Goal: Information Seeking & Learning: Learn about a topic

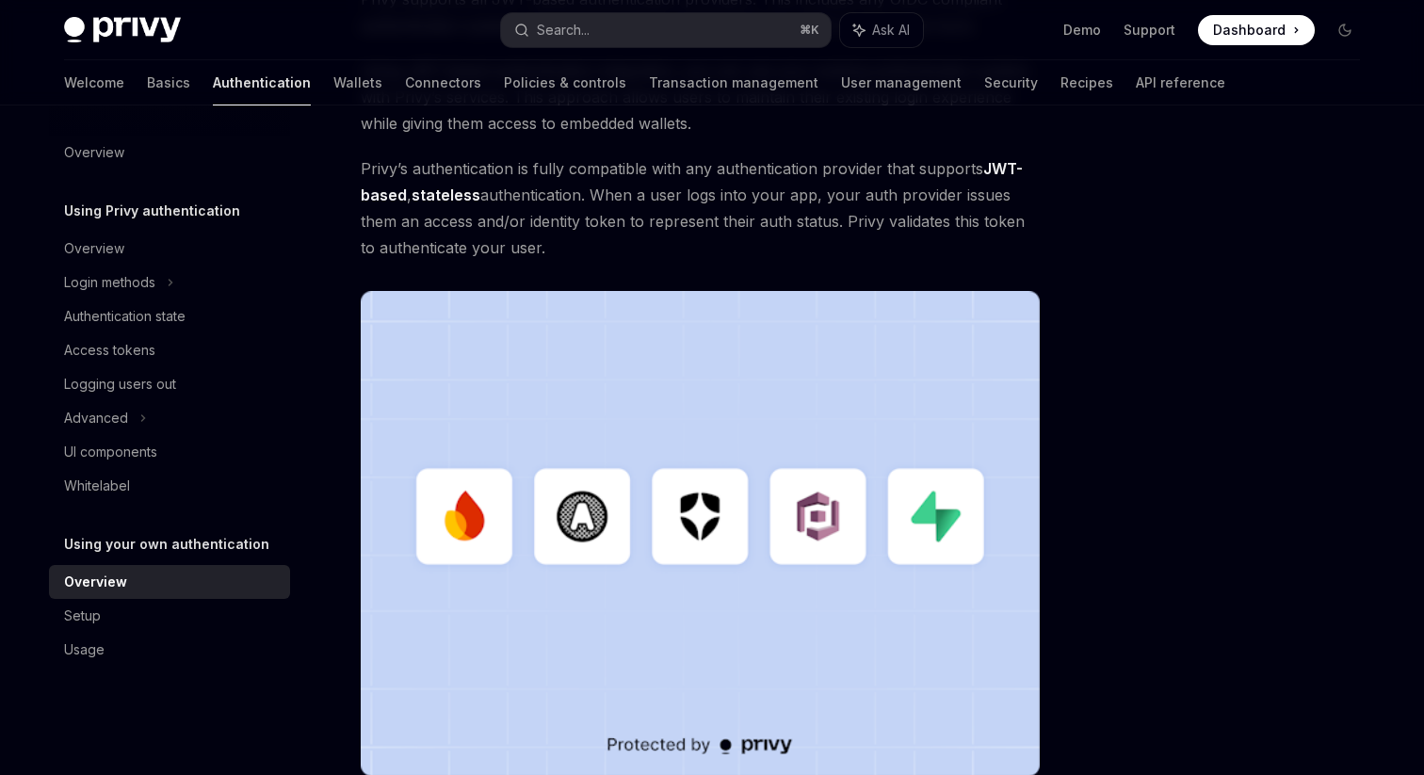
scroll to position [566, 0]
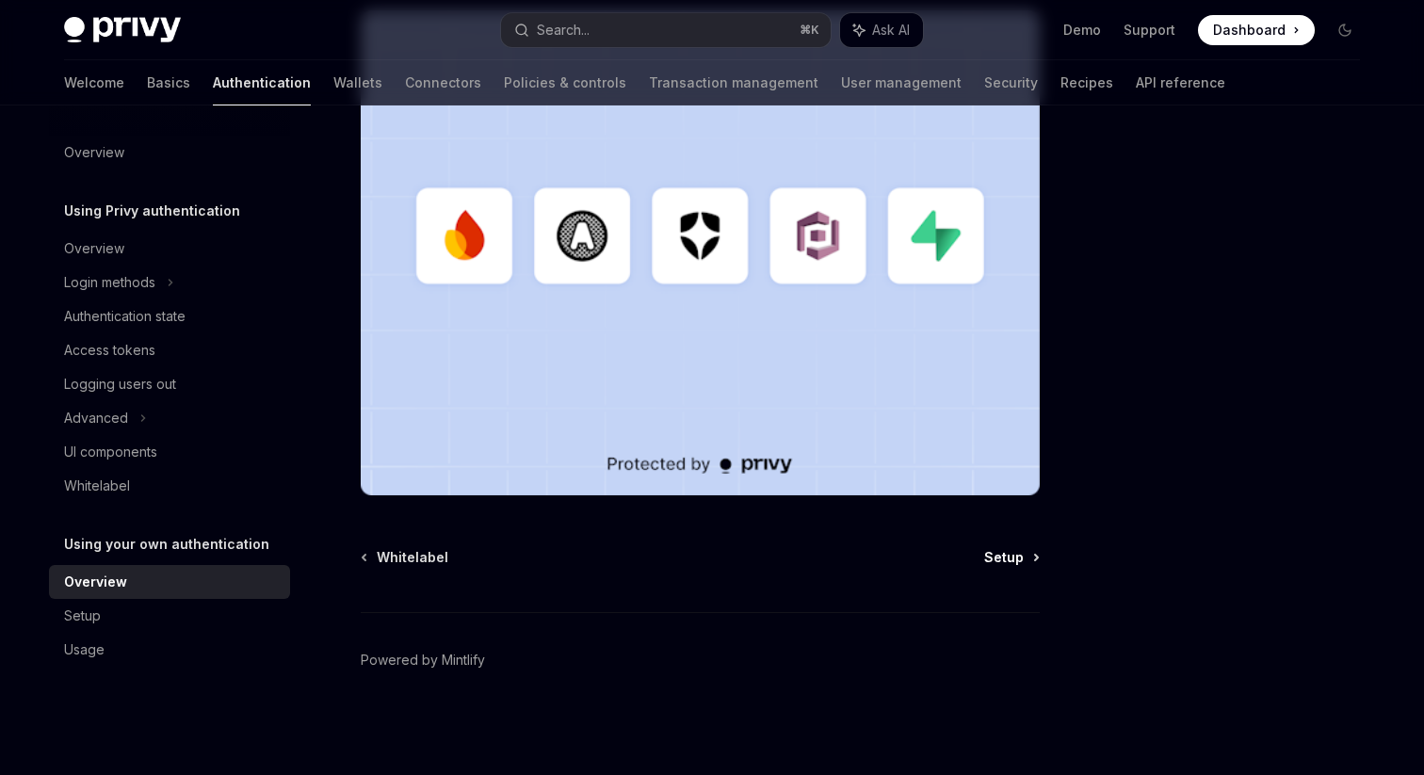
click at [1000, 549] on span "Setup" at bounding box center [1004, 557] width 40 height 19
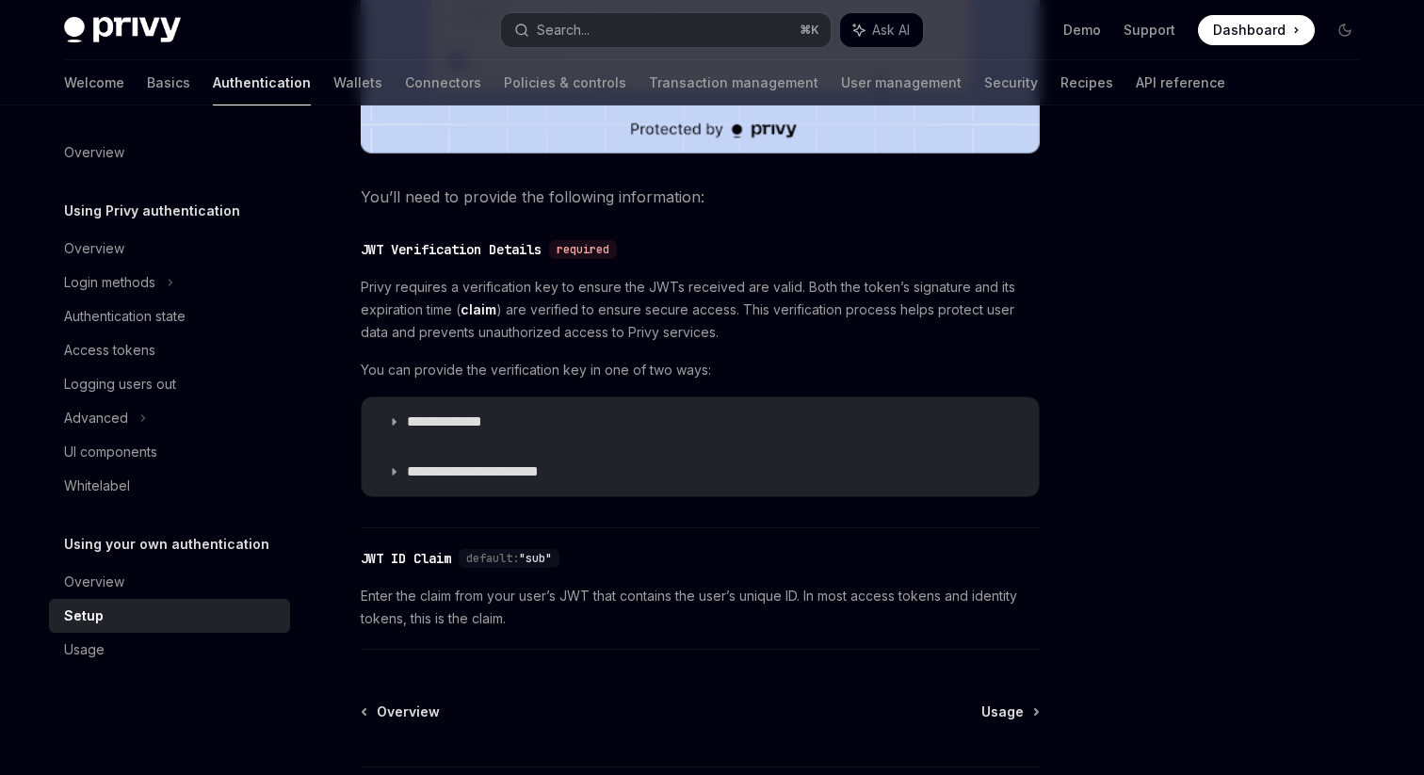
scroll to position [869, 0]
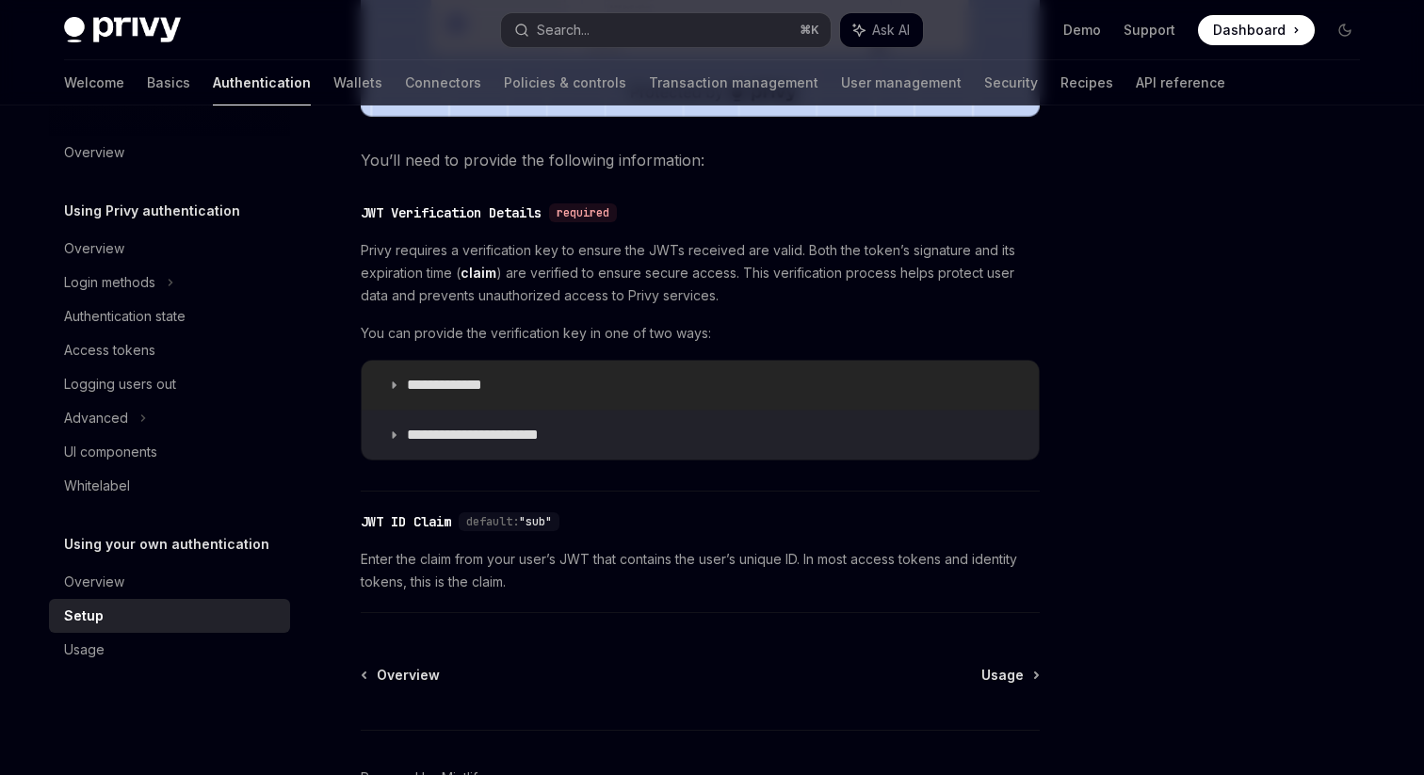
click at [393, 389] on icon at bounding box center [393, 384] width 11 height 11
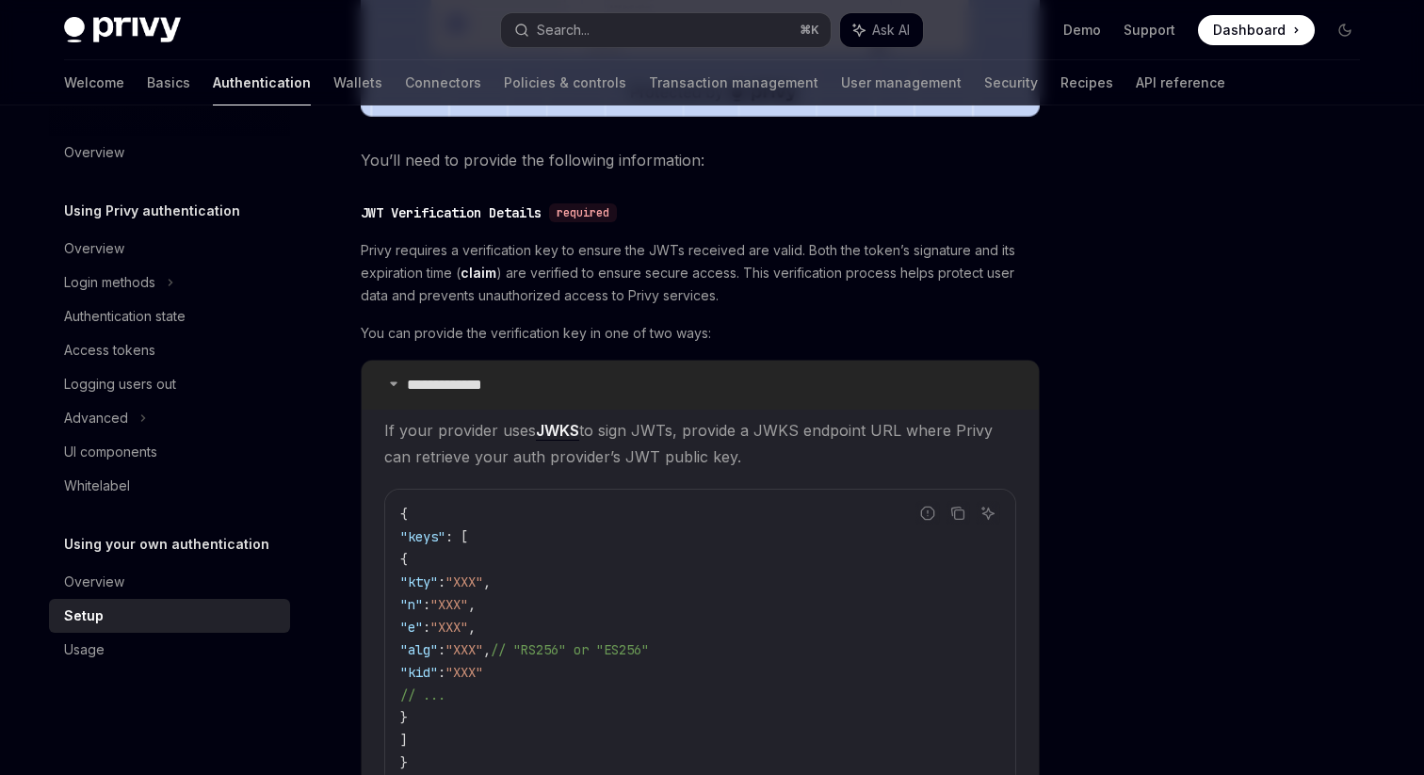
click at [393, 390] on summary "**********" at bounding box center [700, 385] width 677 height 49
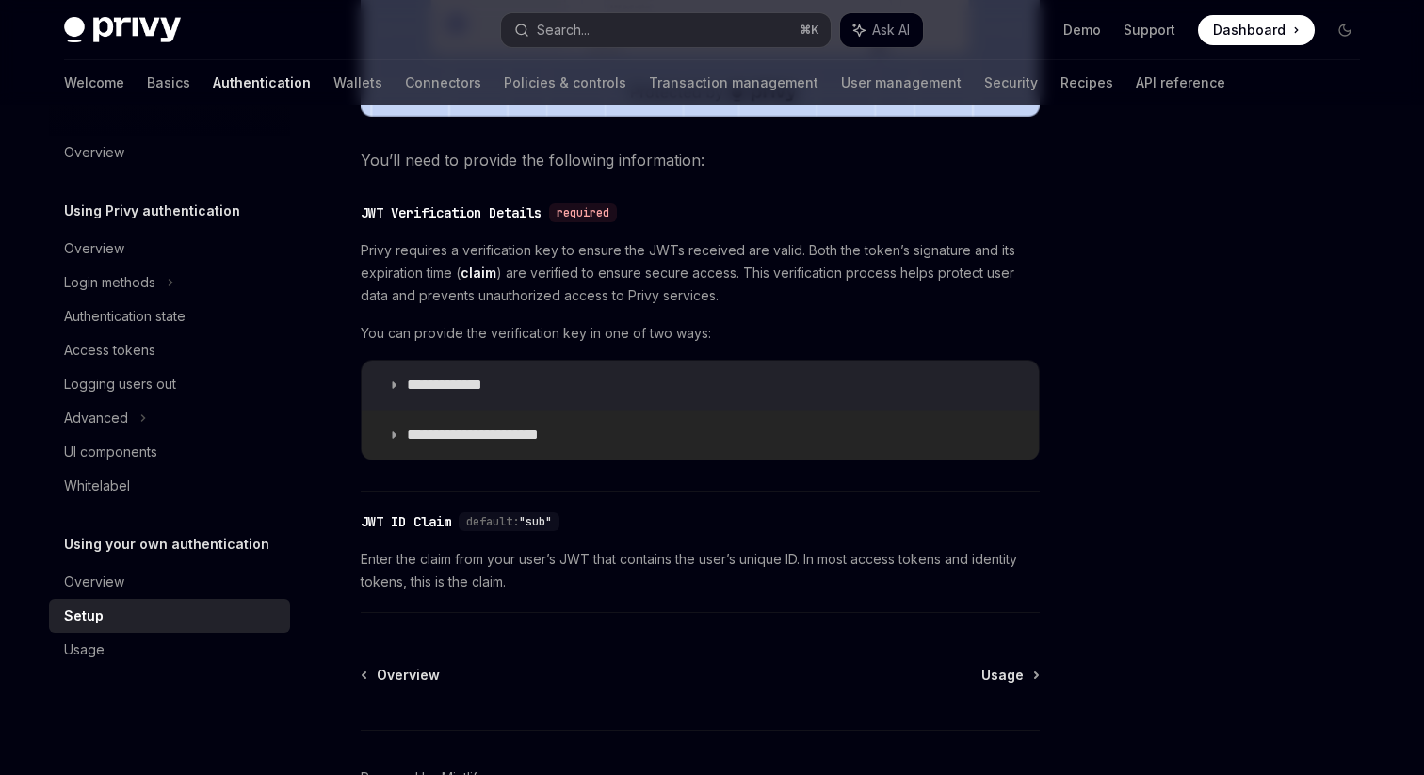
click at [397, 442] on summary "**********" at bounding box center [700, 435] width 677 height 49
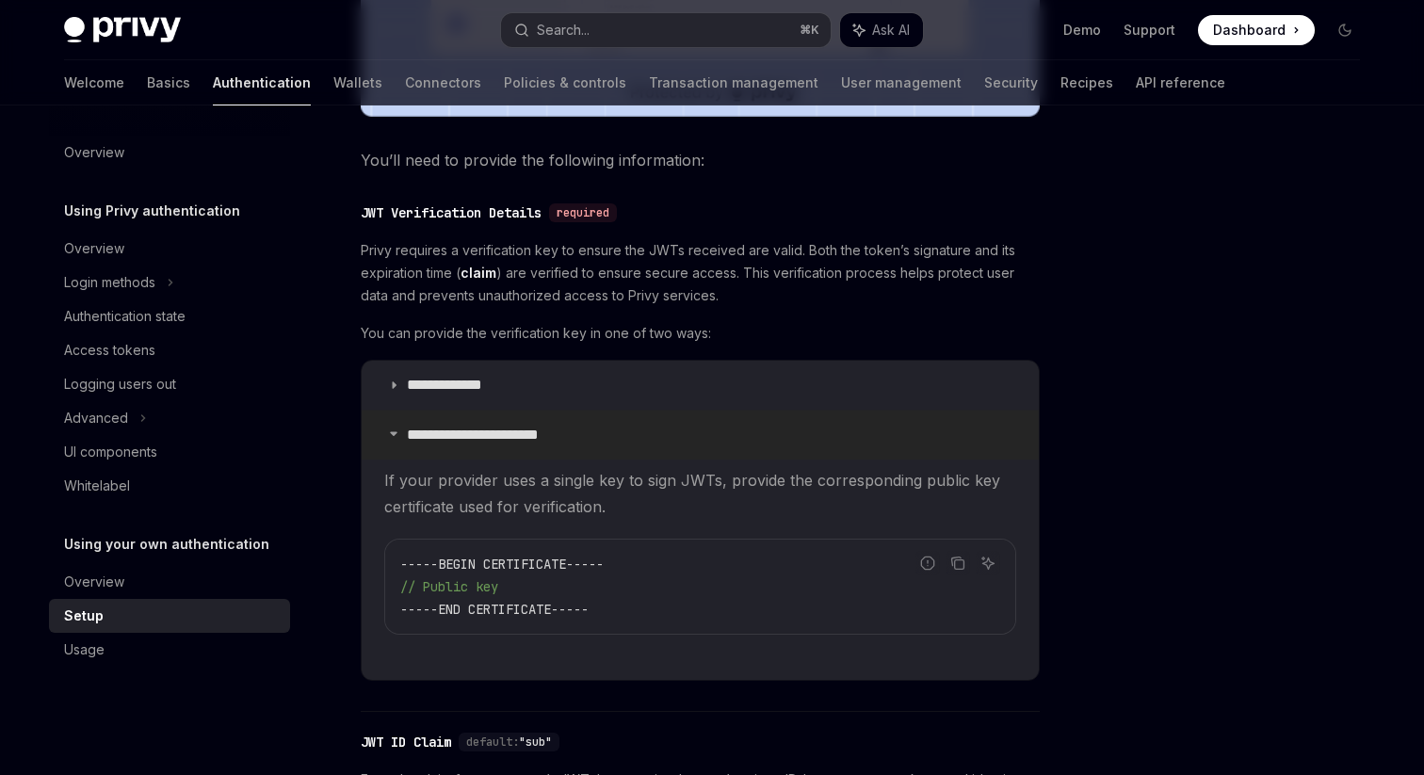
click at [397, 442] on summary "**********" at bounding box center [700, 435] width 677 height 49
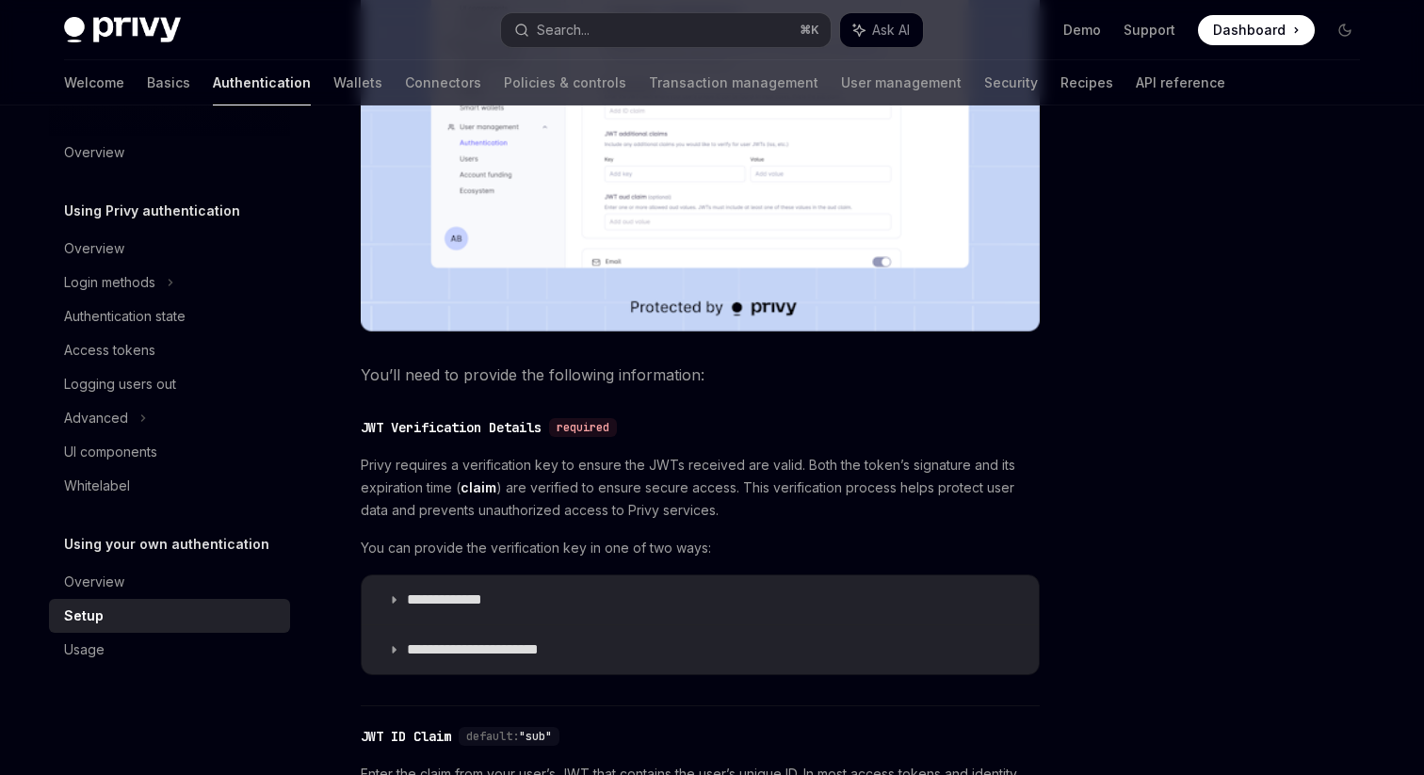
scroll to position [749, 0]
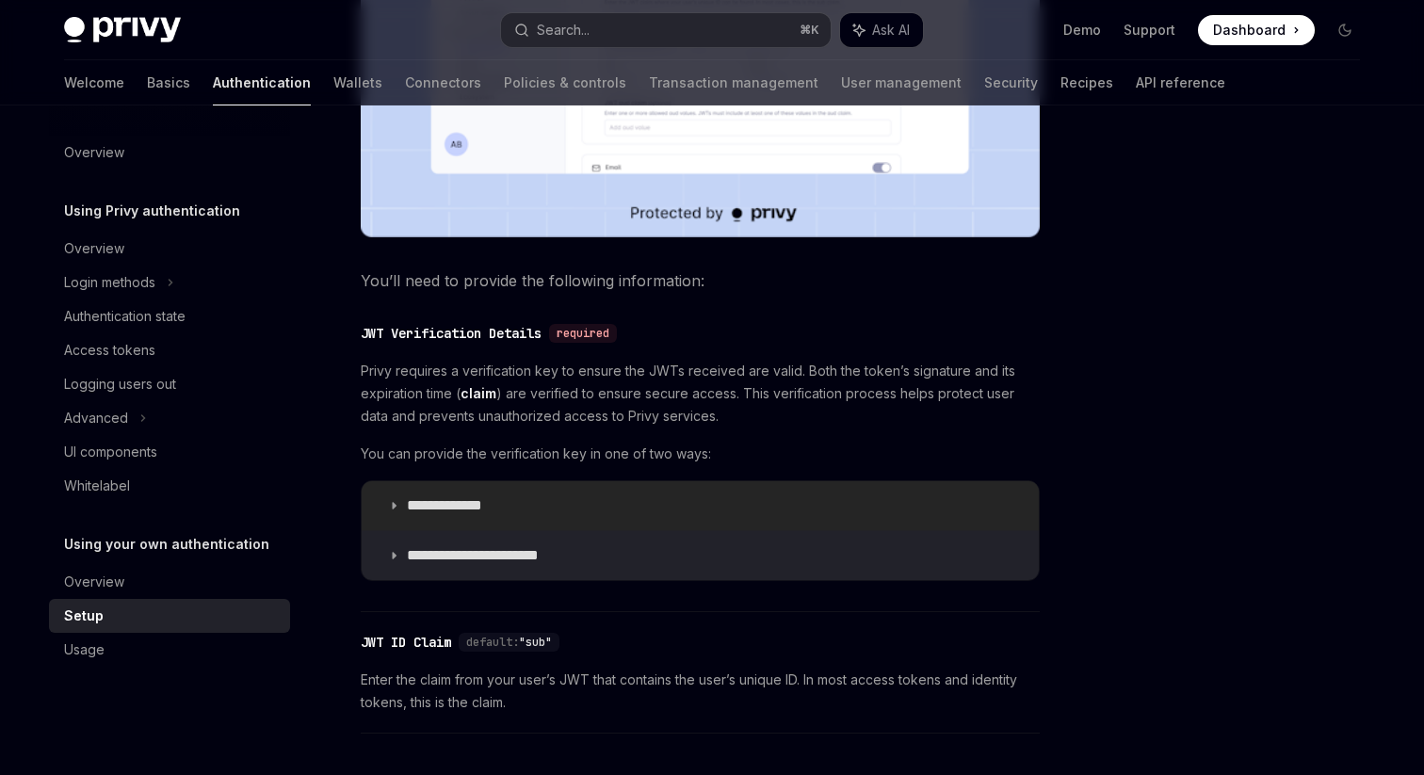
click at [397, 507] on icon at bounding box center [393, 505] width 11 height 11
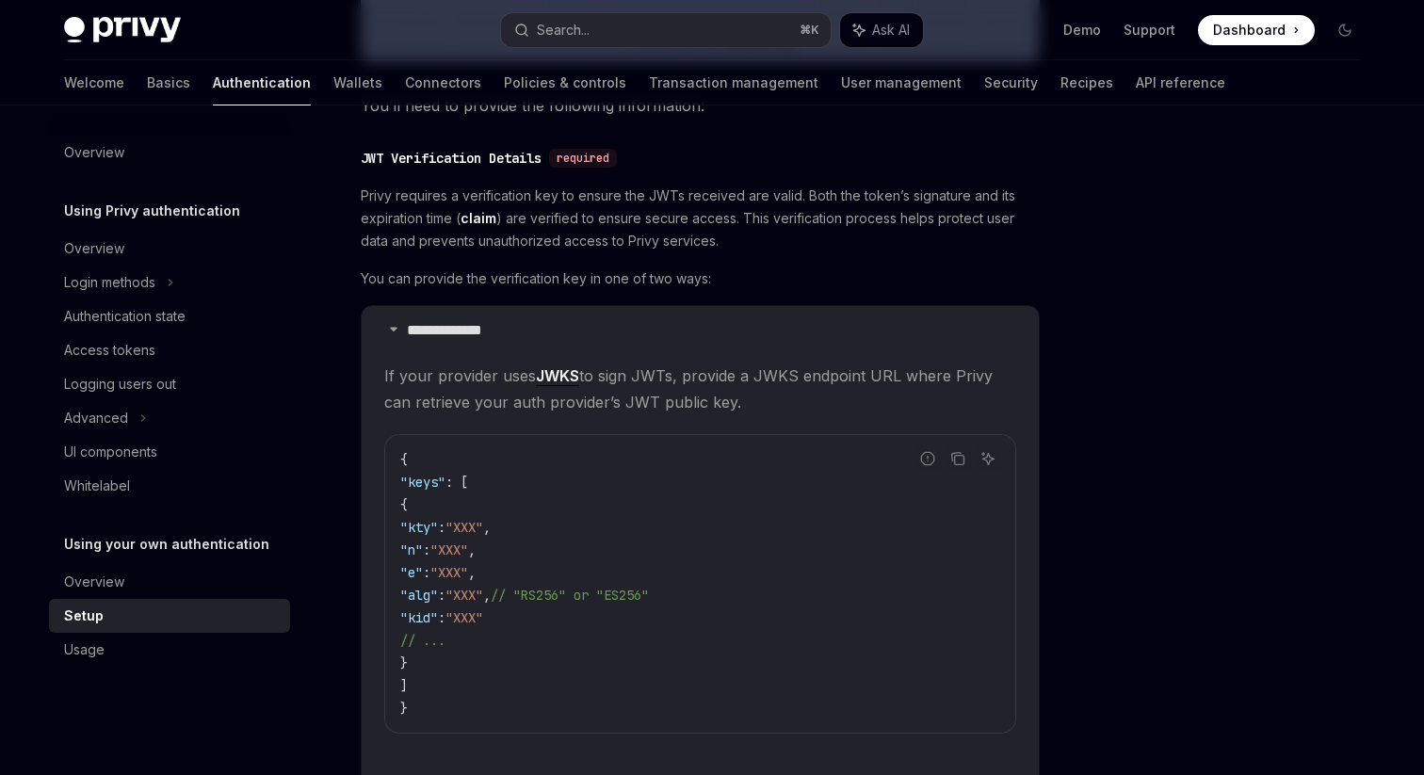
scroll to position [902, 0]
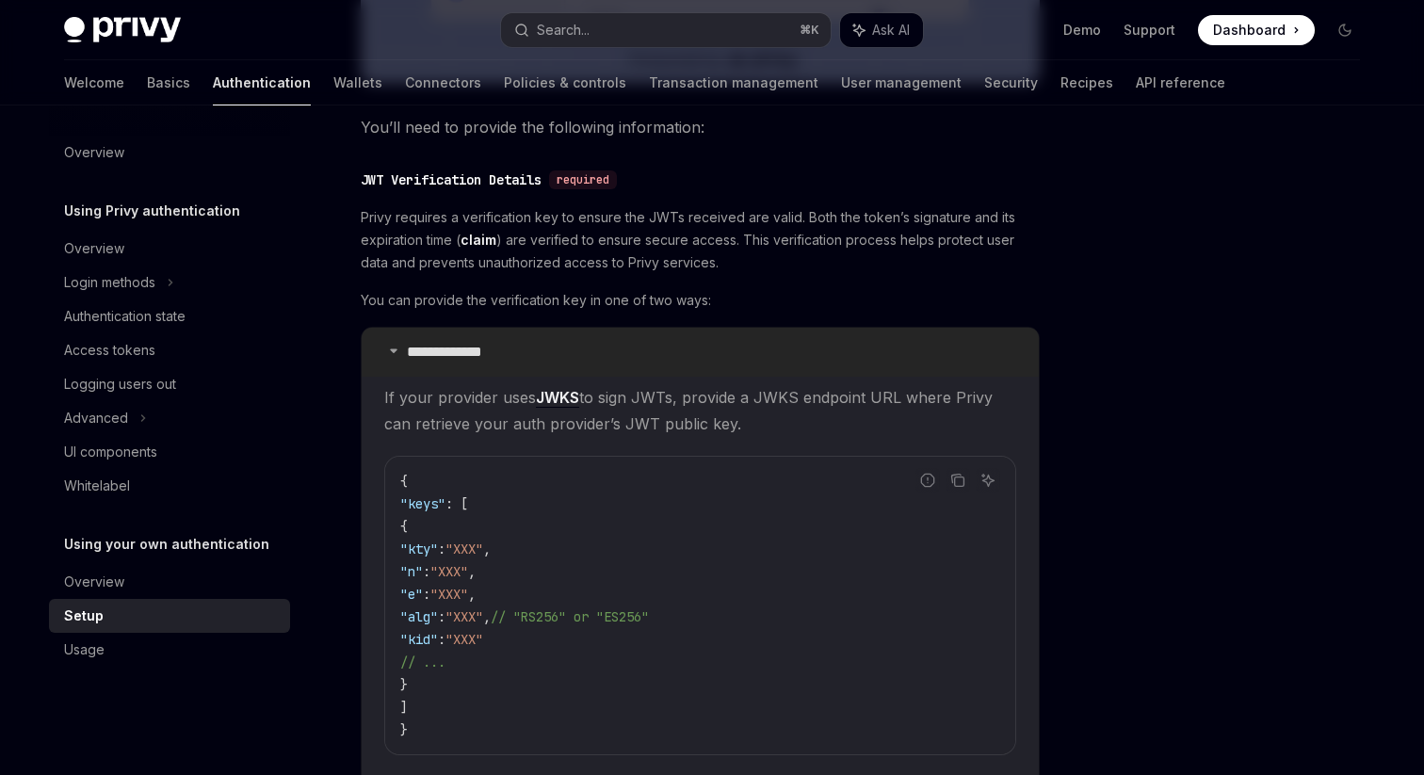
click at [399, 352] on div at bounding box center [393, 352] width 11 height 8
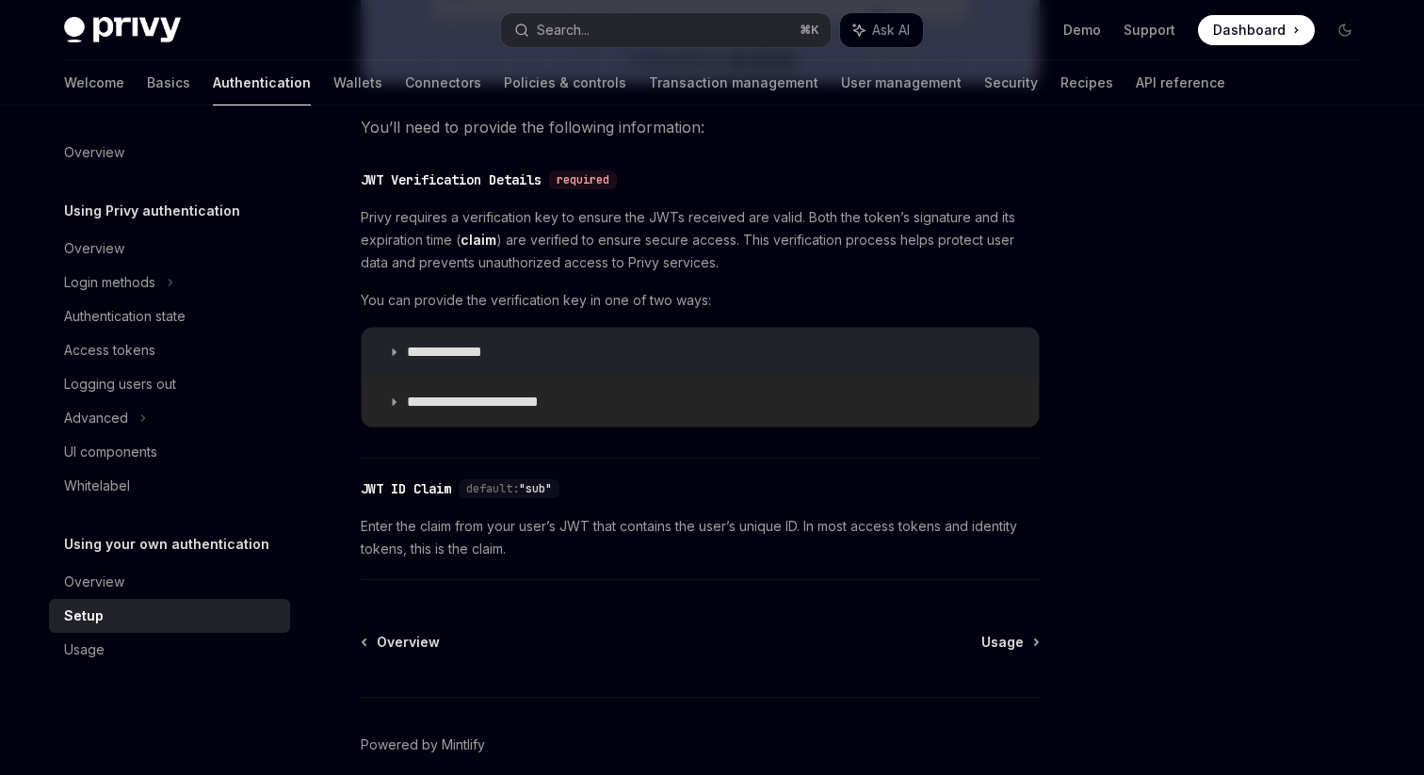
click at [494, 407] on p "**********" at bounding box center [488, 402] width 162 height 19
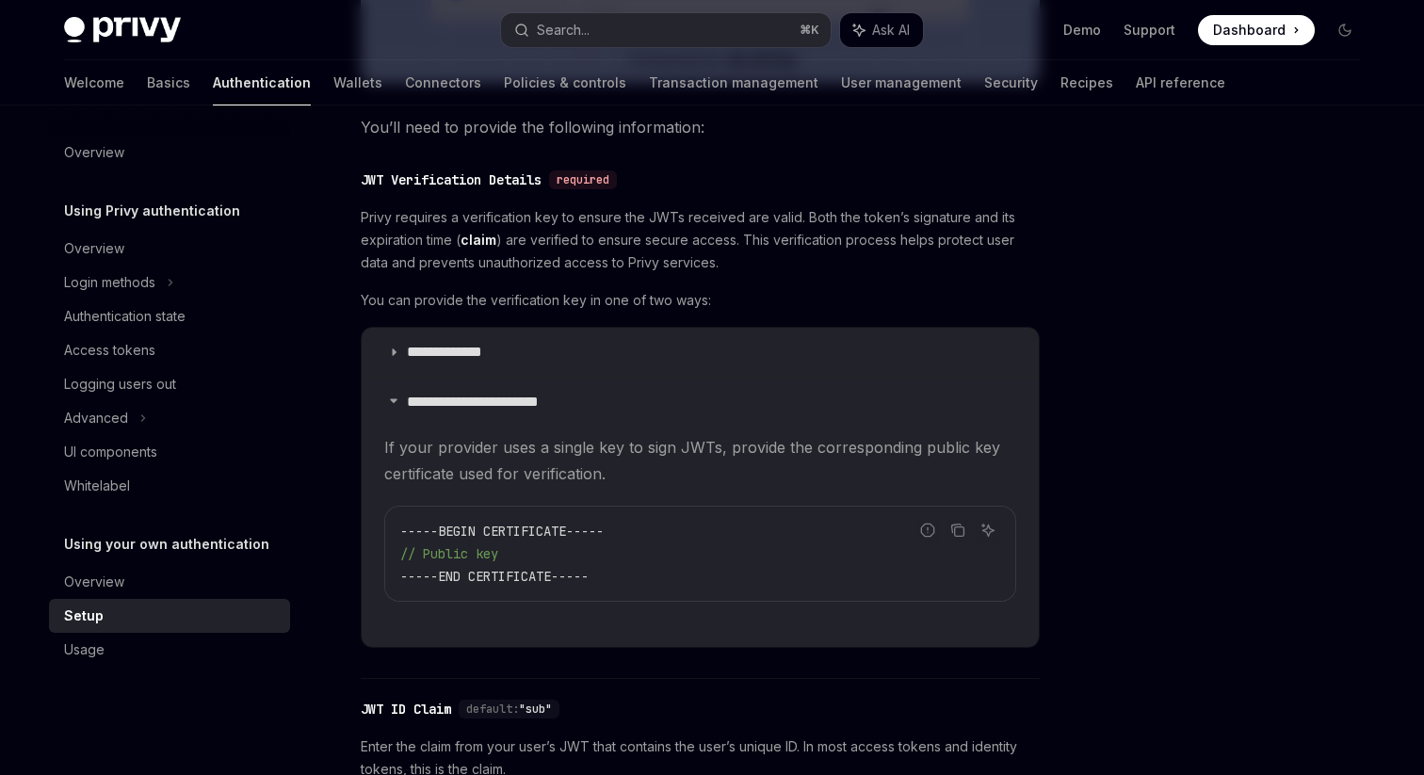
scroll to position [953, 0]
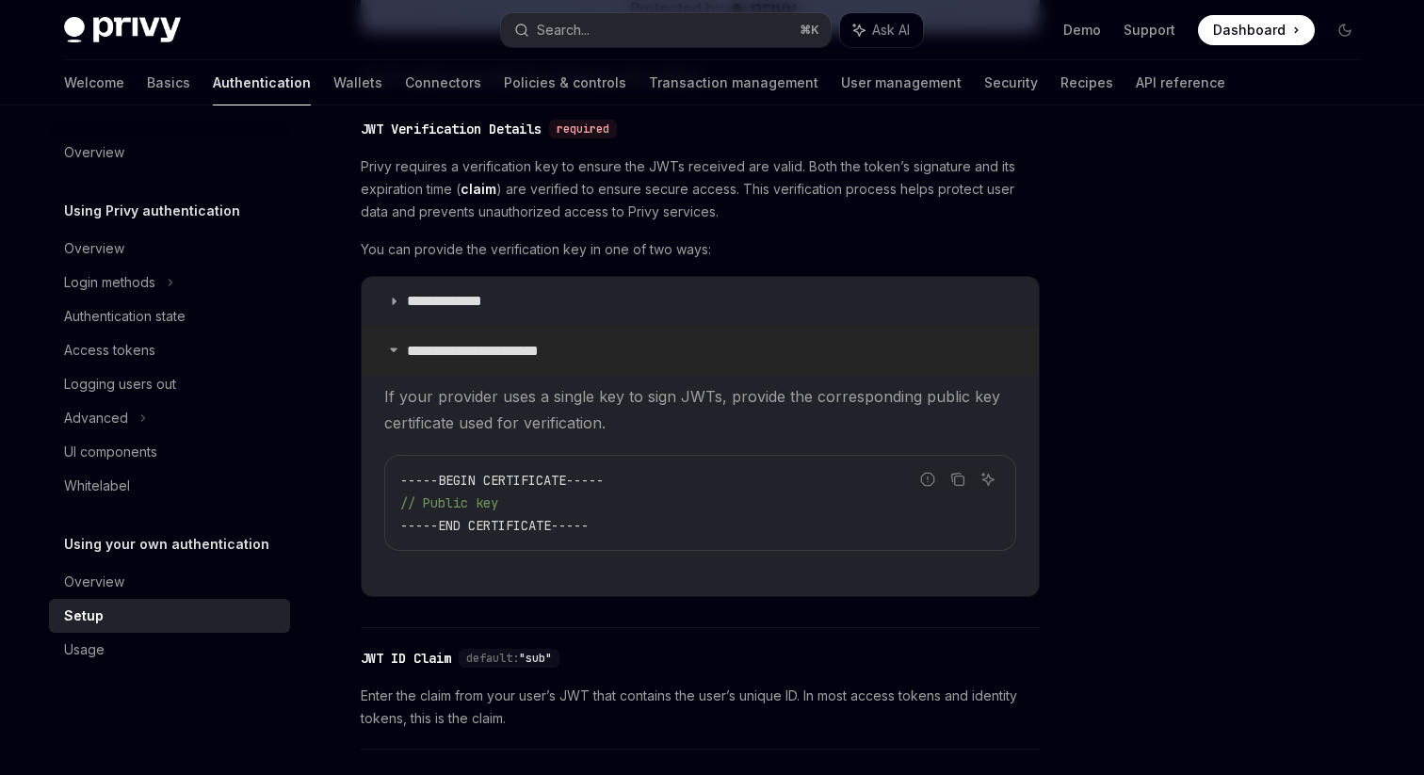
click at [541, 355] on p "**********" at bounding box center [488, 351] width 162 height 19
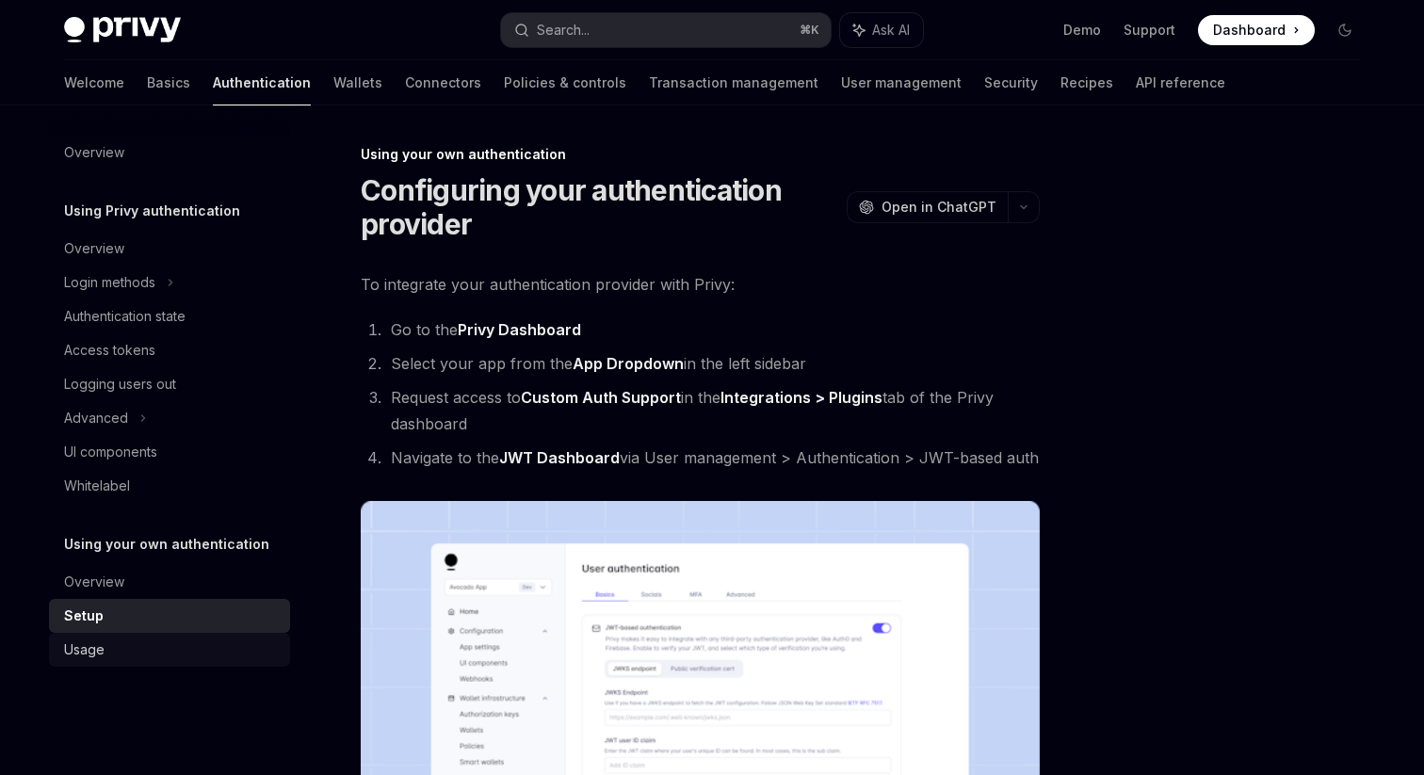
click at [135, 657] on div "Usage" at bounding box center [171, 649] width 215 height 23
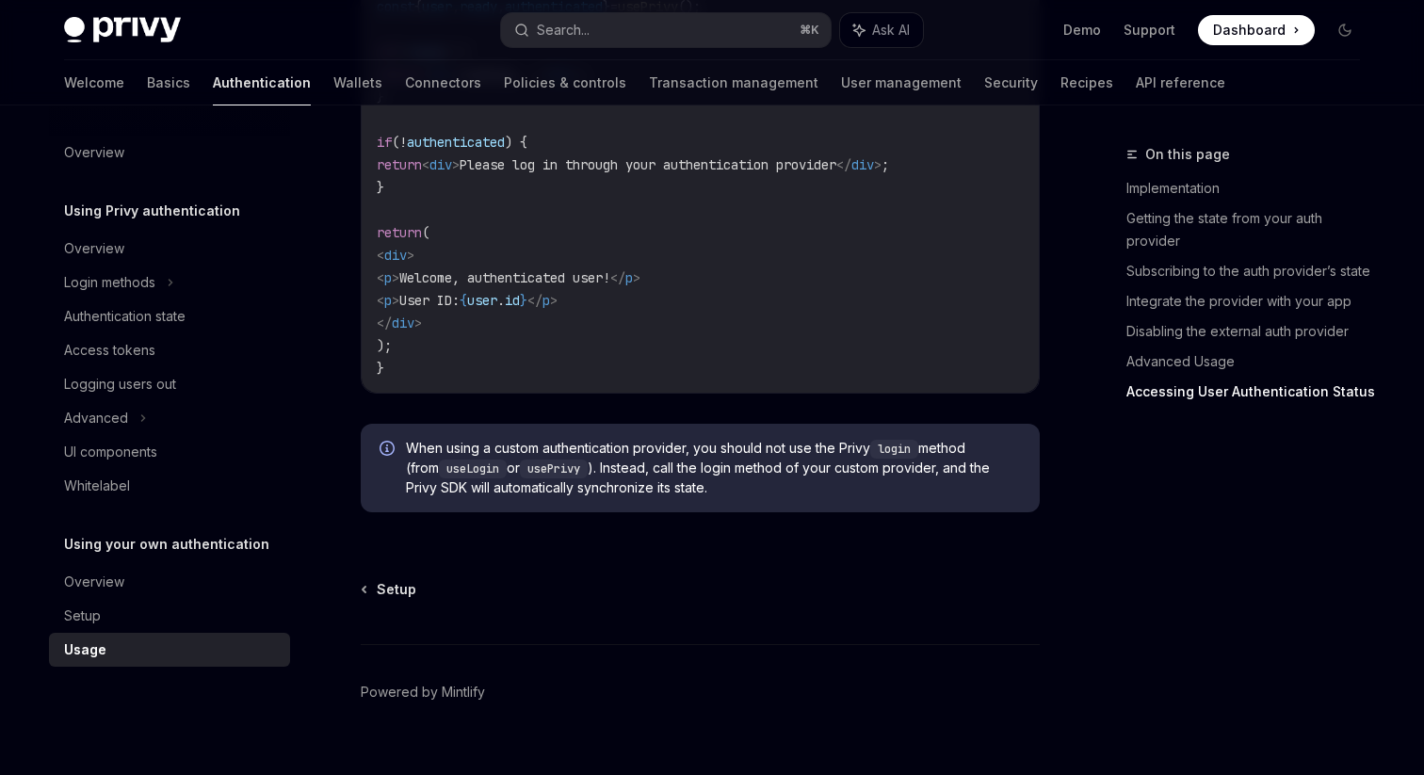
scroll to position [4023, 0]
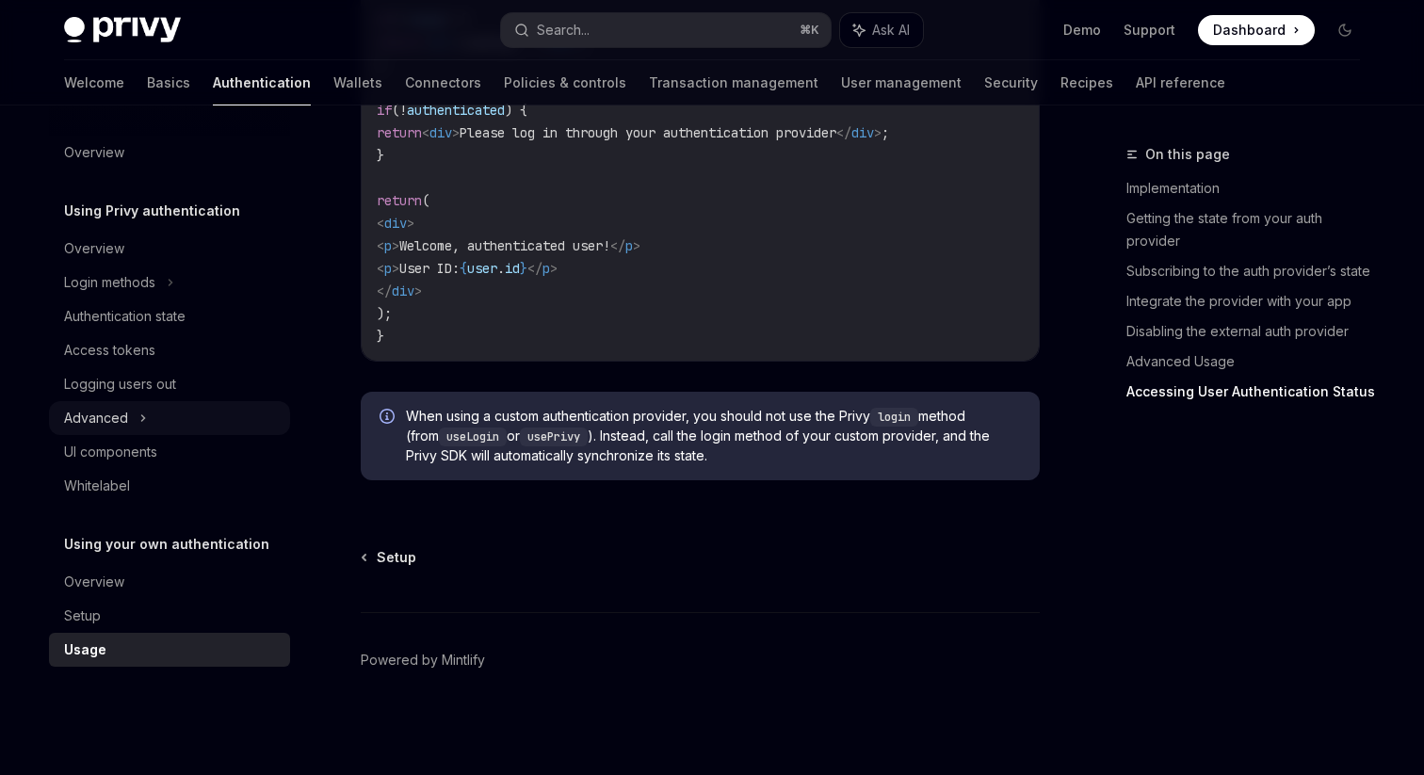
click at [186, 411] on div "Advanced" at bounding box center [169, 418] width 241 height 34
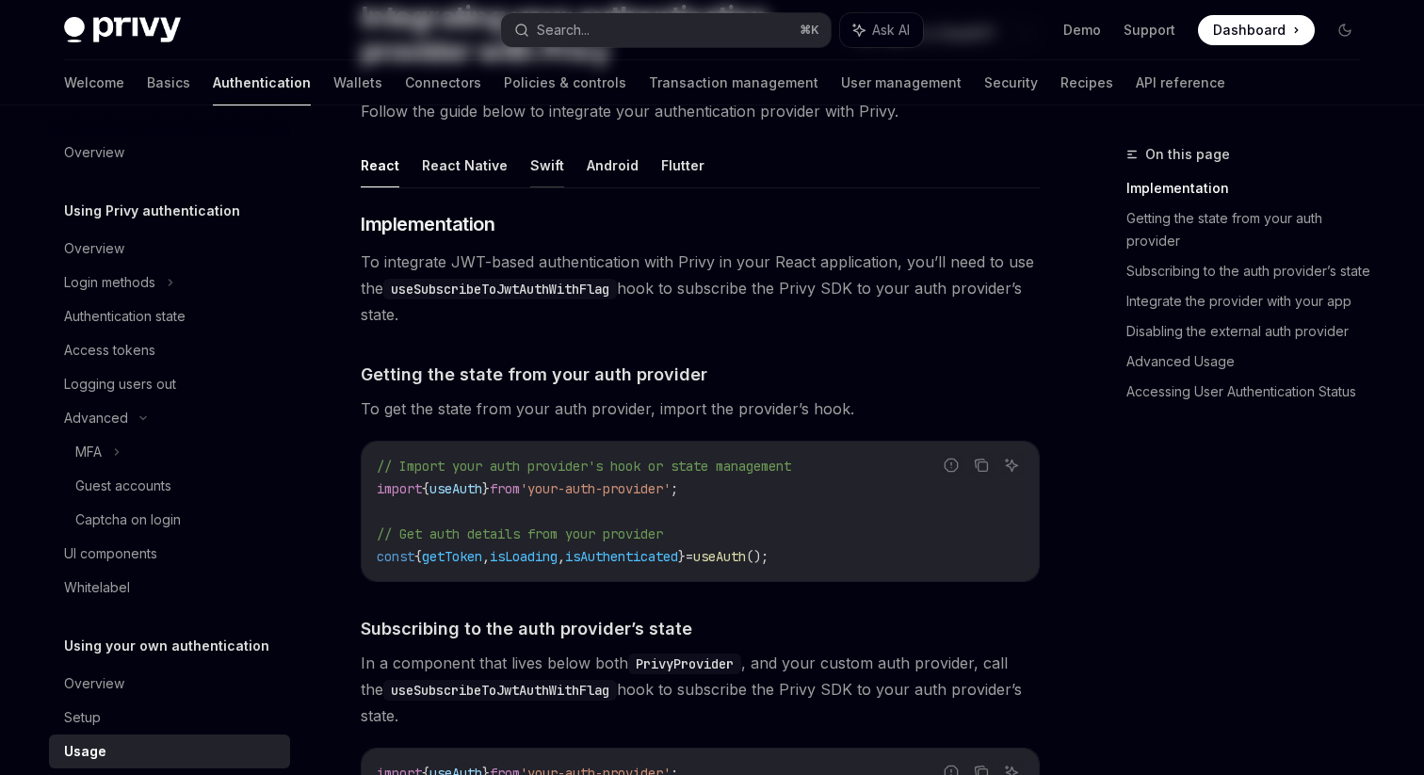
scroll to position [223, 0]
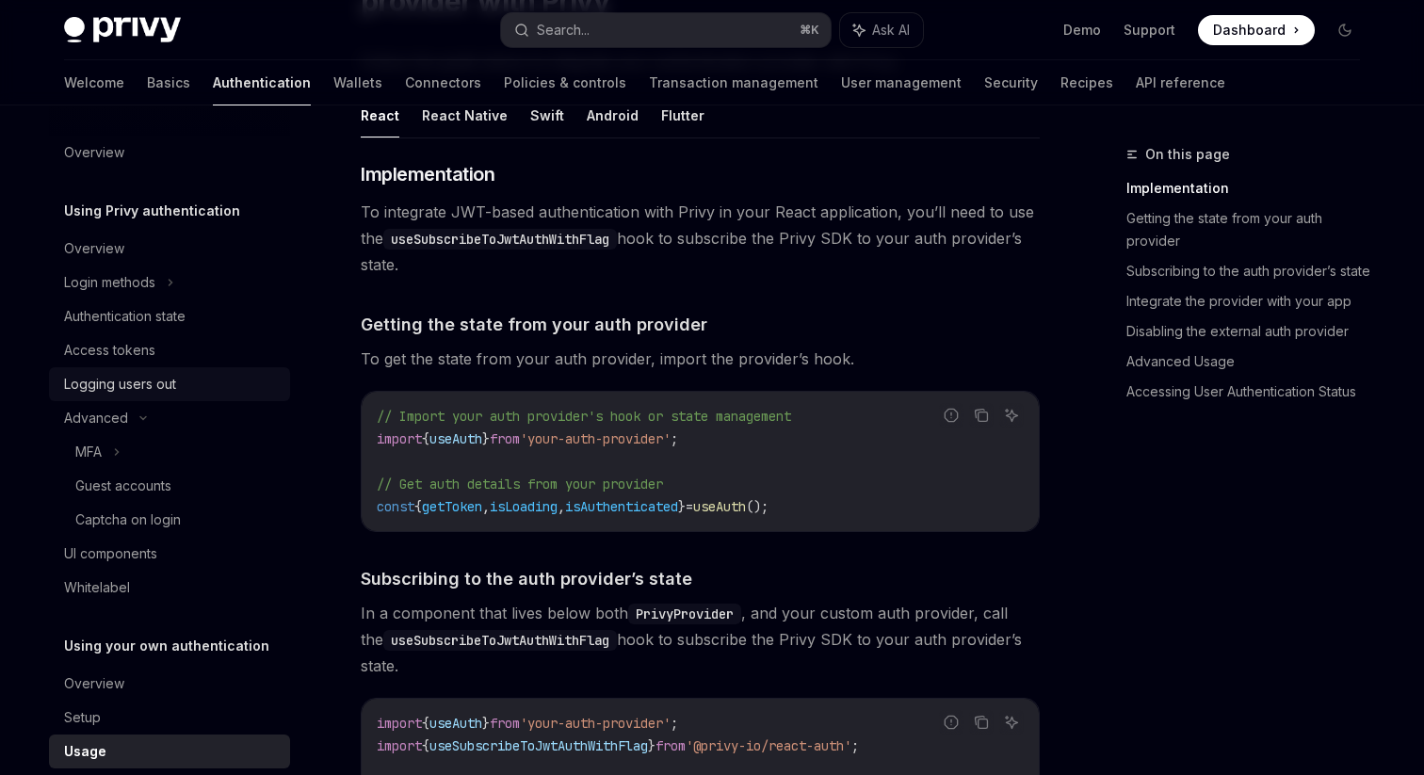
click at [149, 383] on div "Logging users out" at bounding box center [120, 384] width 112 height 23
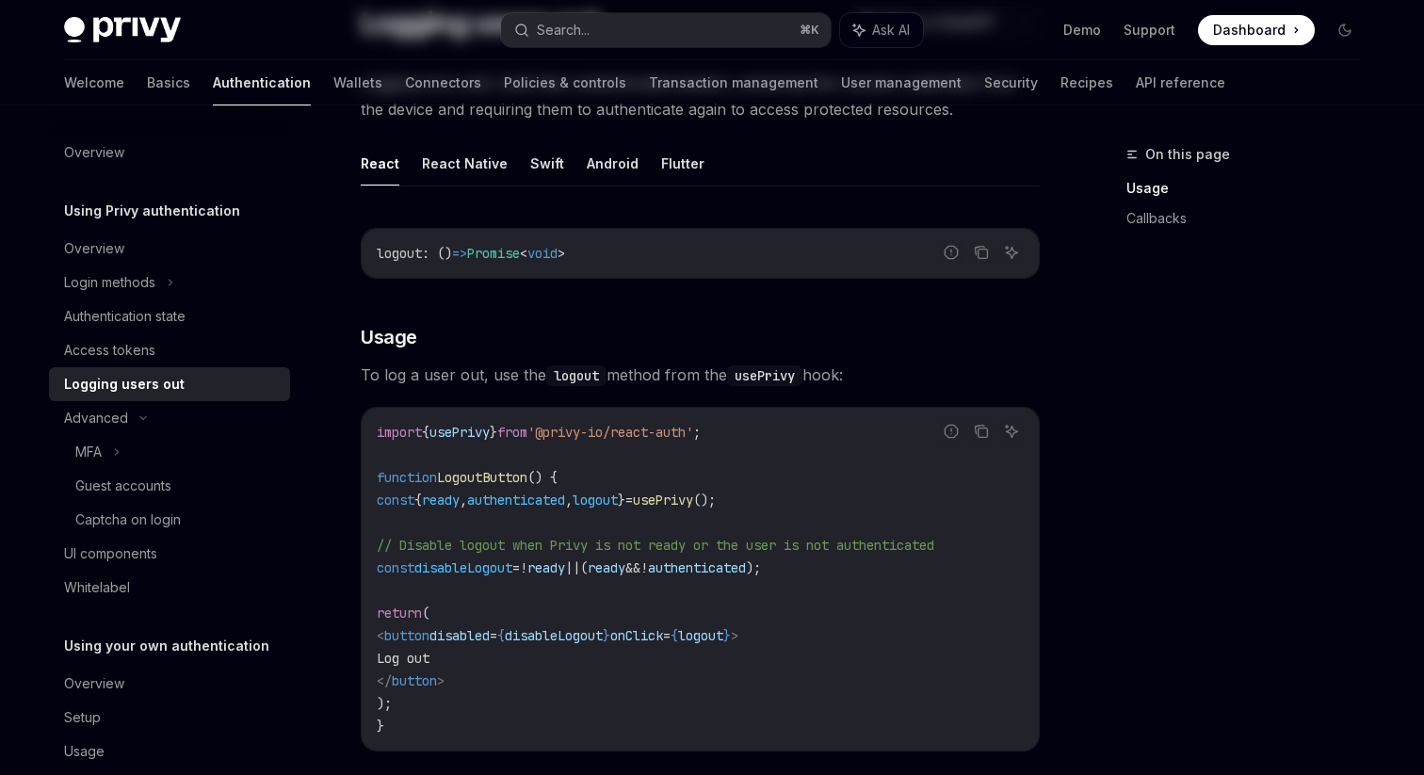
scroll to position [254, 0]
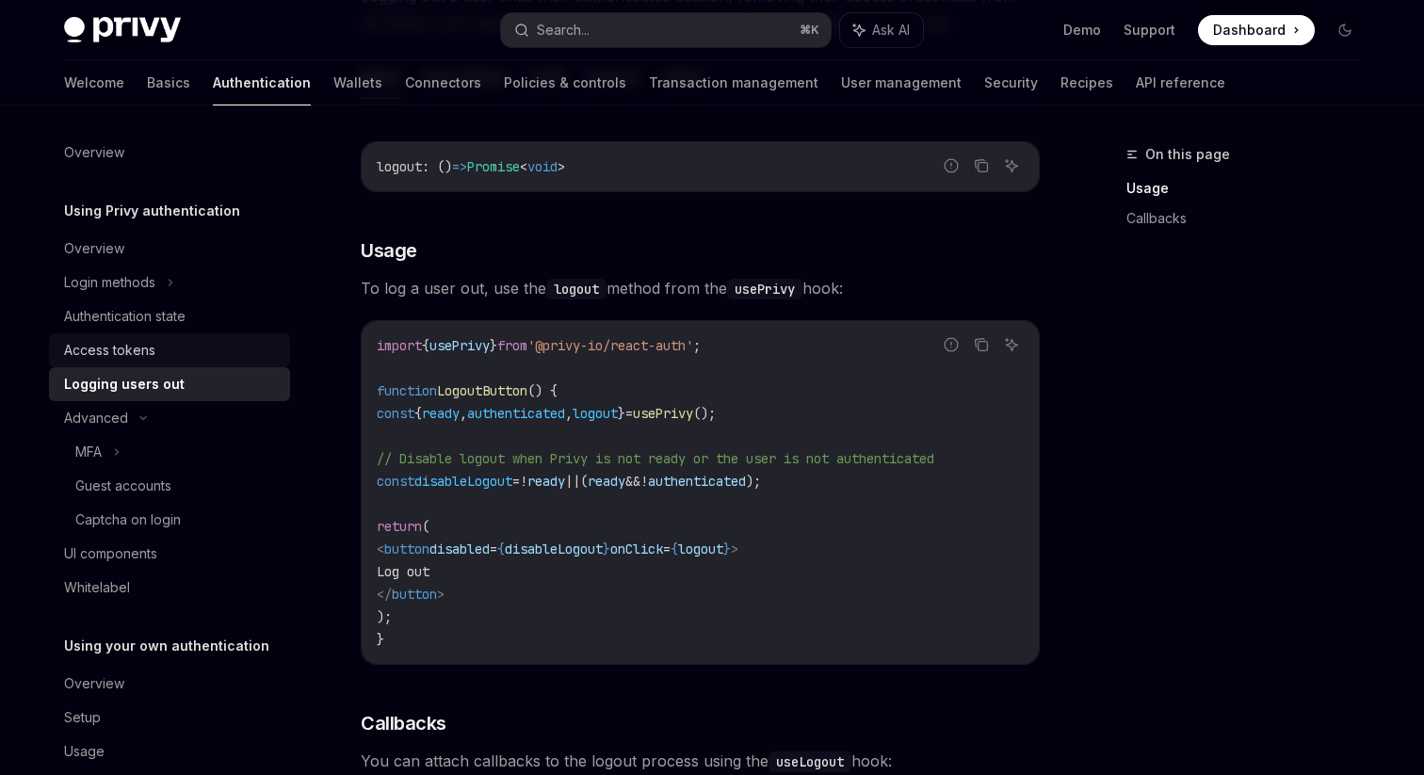
click at [173, 357] on div "Access tokens" at bounding box center [171, 350] width 215 height 23
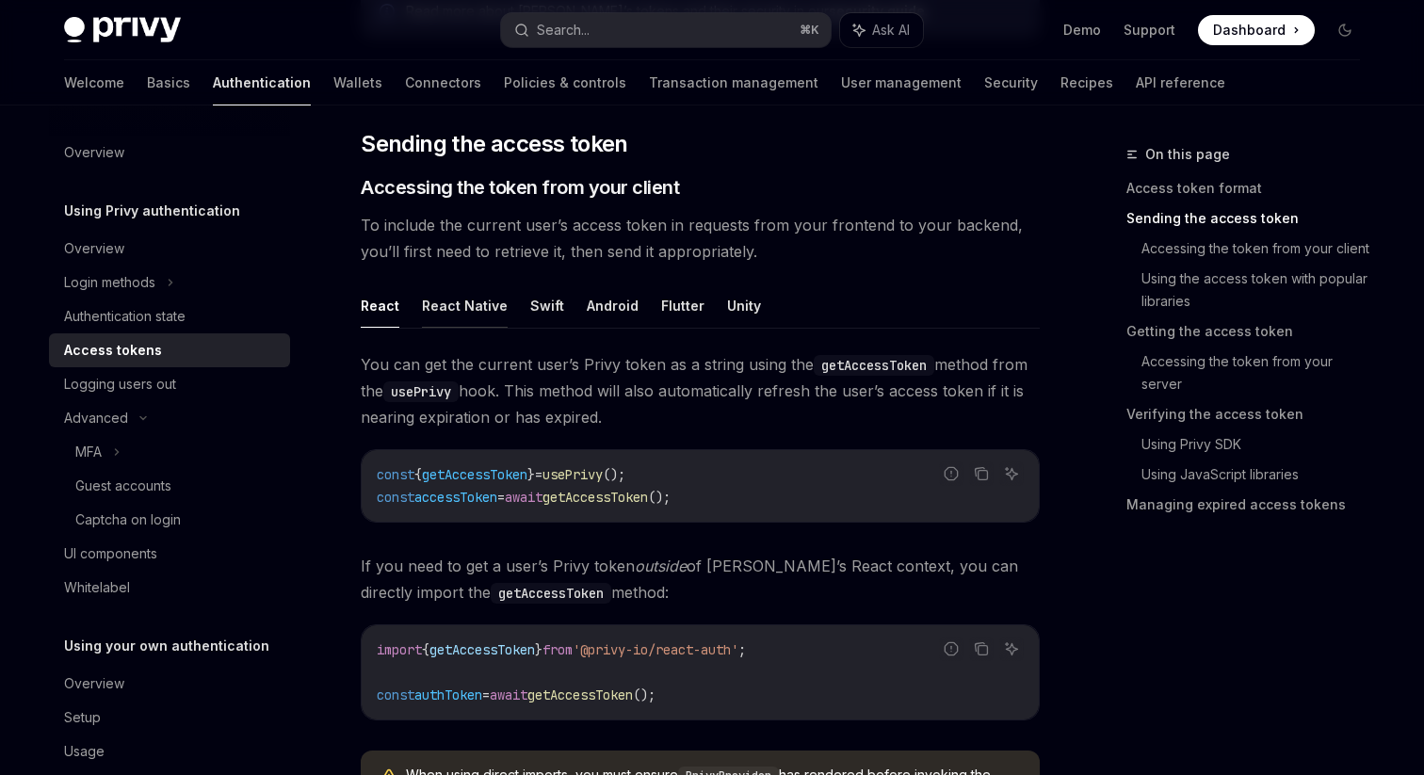
click at [498, 310] on button "React Native" at bounding box center [465, 305] width 86 height 44
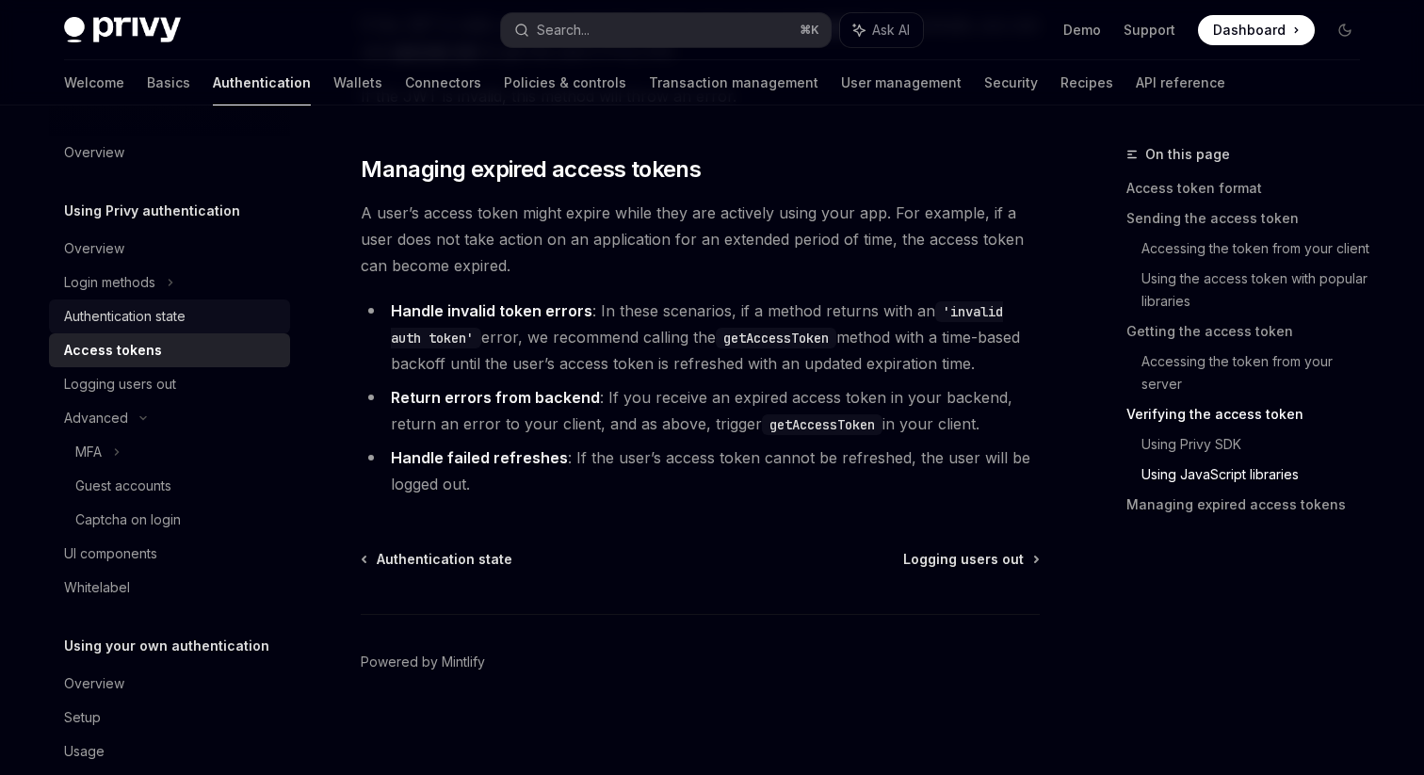
click at [128, 308] on div "Authentication state" at bounding box center [124, 316] width 121 height 23
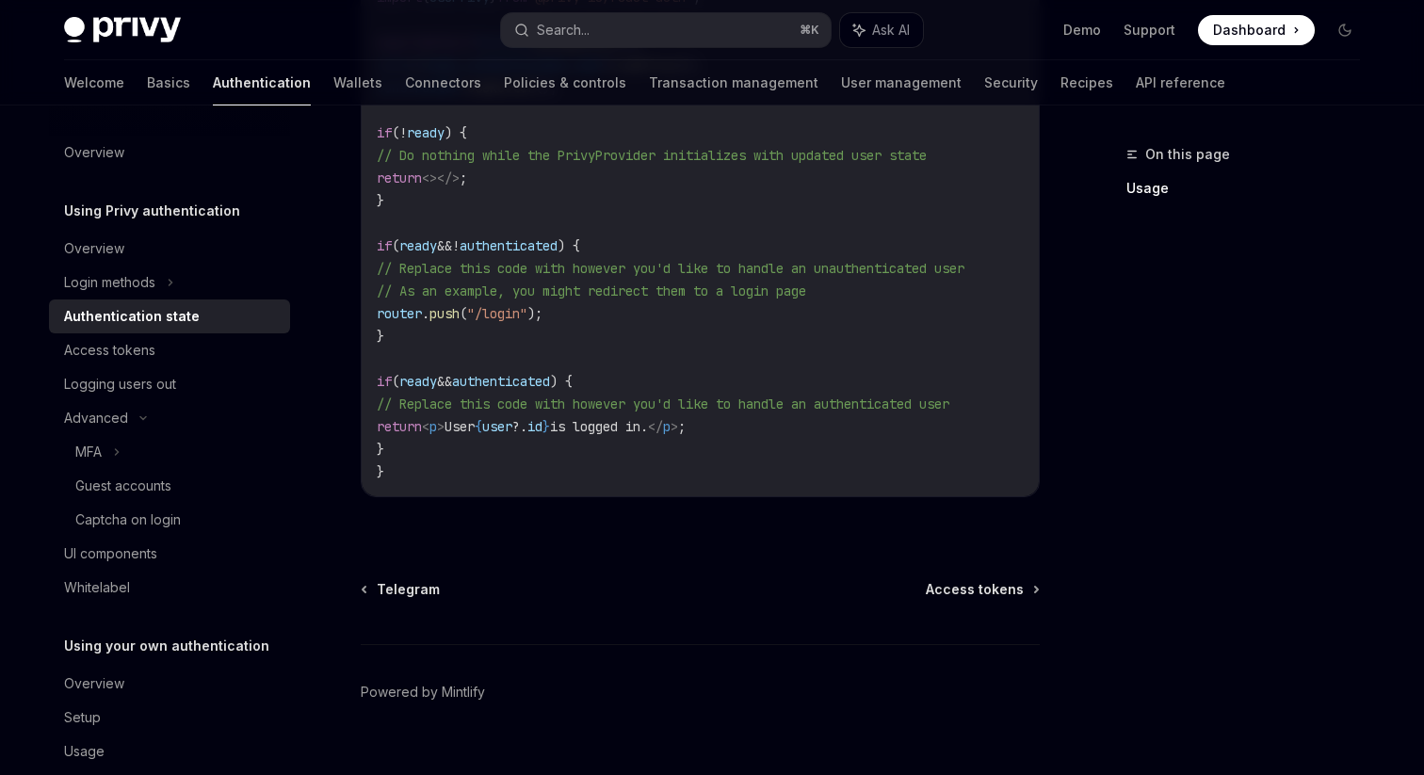
scroll to position [827, 0]
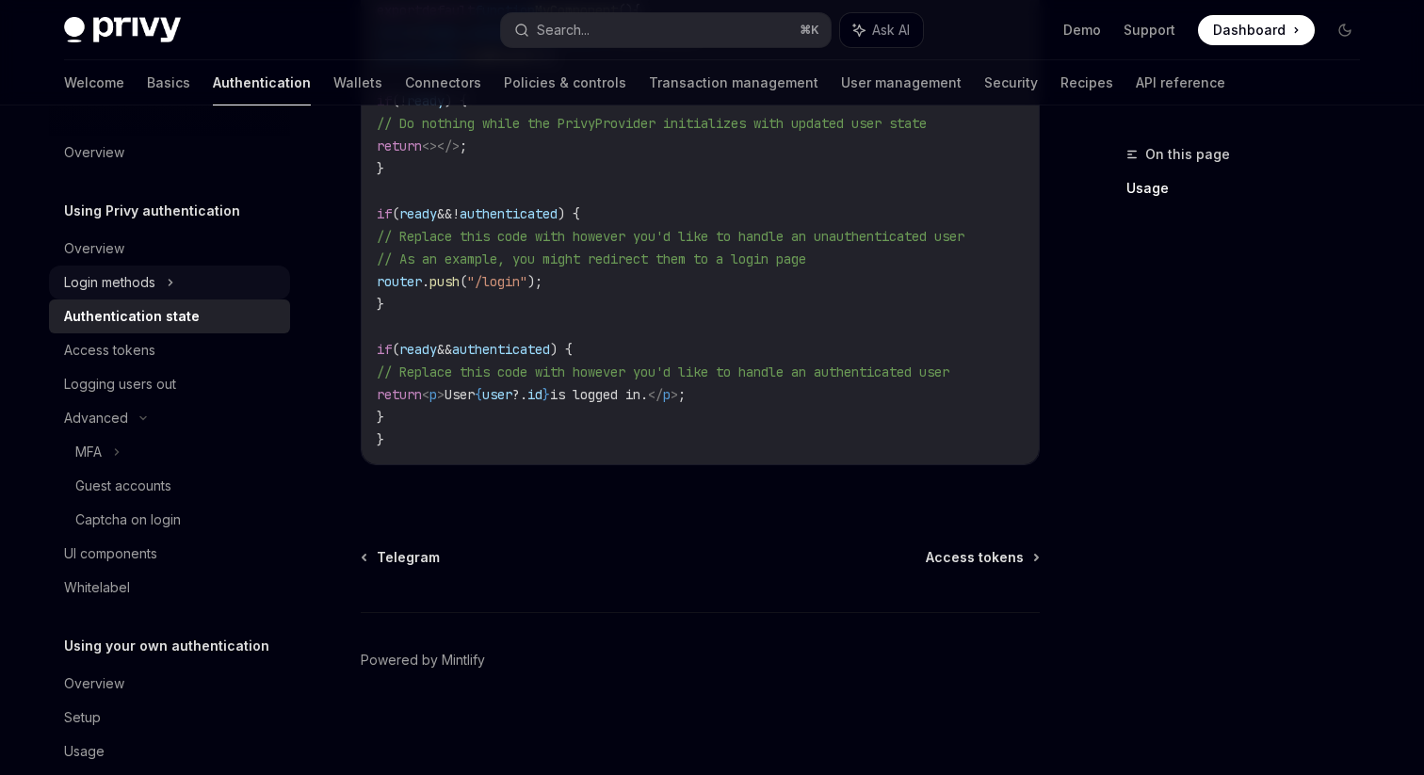
click at [185, 276] on div "Login methods" at bounding box center [169, 283] width 241 height 34
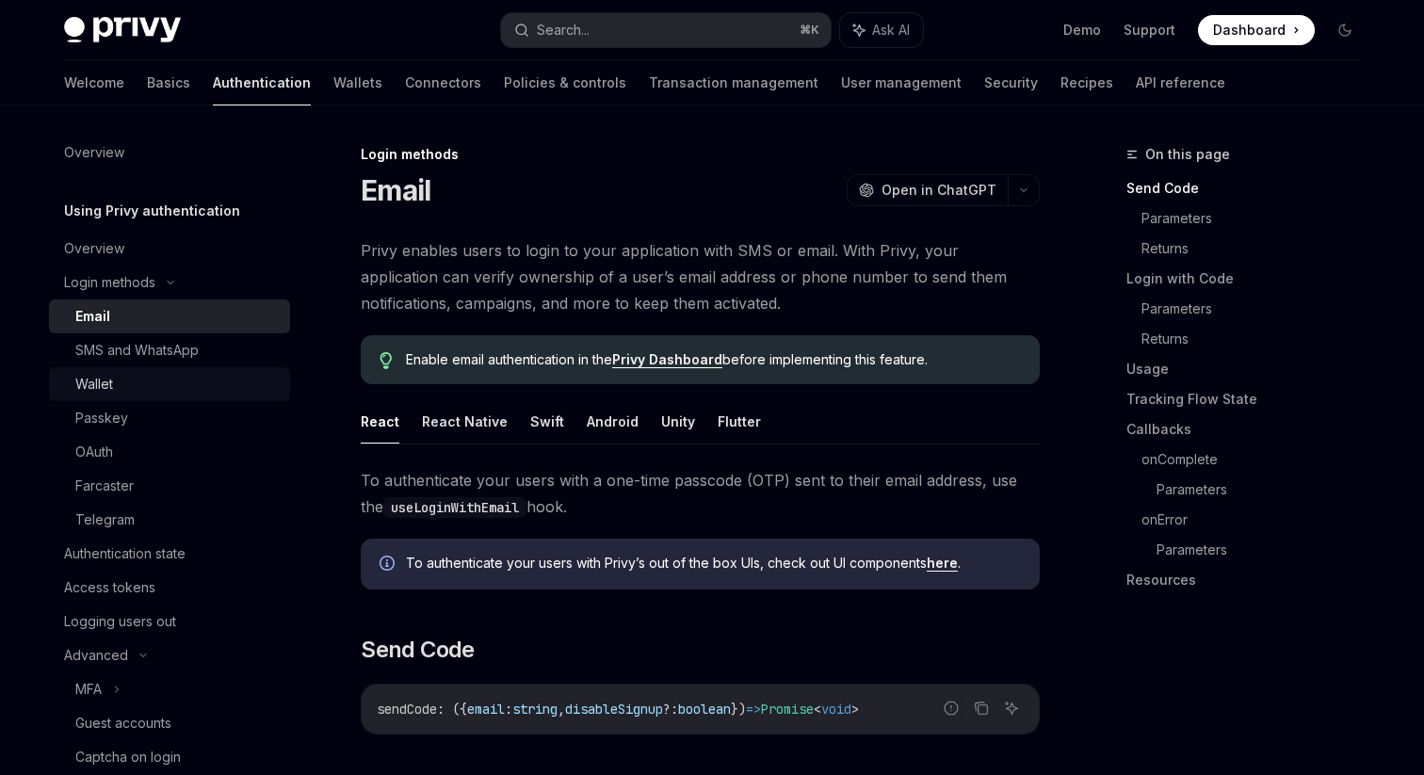
click at [148, 368] on link "Wallet" at bounding box center [169, 384] width 241 height 34
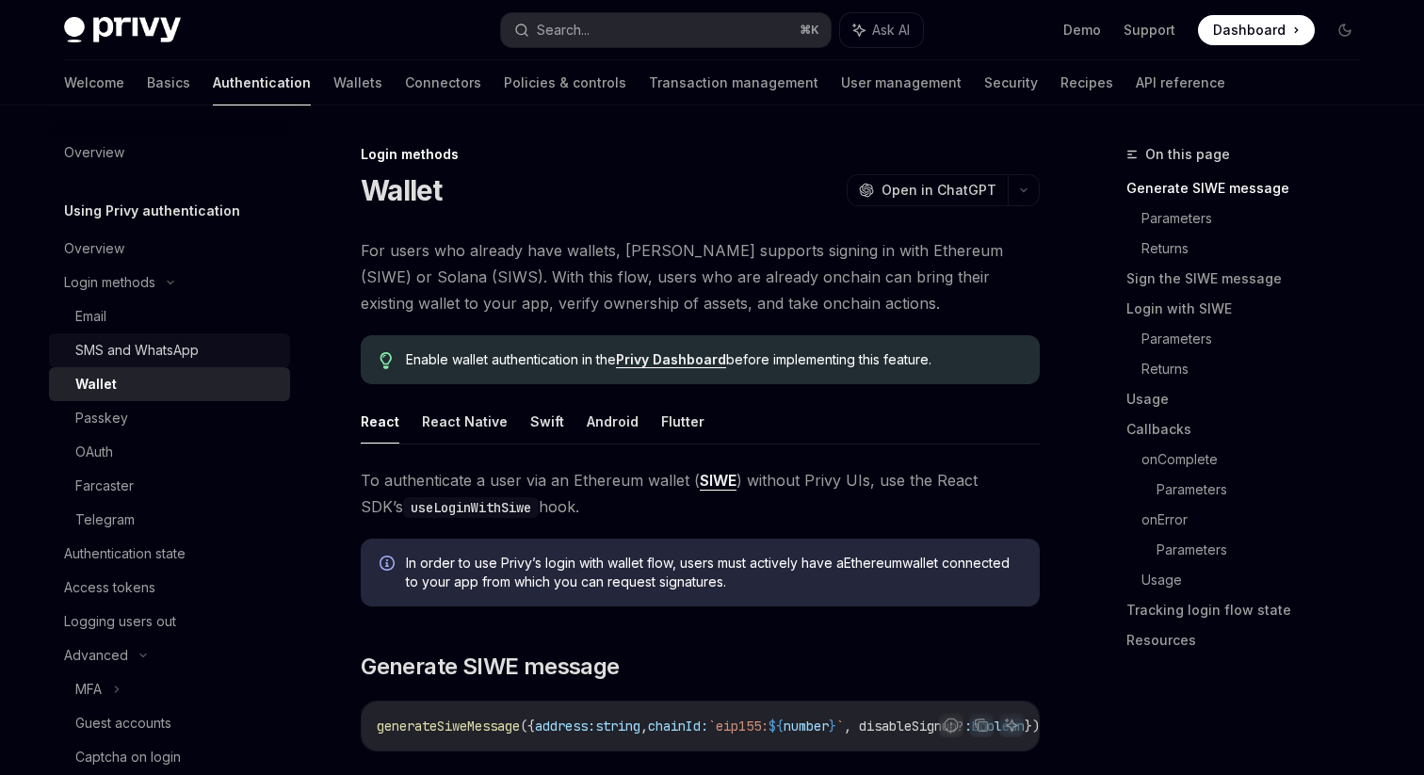
click at [160, 356] on div "SMS and WhatsApp" at bounding box center [136, 350] width 123 height 23
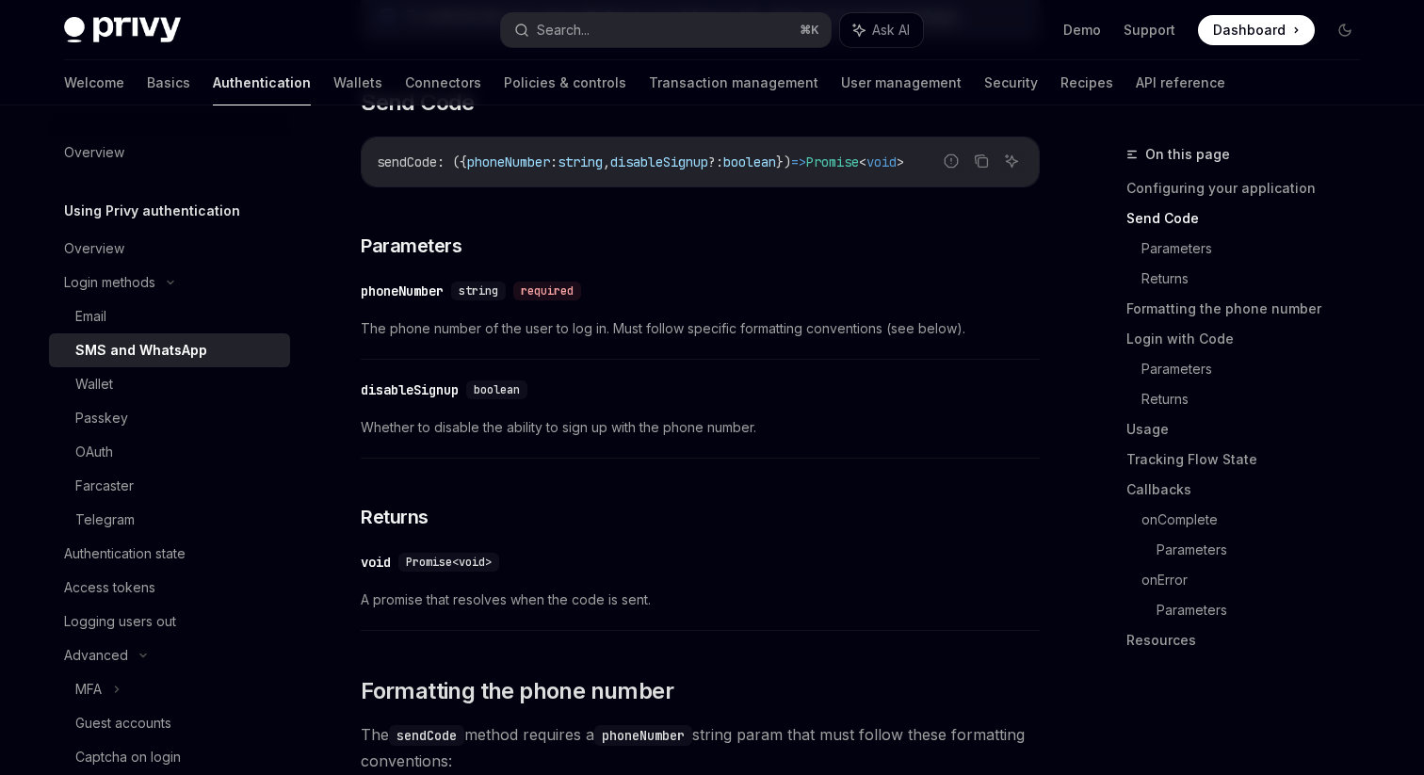
scroll to position [1038, 0]
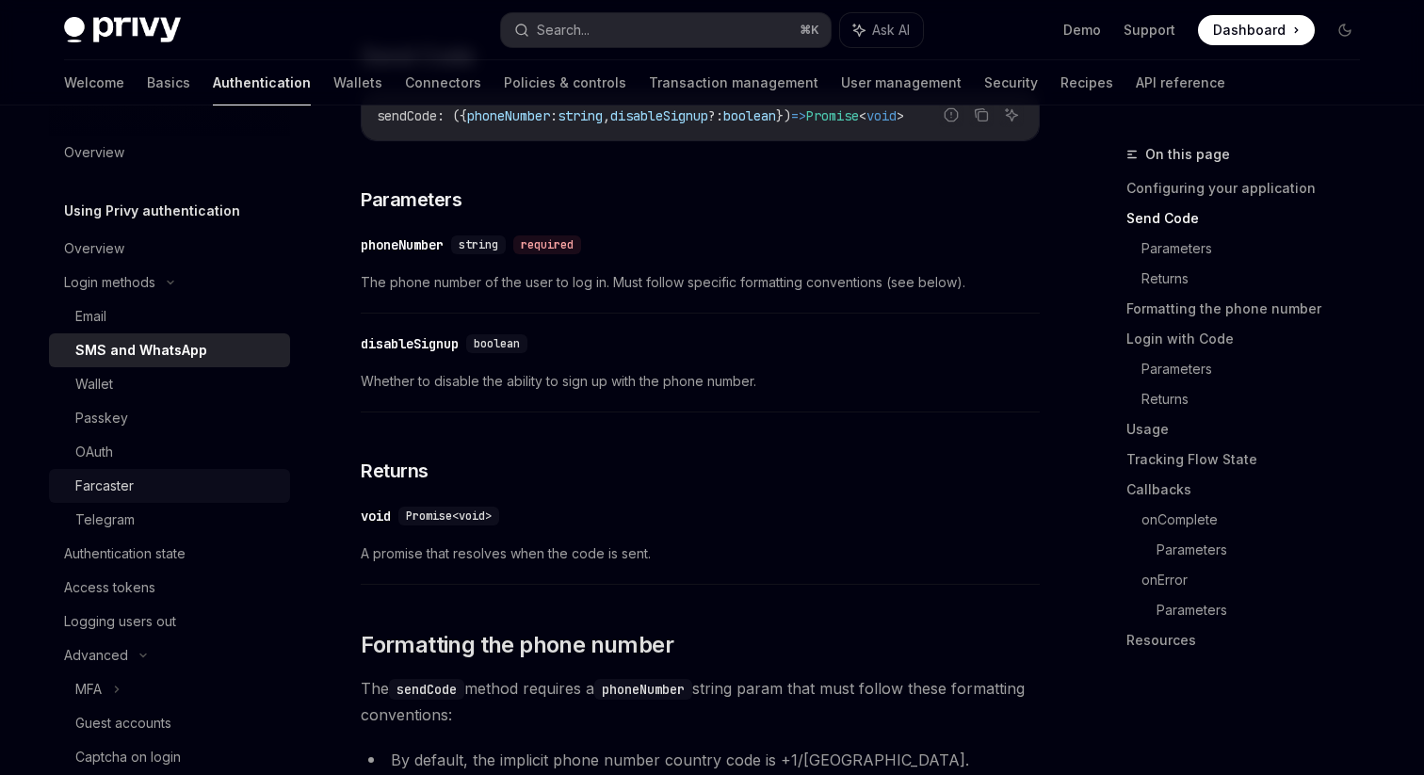
click at [137, 482] on div "Farcaster" at bounding box center [176, 486] width 203 height 23
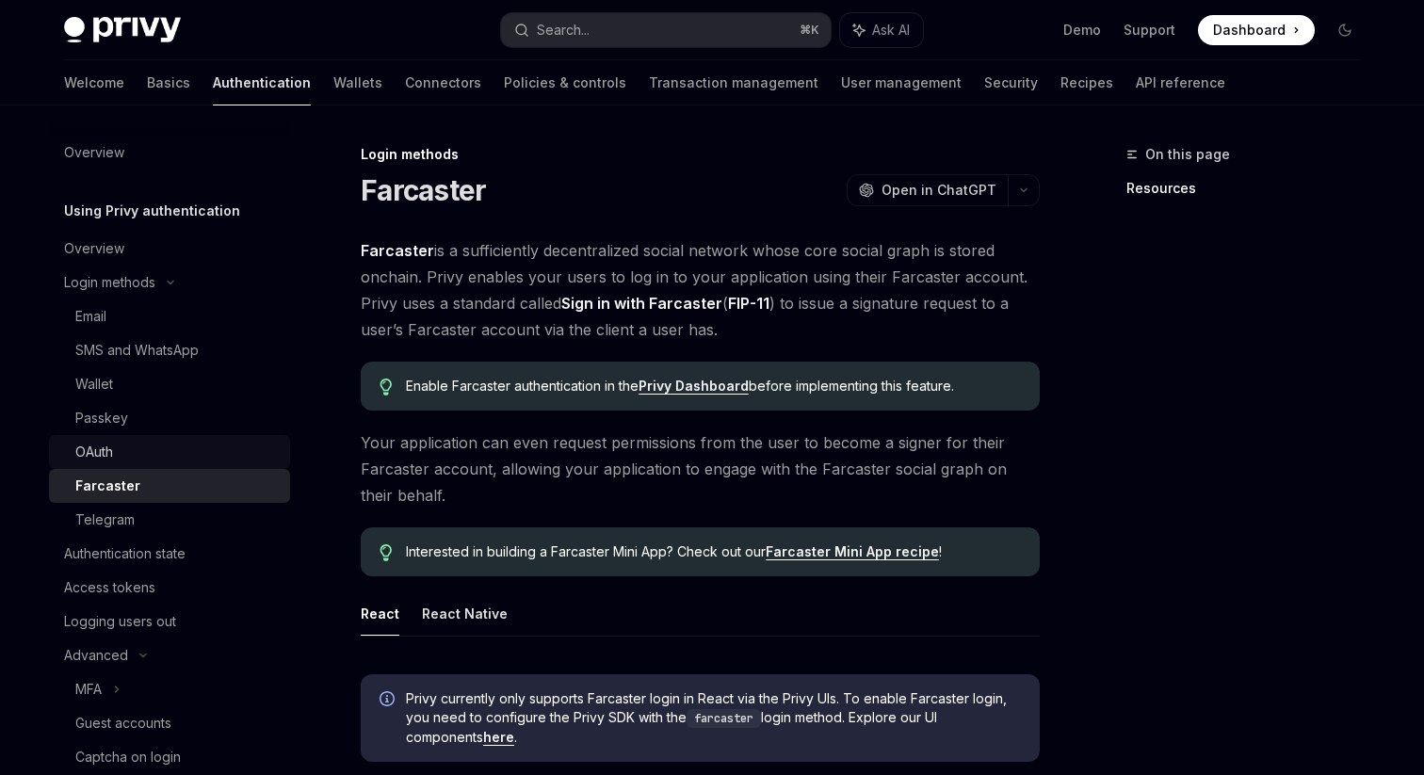
click at [137, 464] on link "OAuth" at bounding box center [169, 452] width 241 height 34
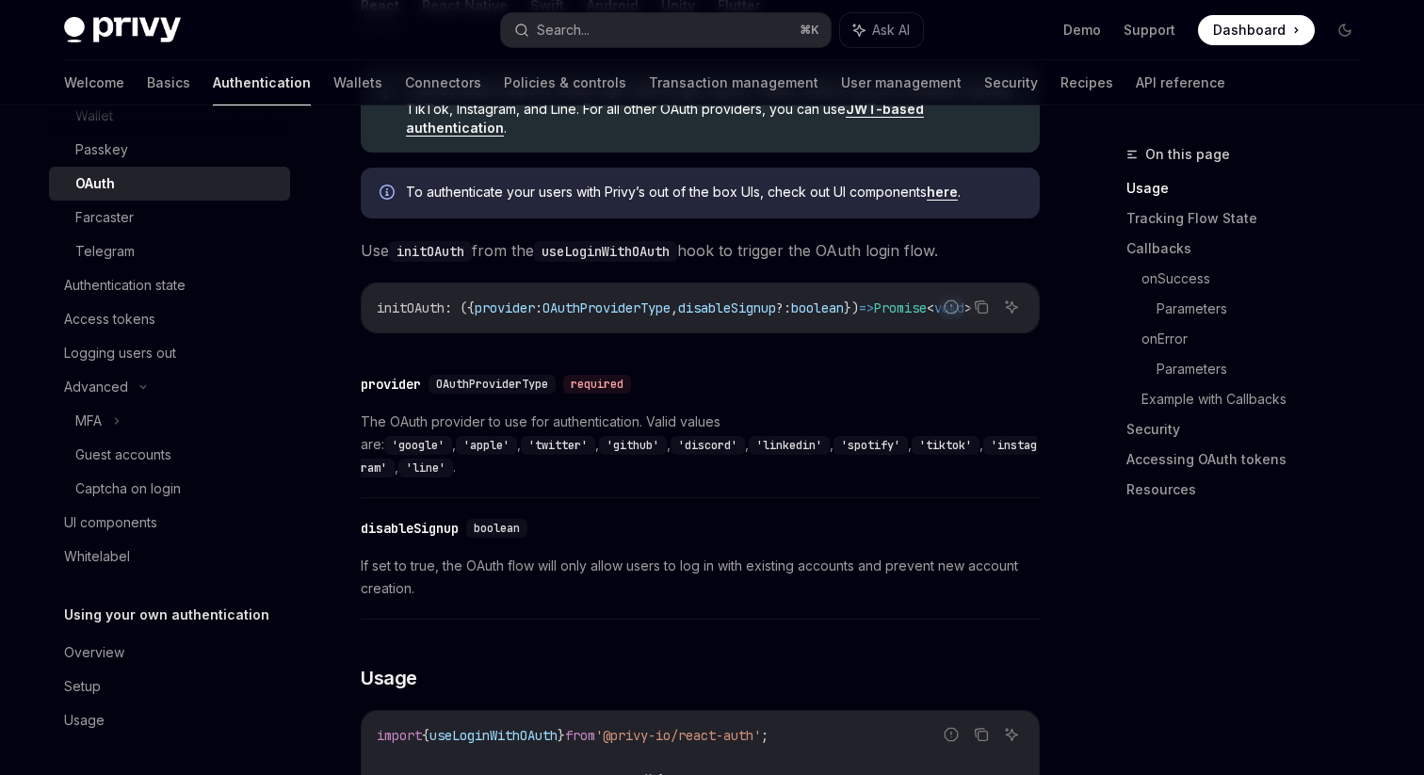
scroll to position [604, 0]
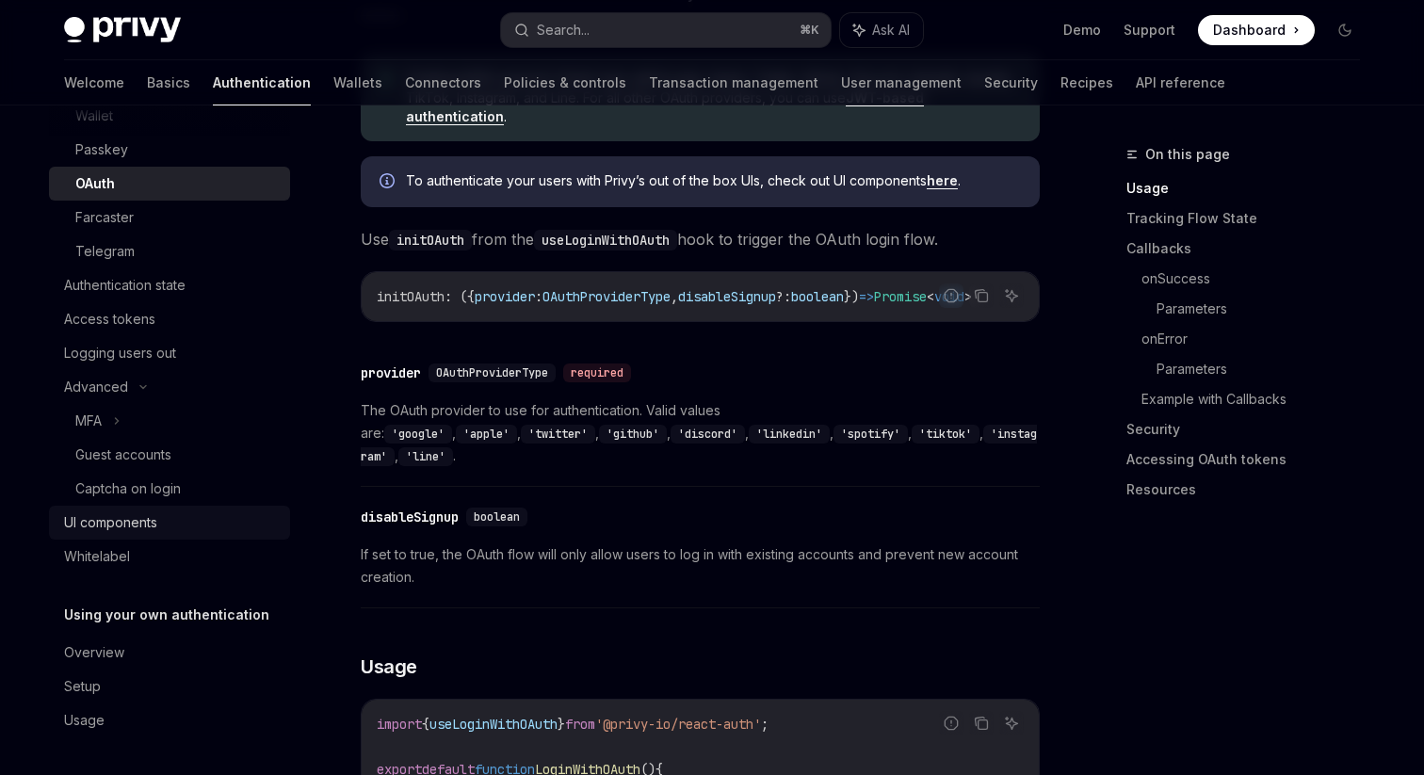
click at [150, 521] on div "UI components" at bounding box center [110, 522] width 93 height 23
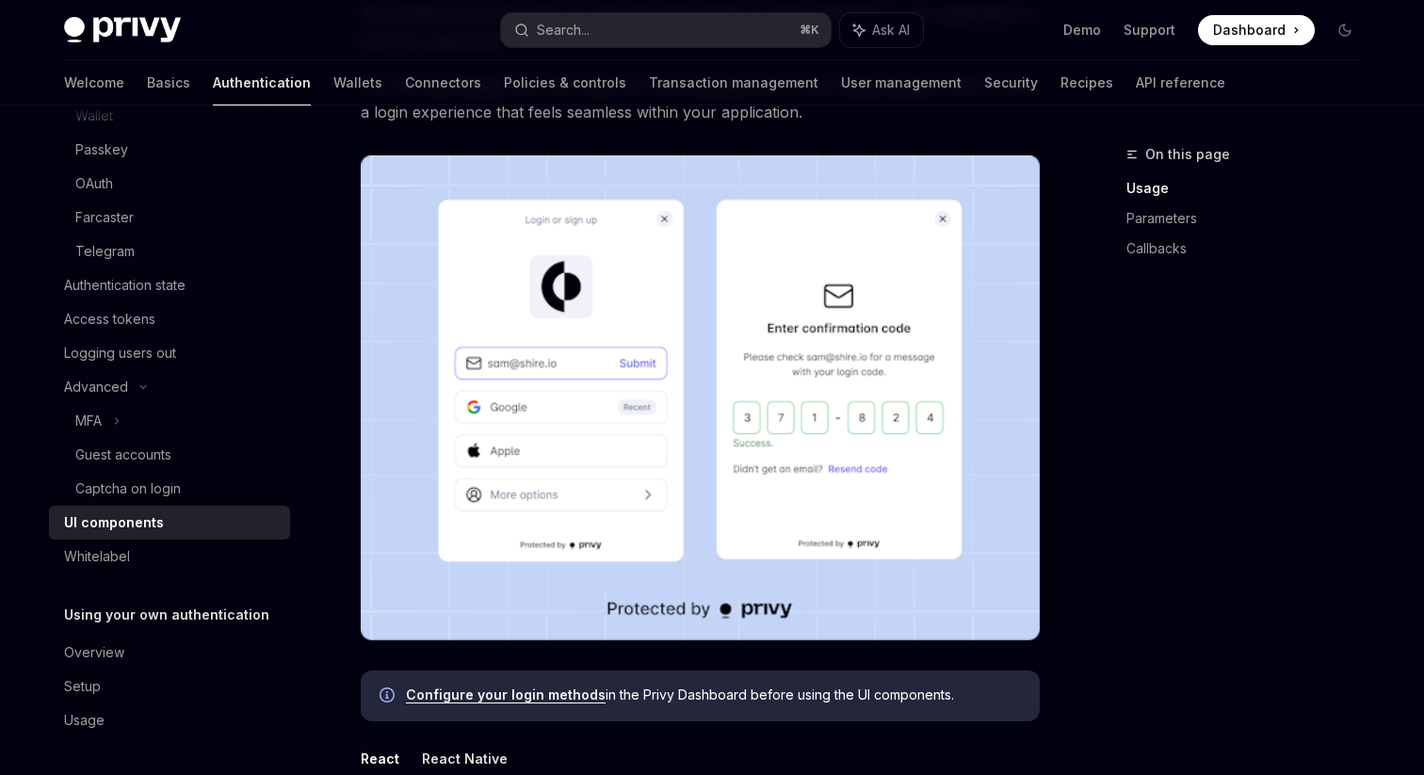
scroll to position [337, 0]
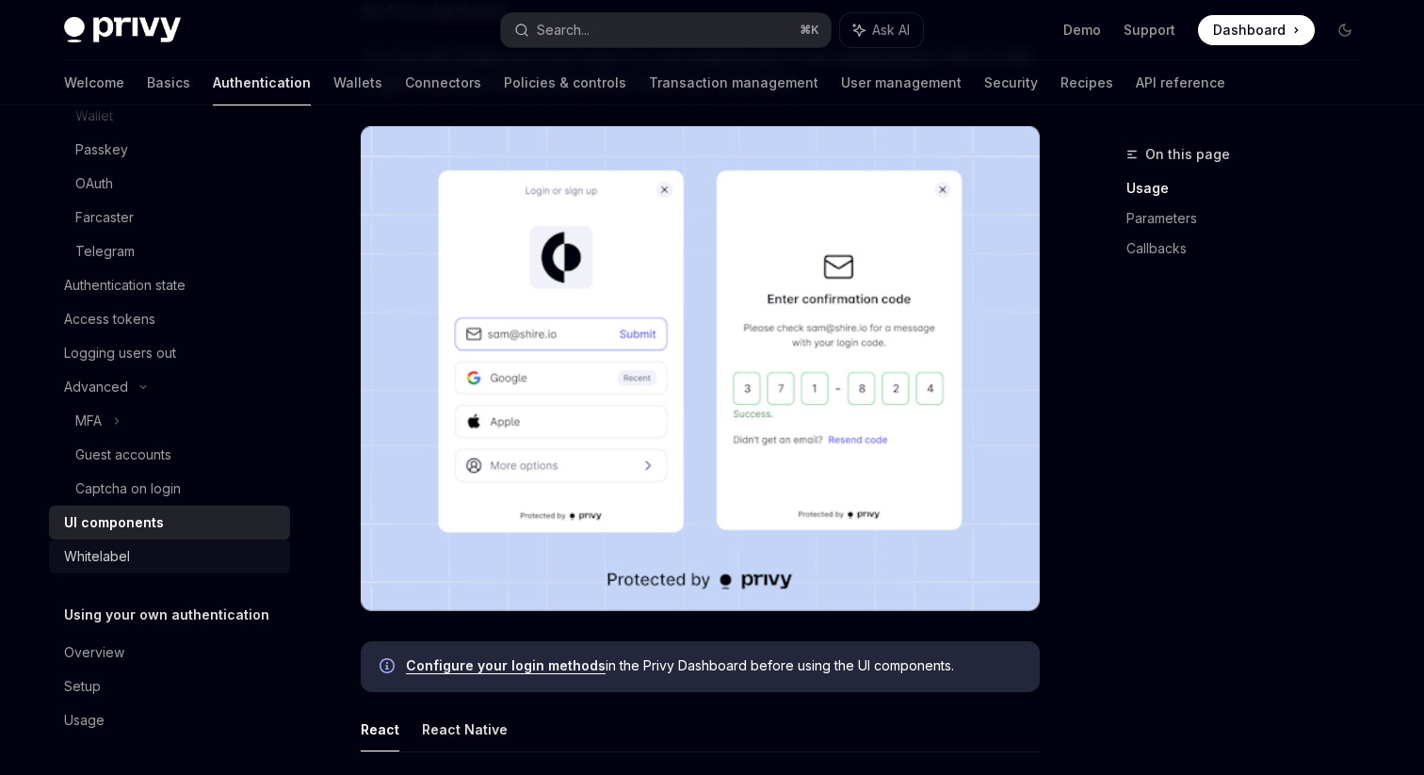
click at [161, 555] on div "Whitelabel" at bounding box center [171, 556] width 215 height 23
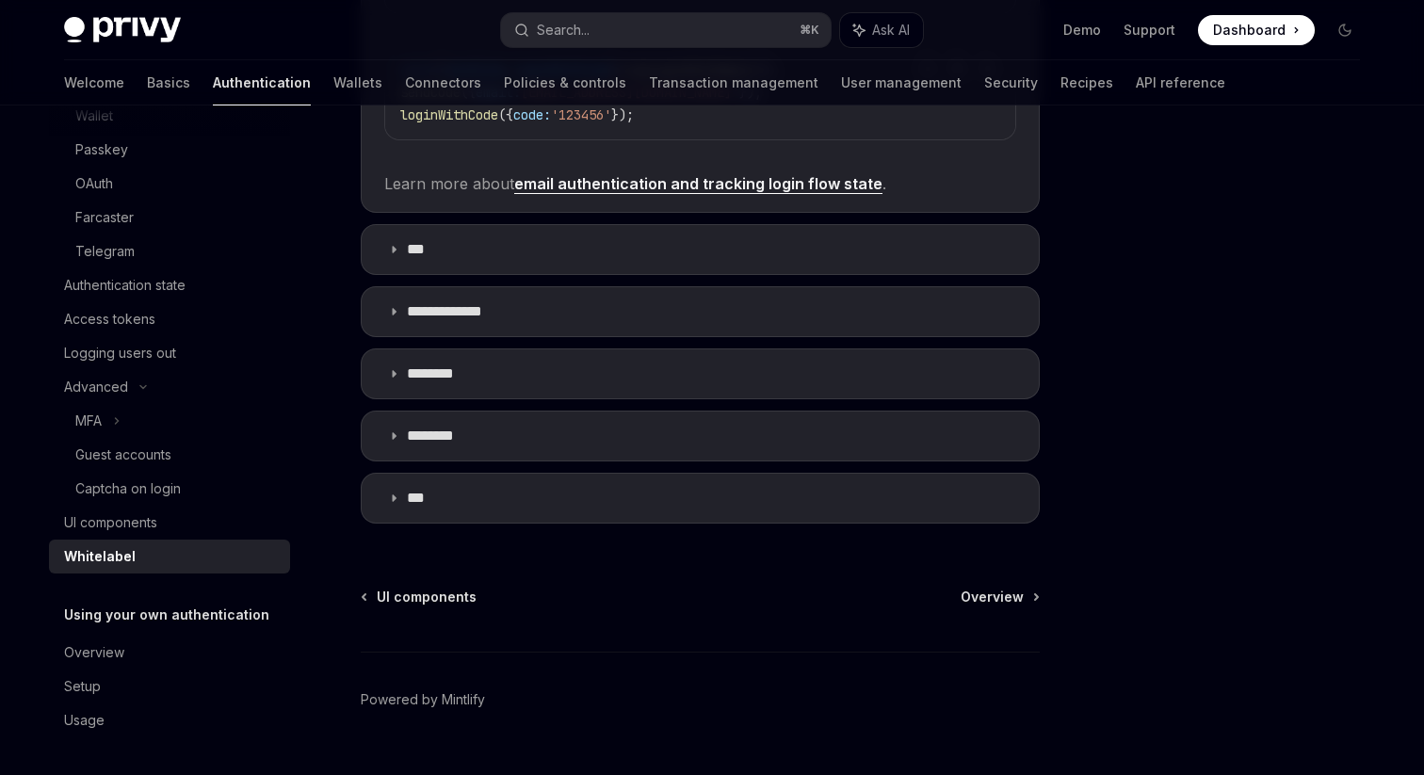
scroll to position [706, 0]
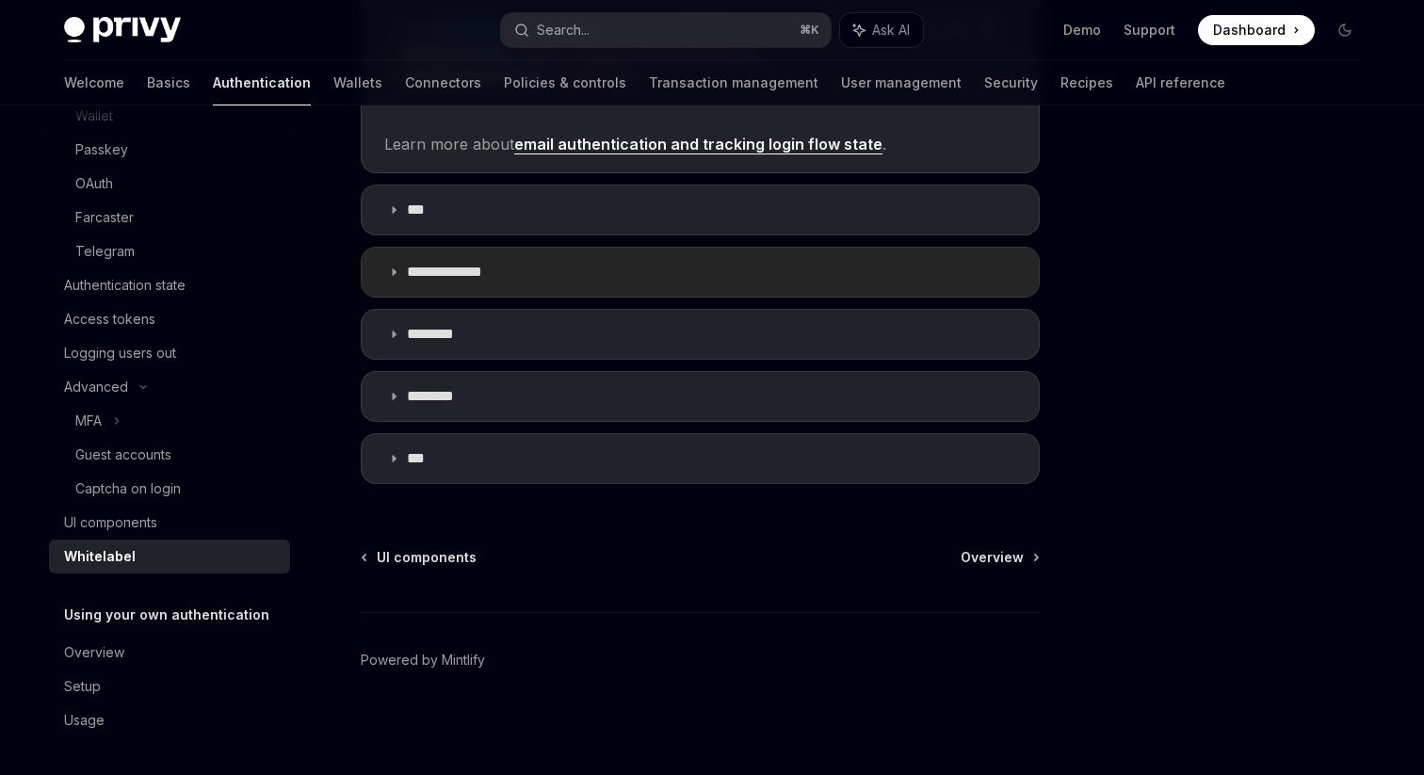
click at [528, 282] on summary "**********" at bounding box center [700, 272] width 677 height 49
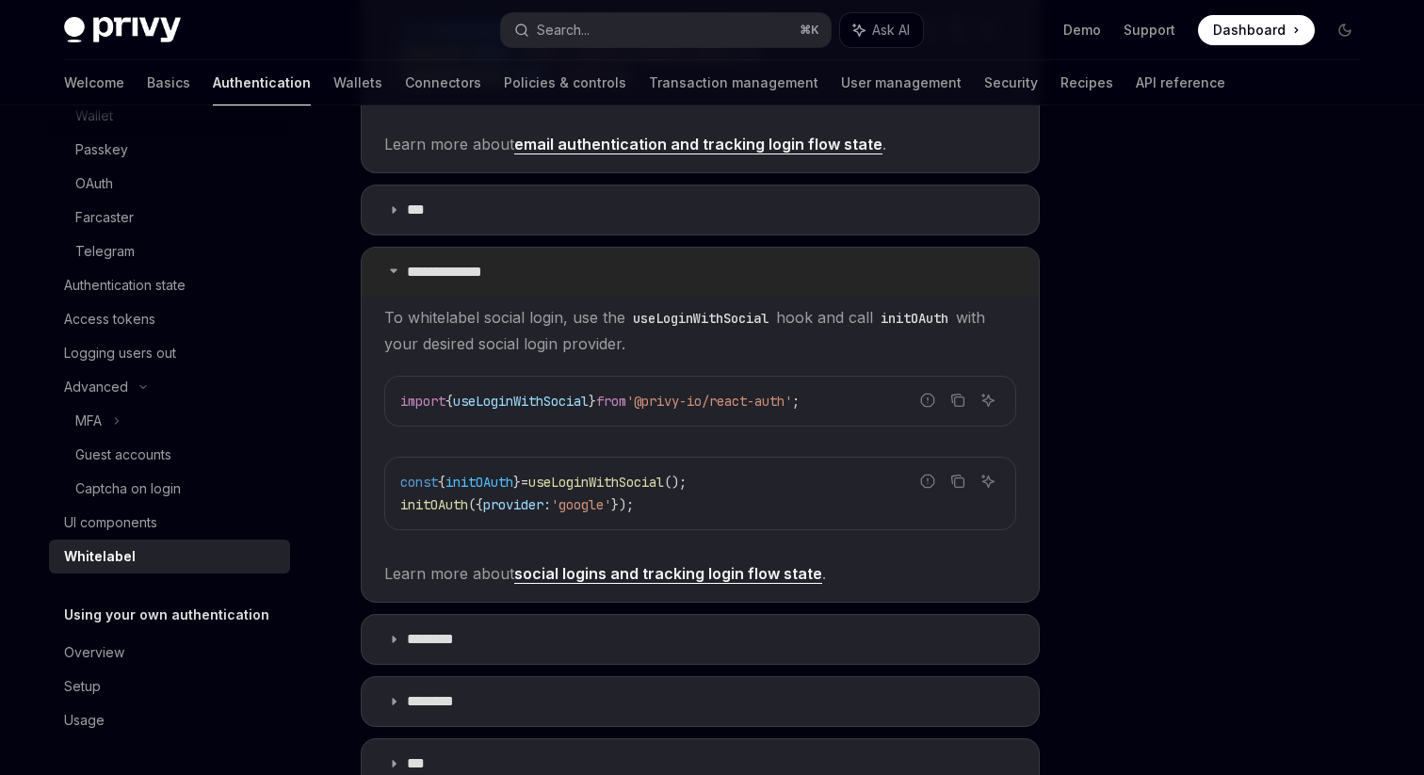
click at [532, 271] on summary "**********" at bounding box center [700, 272] width 677 height 49
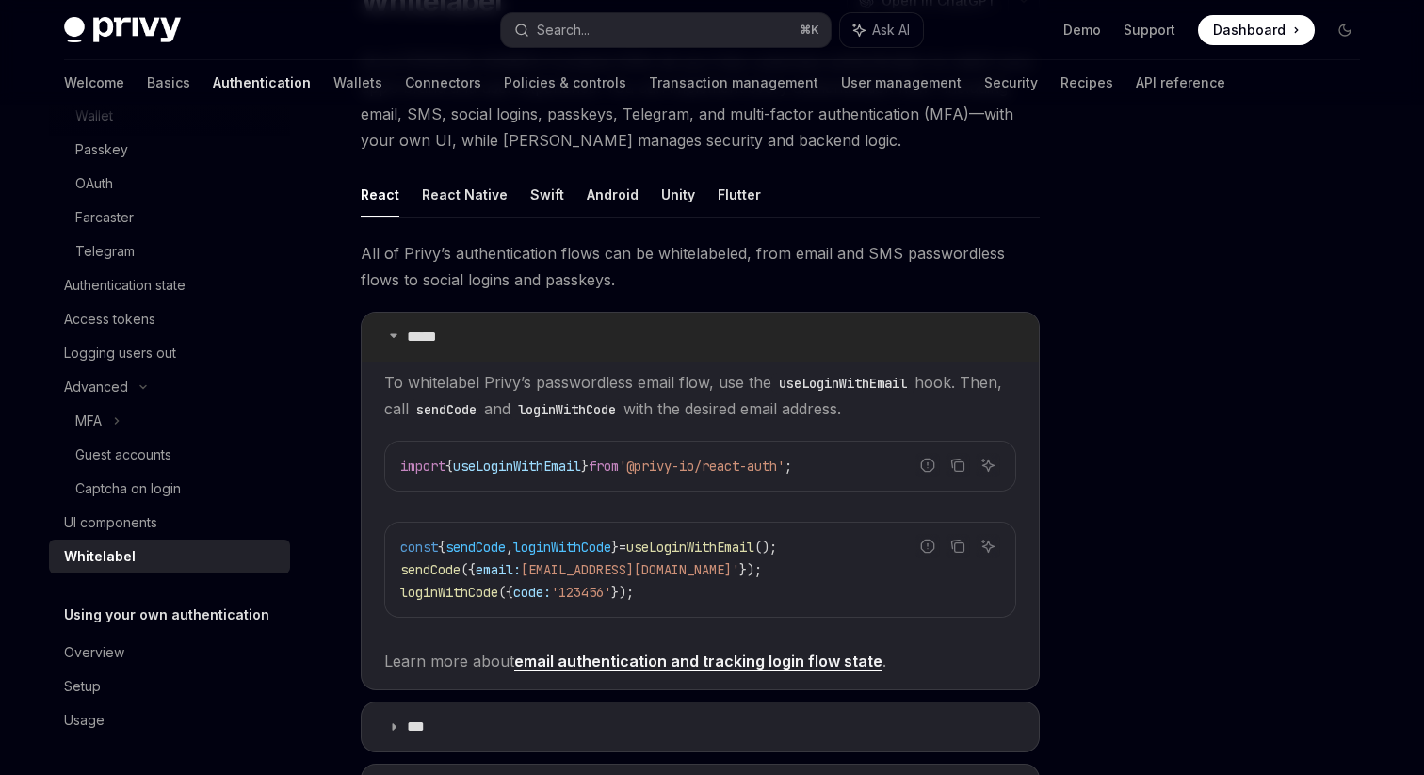
scroll to position [191, 0]
click at [466, 195] on button "React Native" at bounding box center [465, 192] width 86 height 44
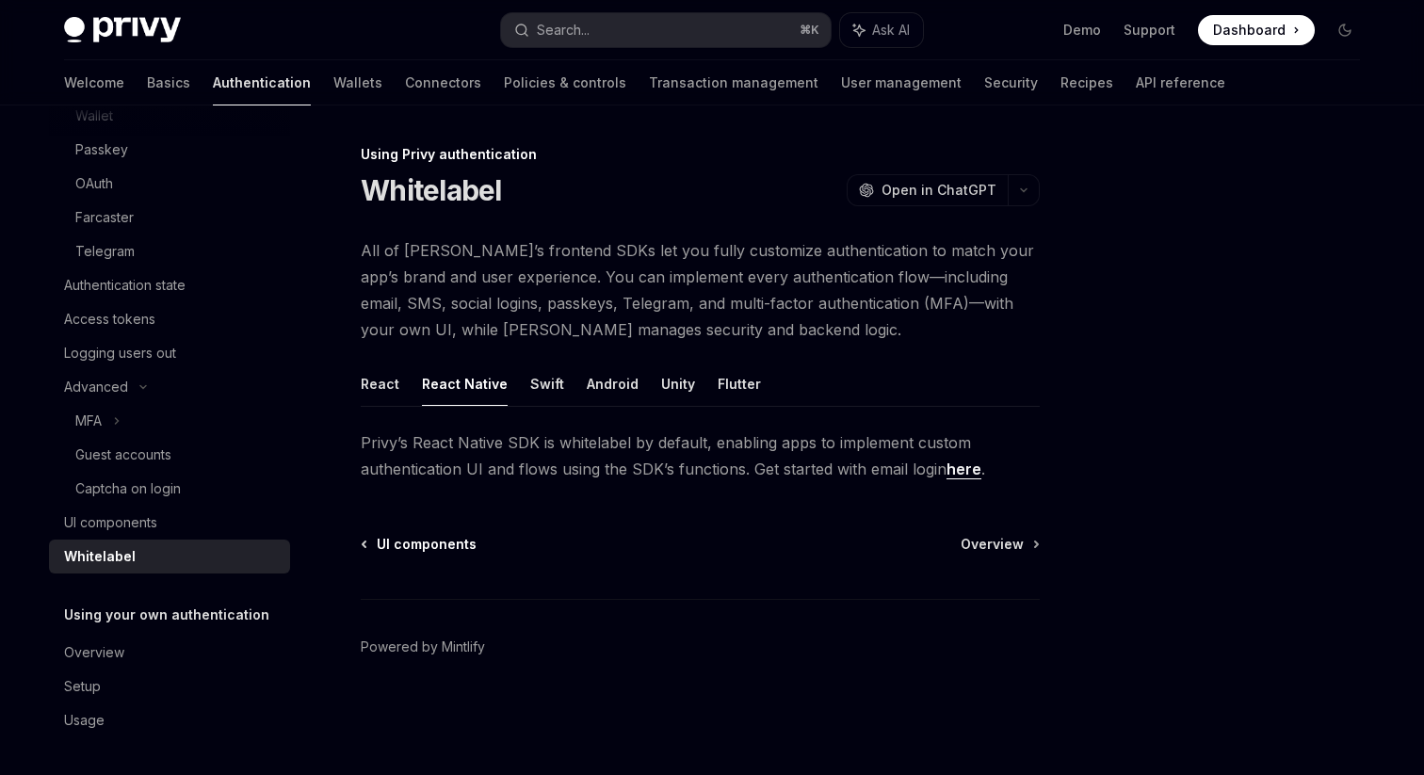
click at [443, 541] on span "UI components" at bounding box center [427, 544] width 100 height 19
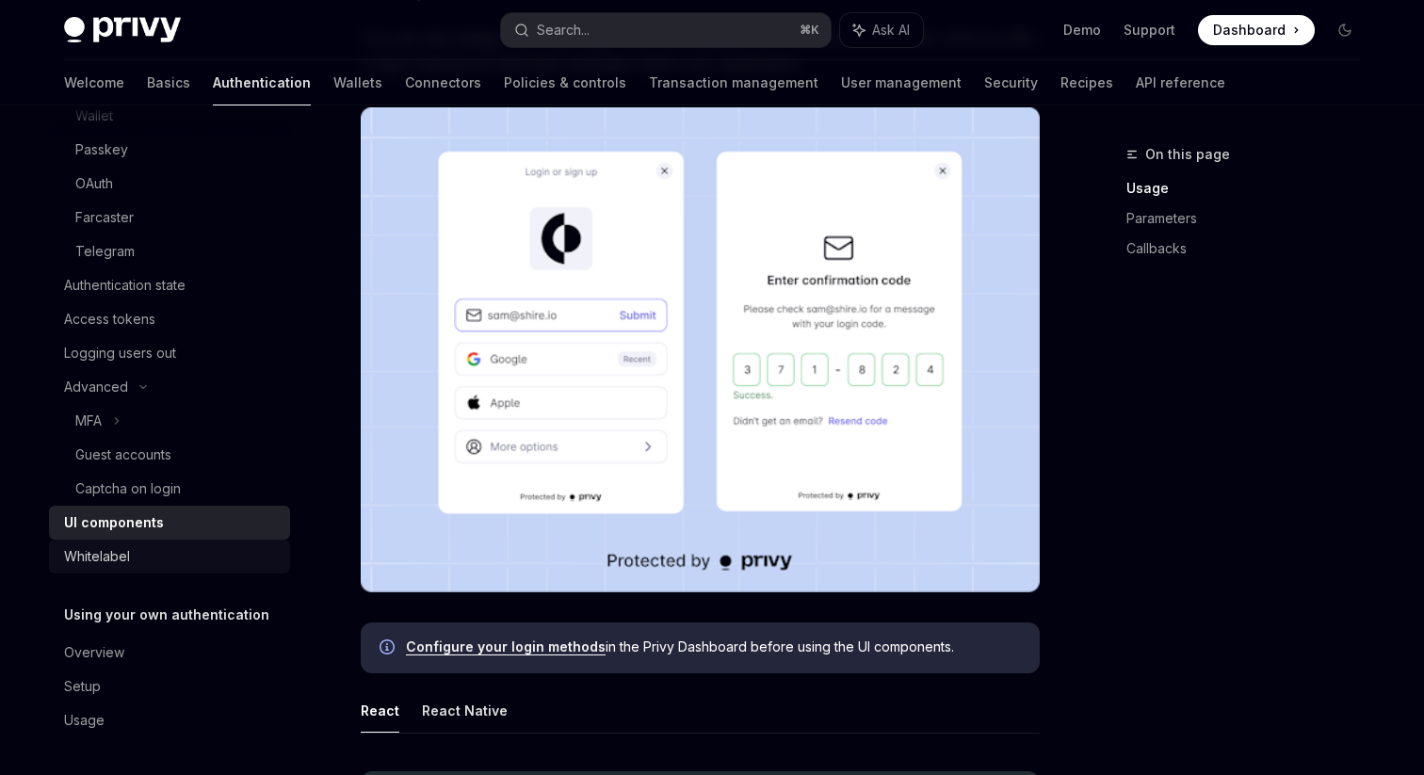
click at [234, 560] on div "Whitelabel" at bounding box center [171, 556] width 215 height 23
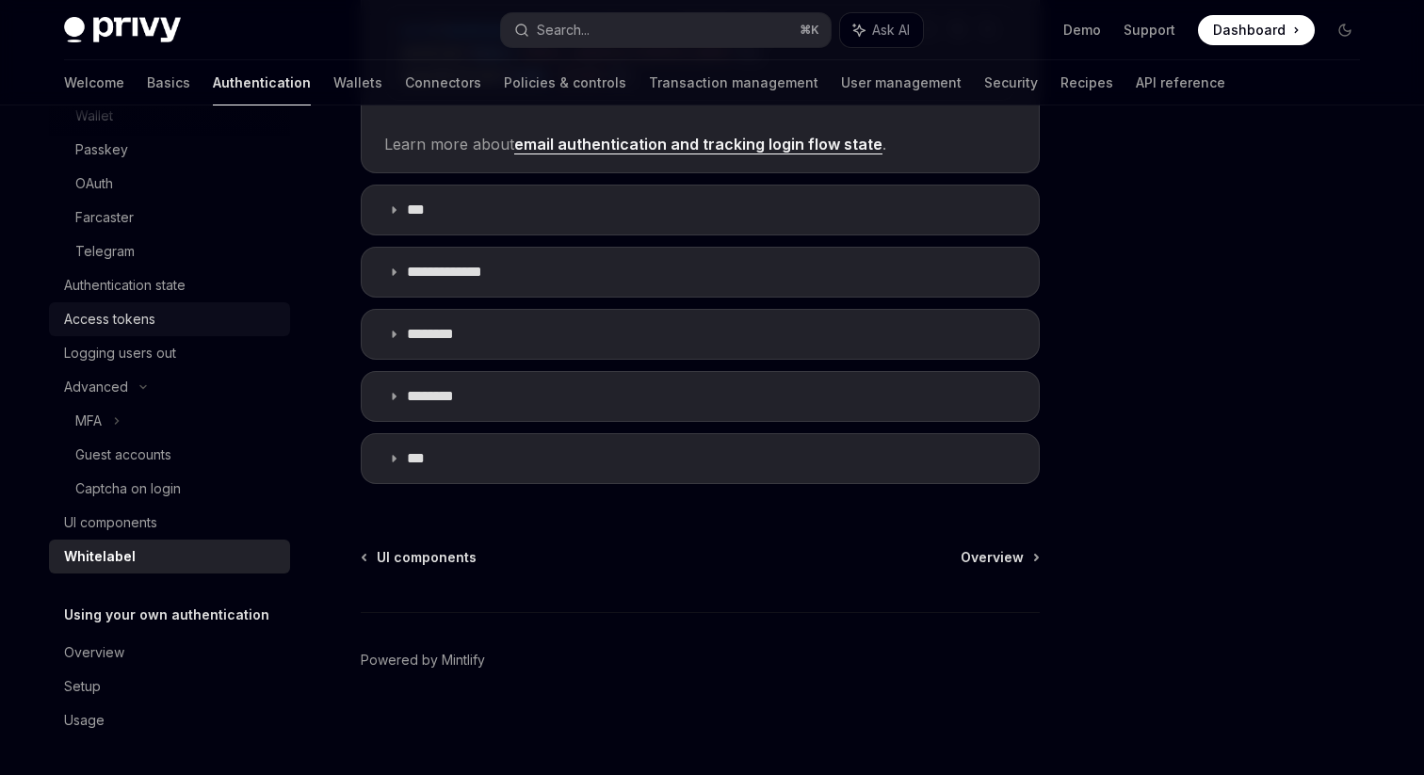
click at [190, 315] on div "Access tokens" at bounding box center [171, 319] width 215 height 23
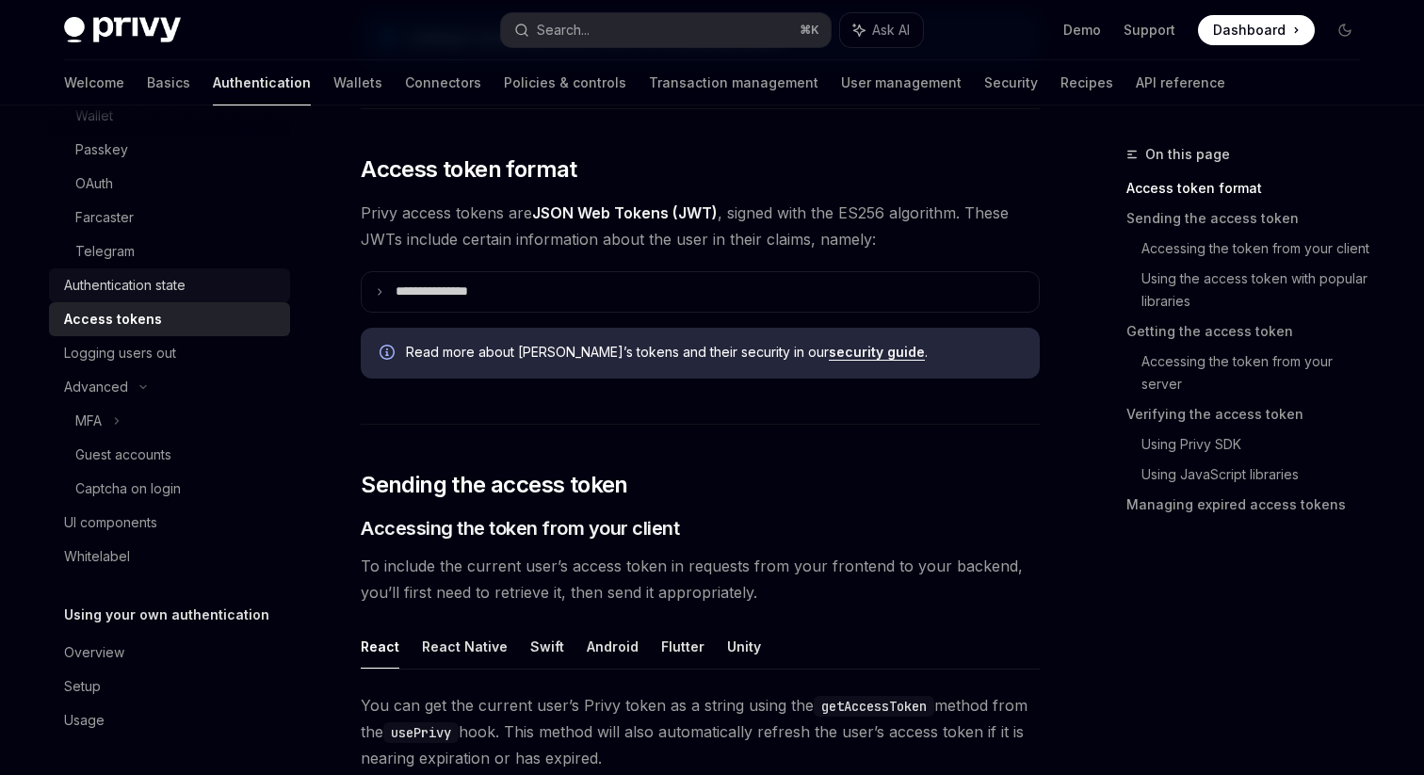
click at [135, 277] on div "Authentication state" at bounding box center [124, 285] width 121 height 23
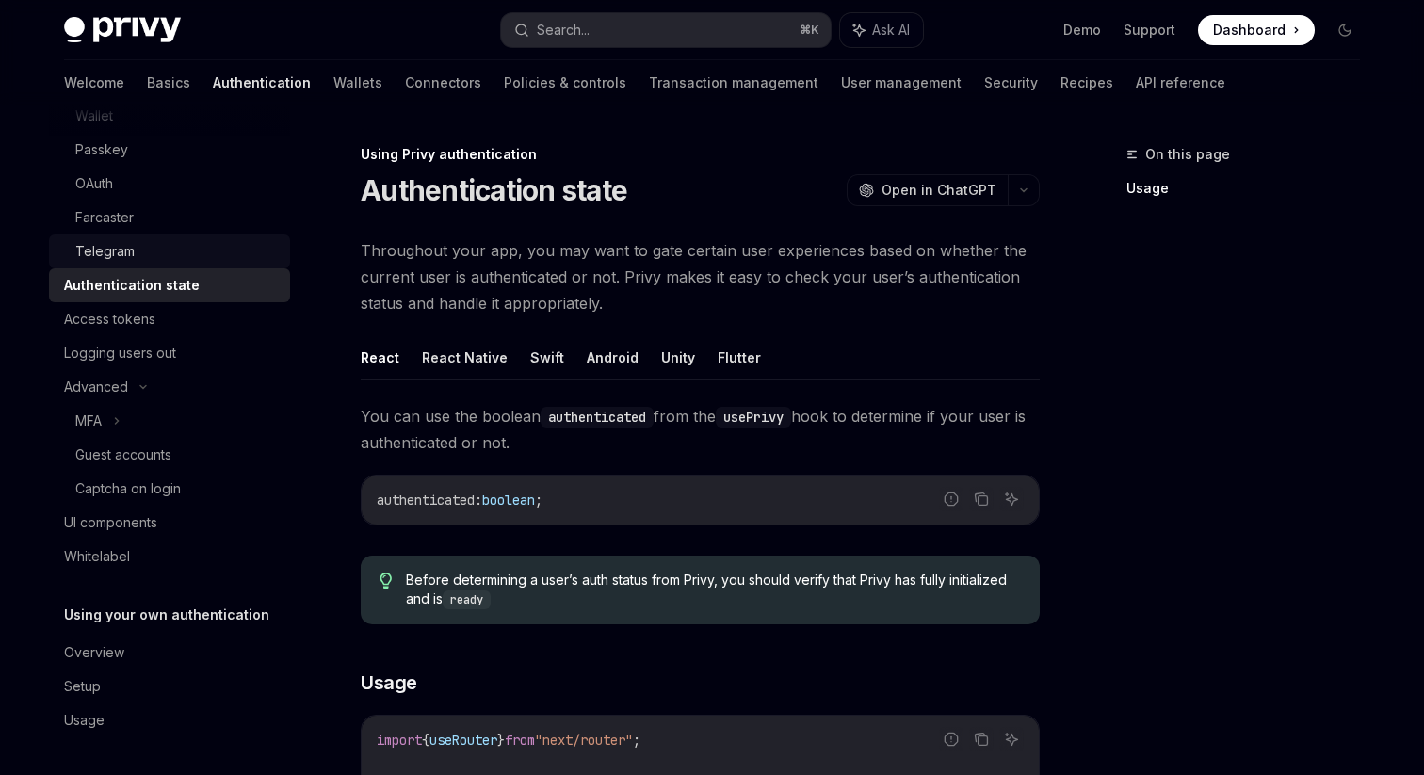
click at [117, 250] on div "Telegram" at bounding box center [104, 251] width 59 height 23
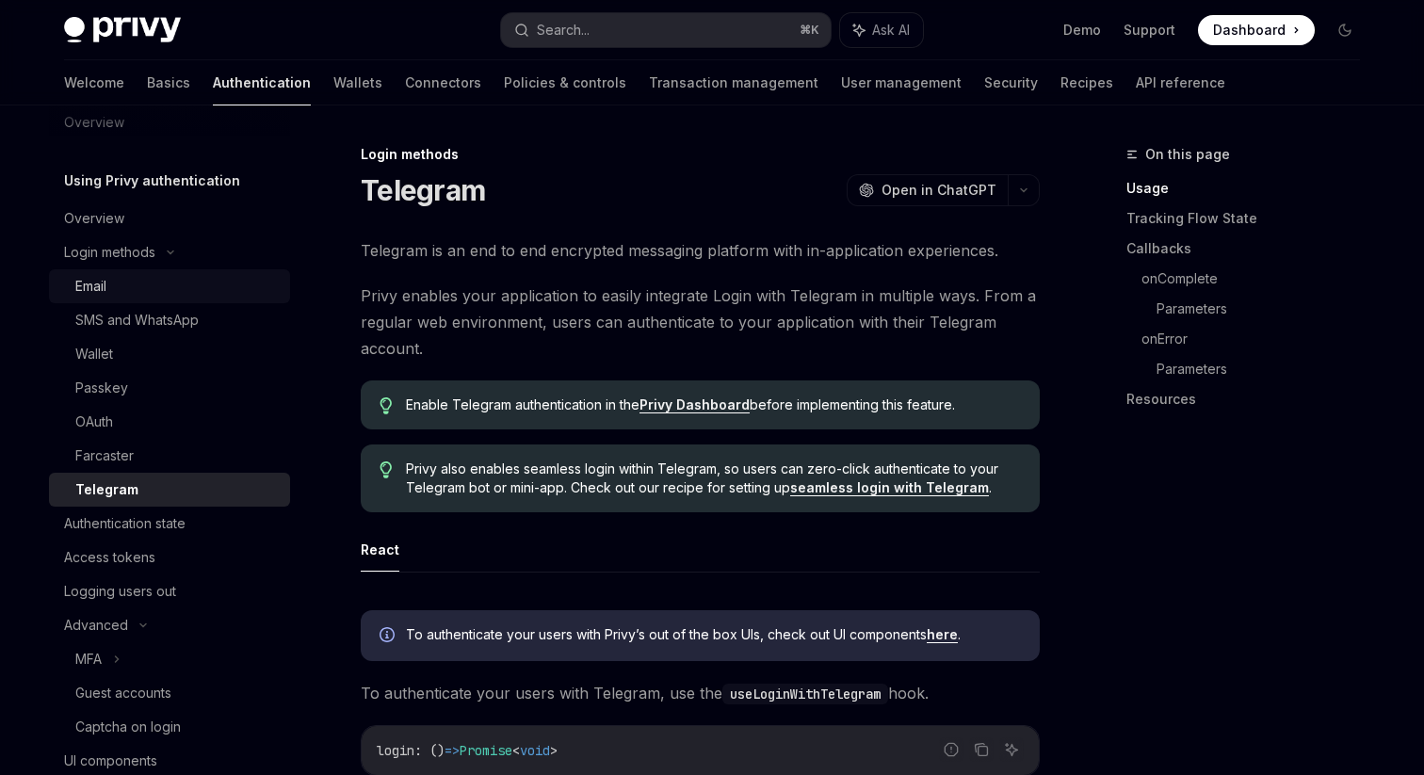
click at [136, 281] on div "Email" at bounding box center [176, 286] width 203 height 23
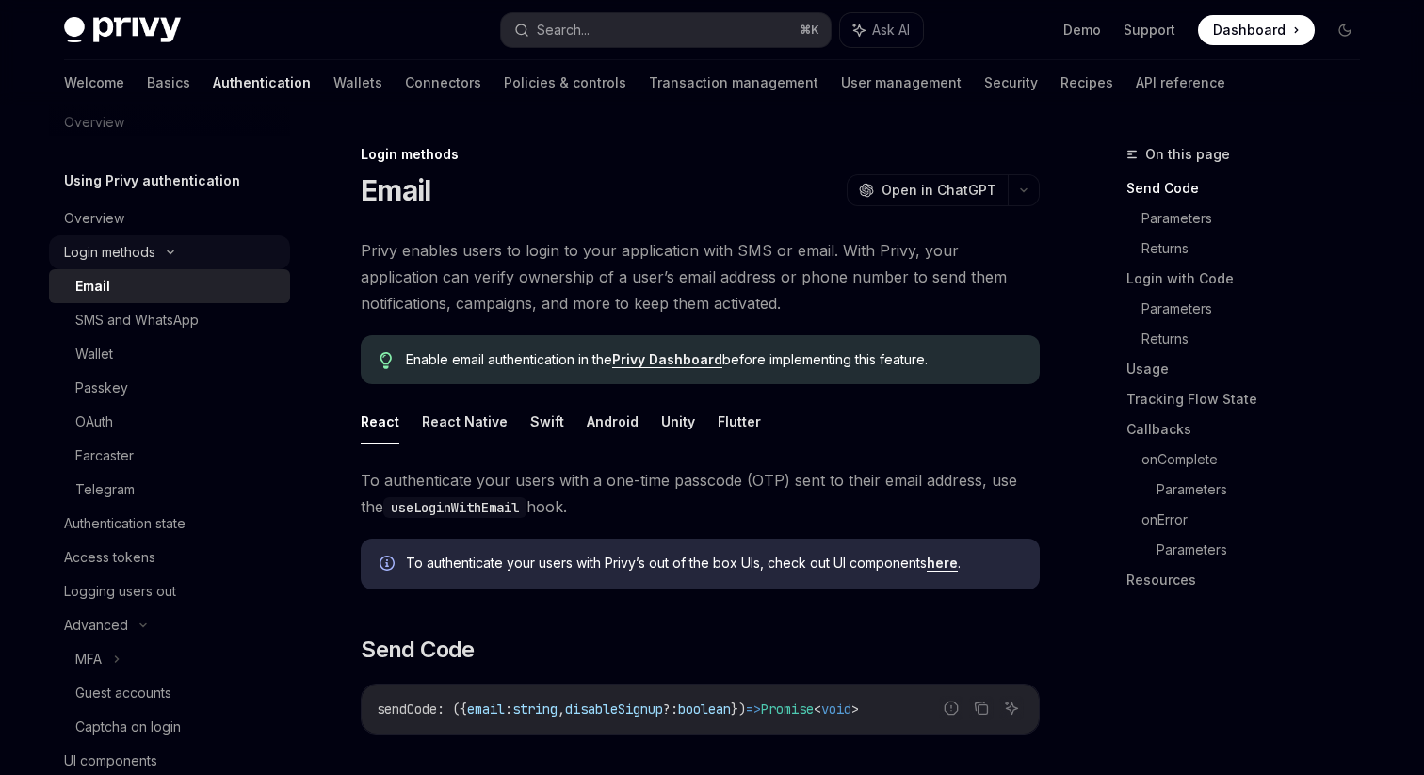
click at [123, 252] on div "Login methods" at bounding box center [109, 252] width 91 height 23
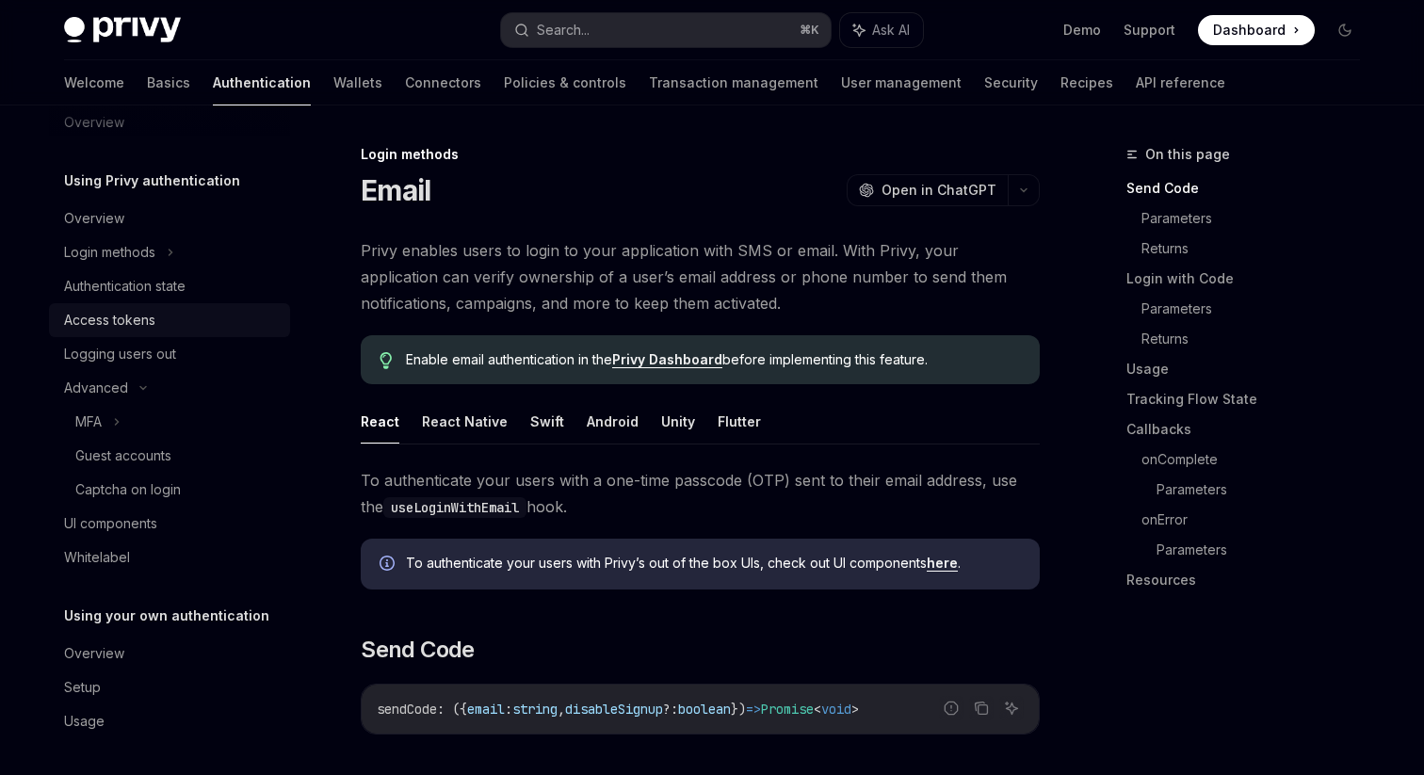
click at [125, 304] on link "Access tokens" at bounding box center [169, 320] width 241 height 34
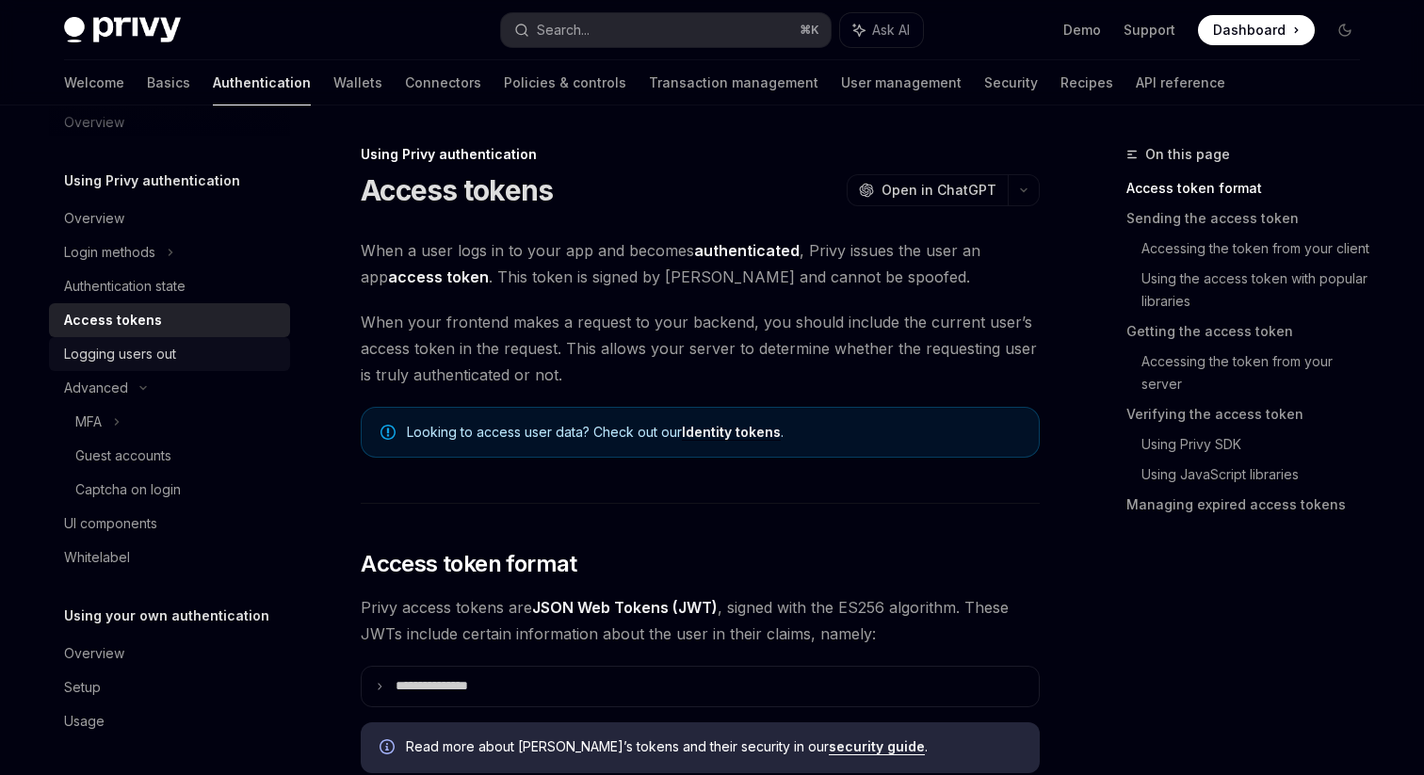
click at [118, 361] on div "Logging users out" at bounding box center [120, 354] width 112 height 23
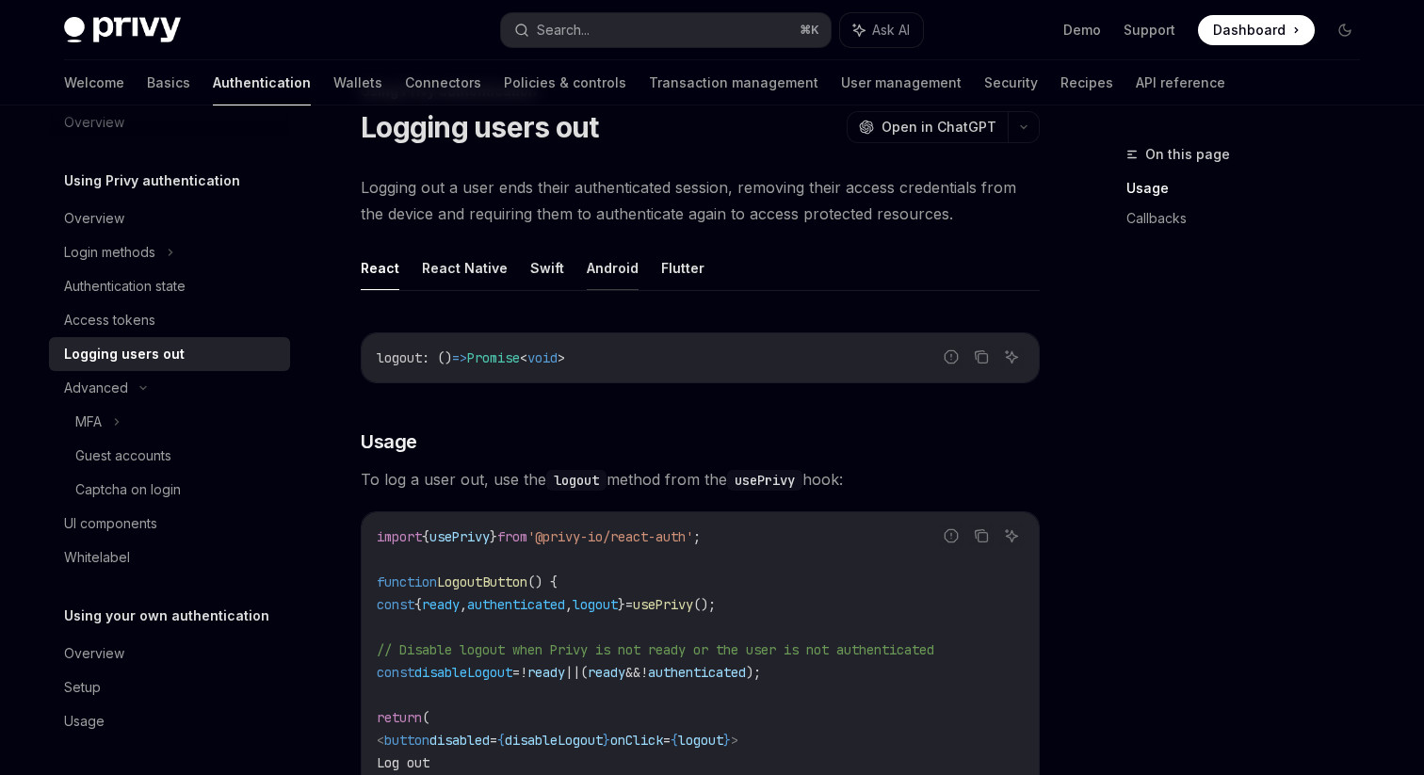
click at [623, 258] on button "Android" at bounding box center [613, 268] width 52 height 44
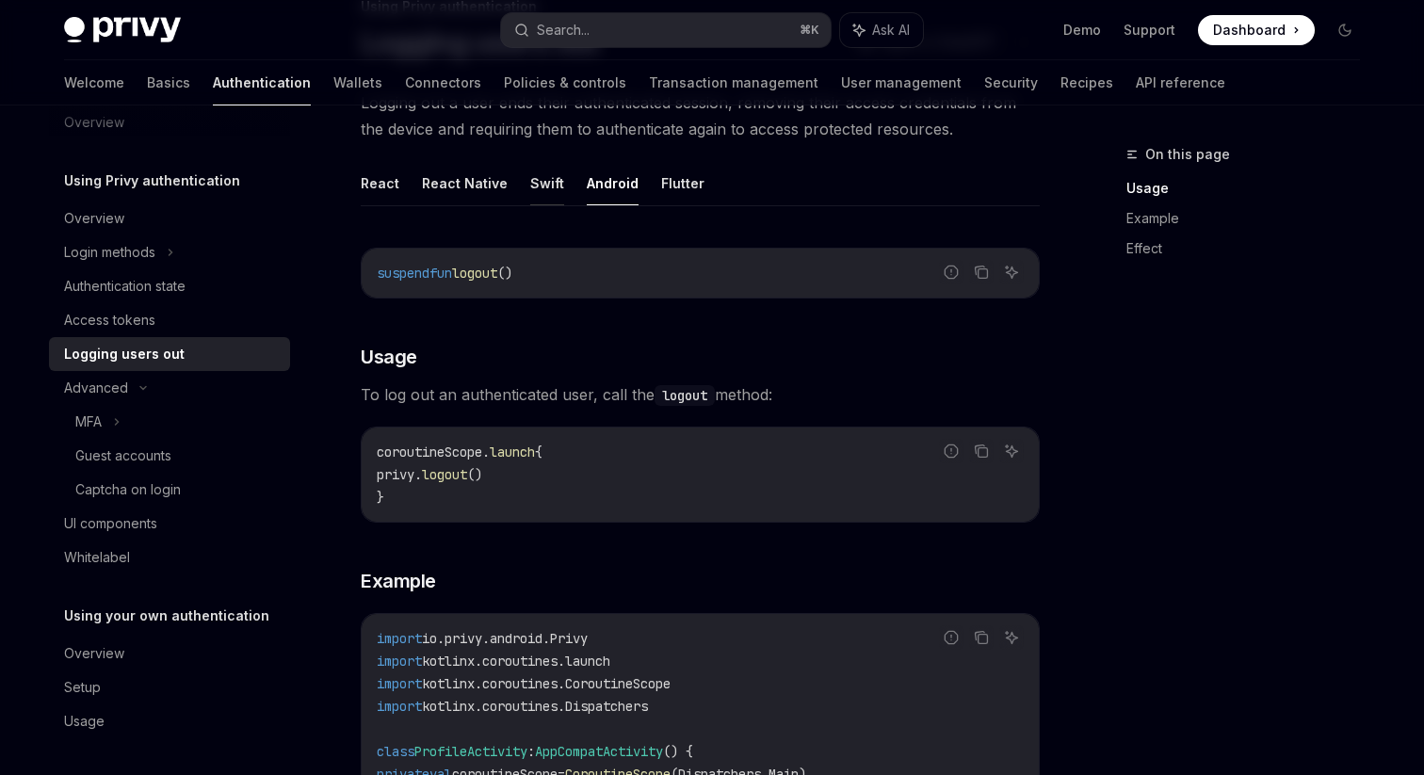
click at [550, 177] on button "Swift" at bounding box center [547, 183] width 34 height 44
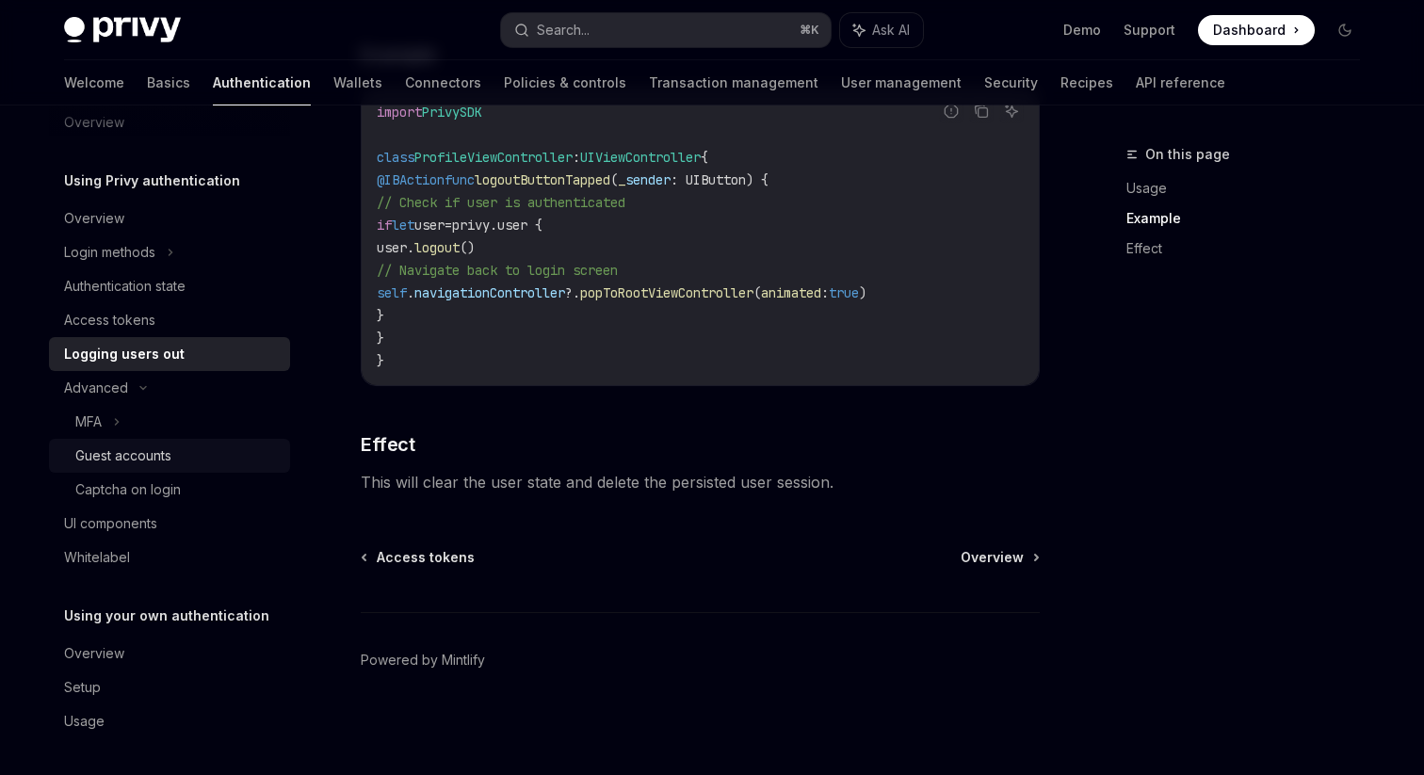
click at [116, 445] on div "Guest accounts" at bounding box center [123, 455] width 96 height 23
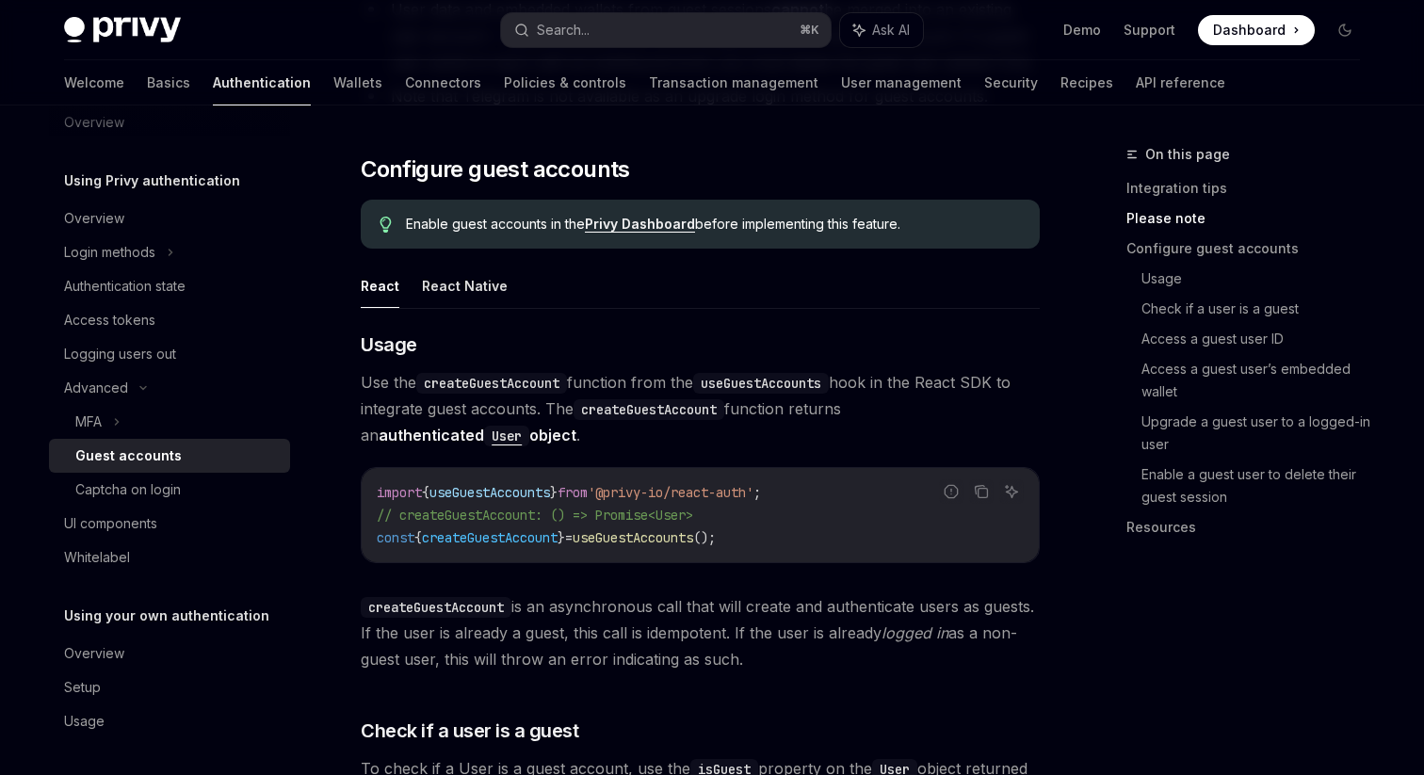
scroll to position [1460, 0]
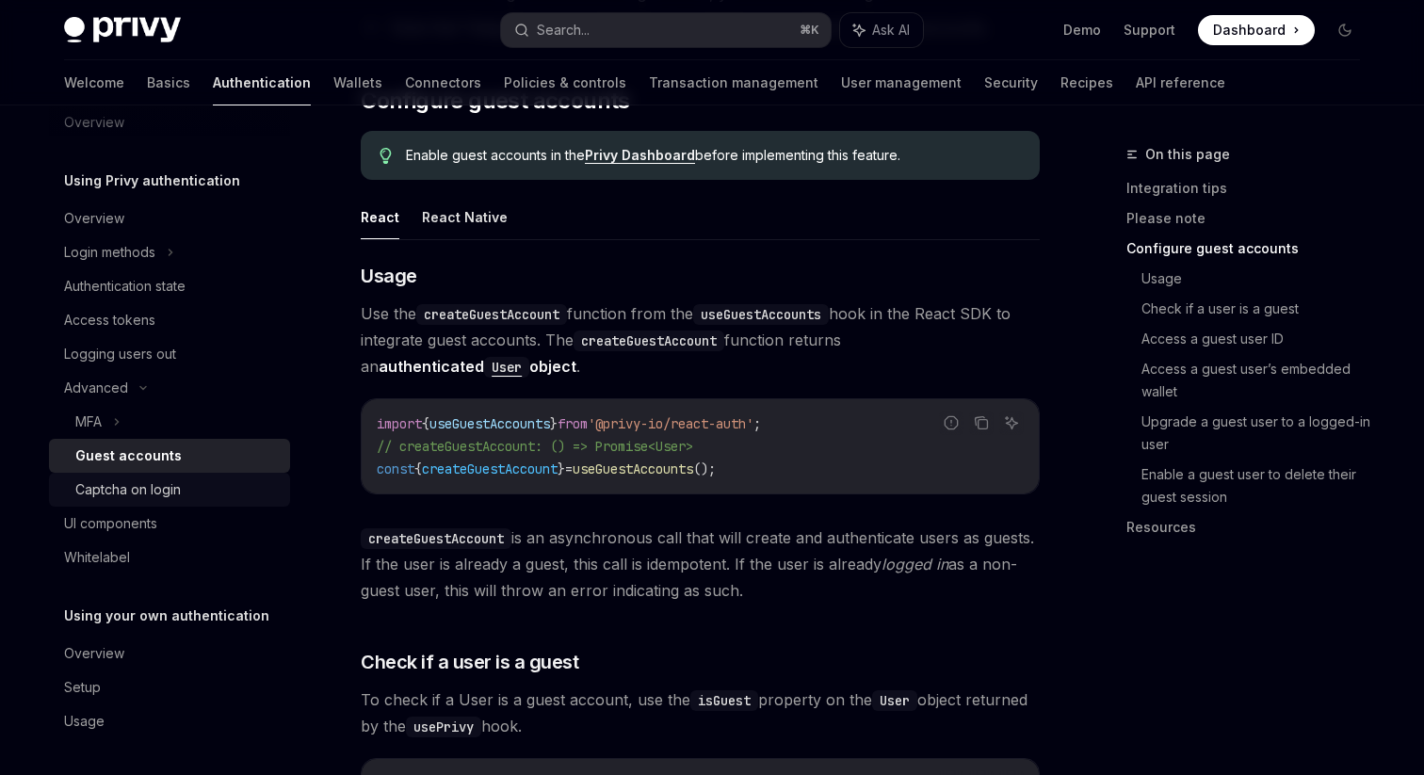
click at [125, 505] on link "Captcha on login" at bounding box center [169, 490] width 241 height 34
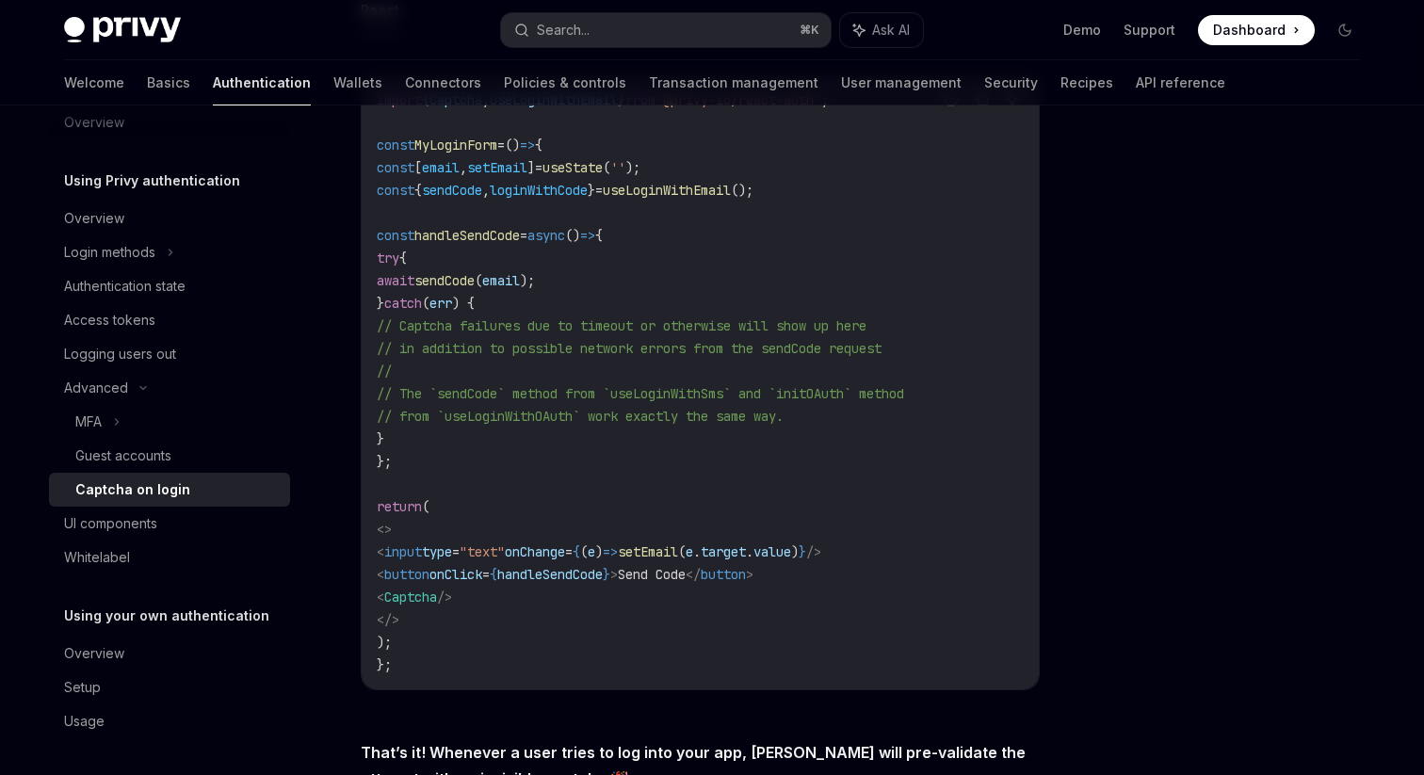
scroll to position [449, 0]
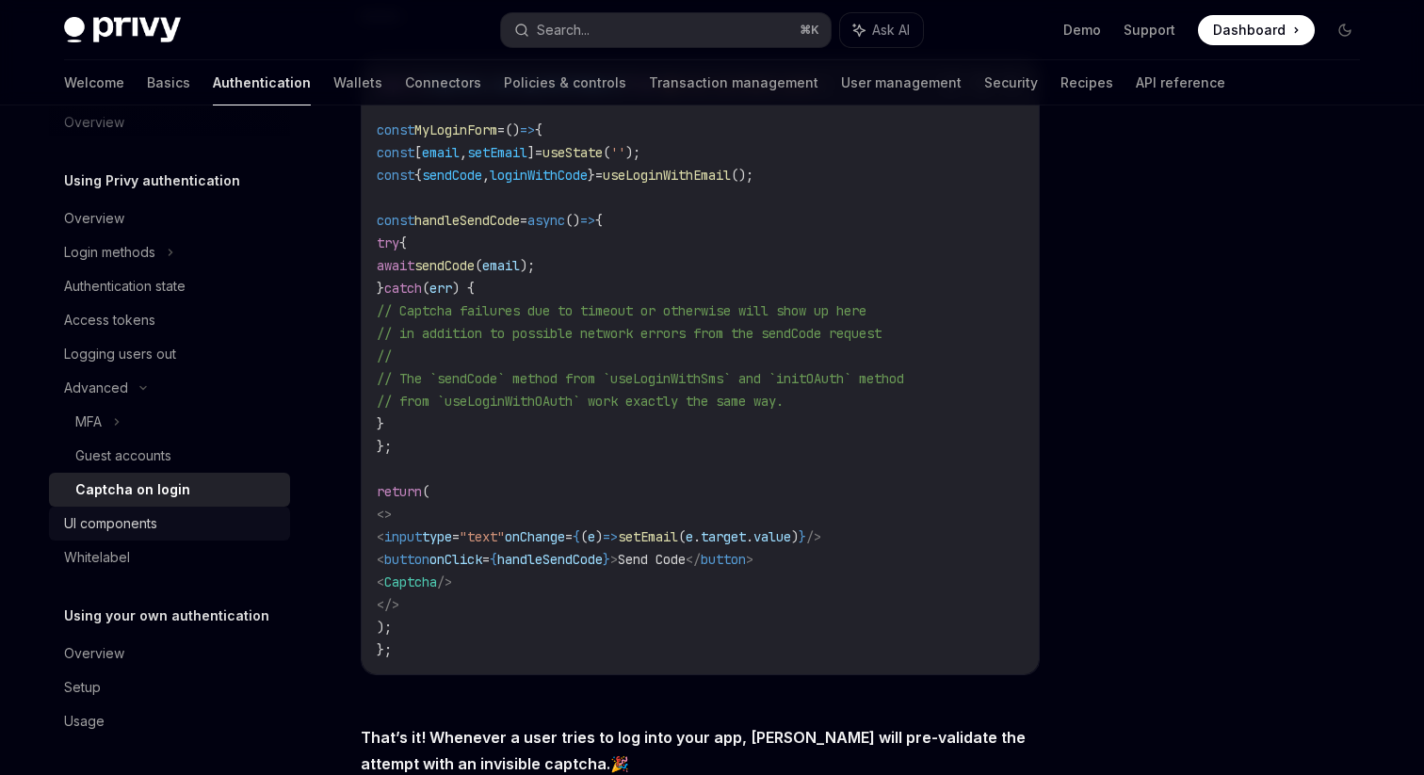
click at [116, 509] on link "UI components" at bounding box center [169, 524] width 241 height 34
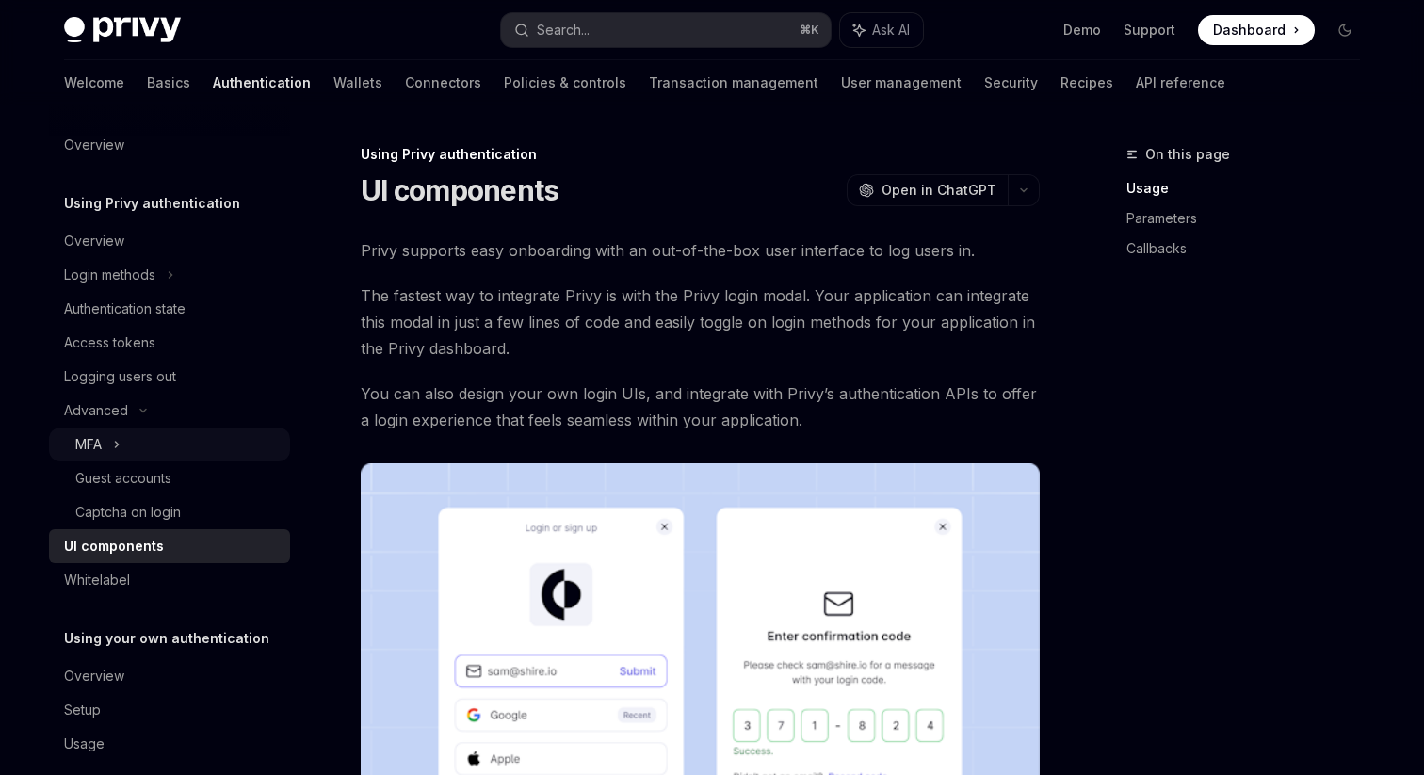
scroll to position [15, 0]
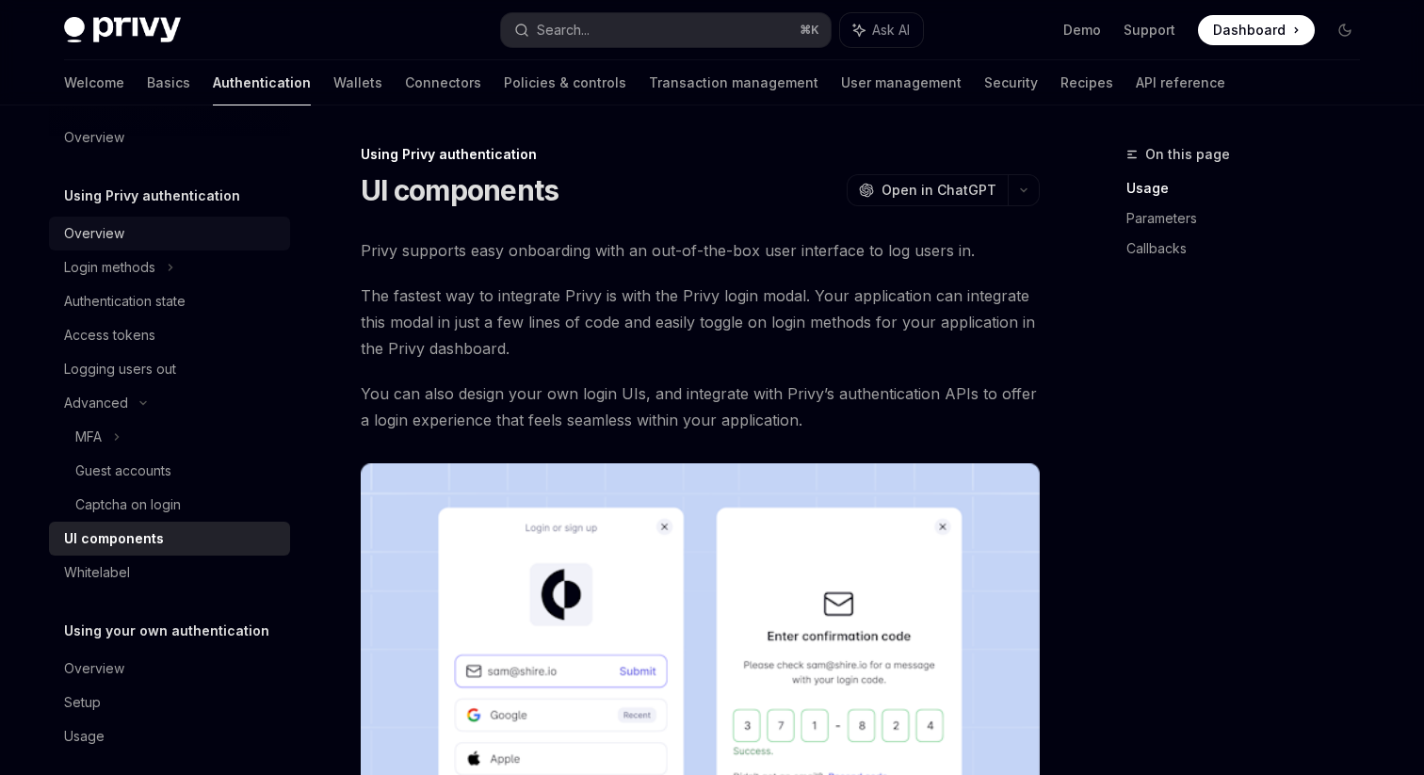
click at [130, 248] on link "Overview" at bounding box center [169, 234] width 241 height 34
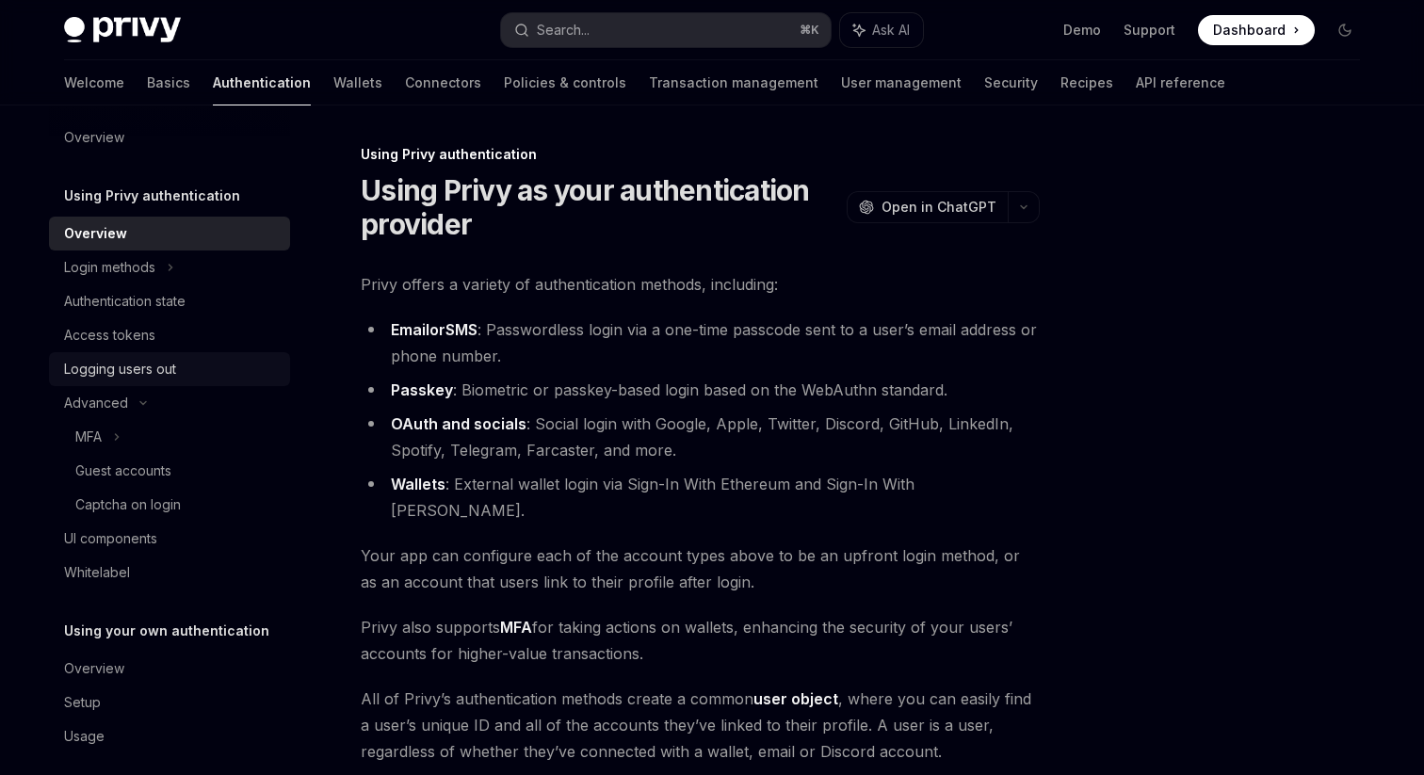
click at [143, 362] on div "Logging users out" at bounding box center [120, 369] width 112 height 23
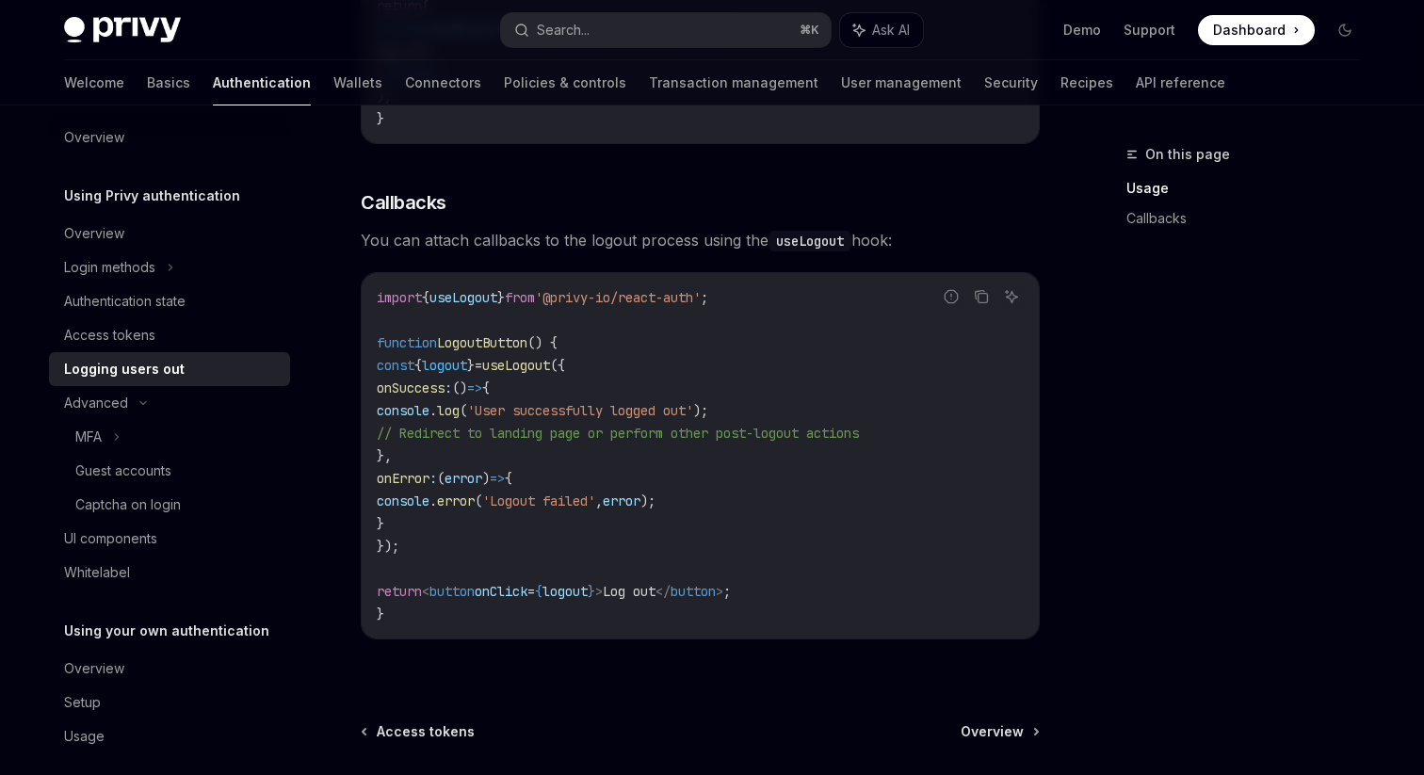
scroll to position [776, 0]
click at [153, 275] on div "Login methods" at bounding box center [109, 267] width 91 height 23
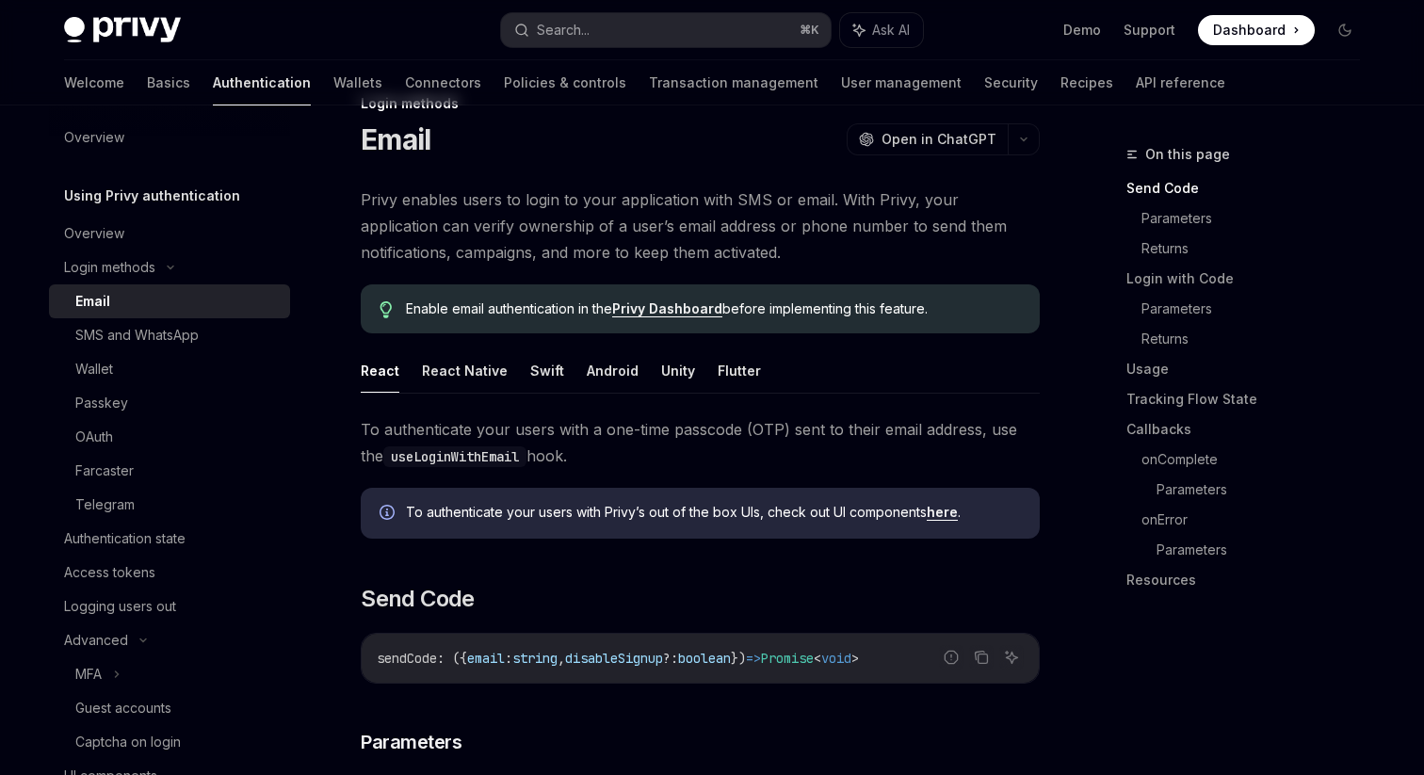
scroll to position [70, 0]
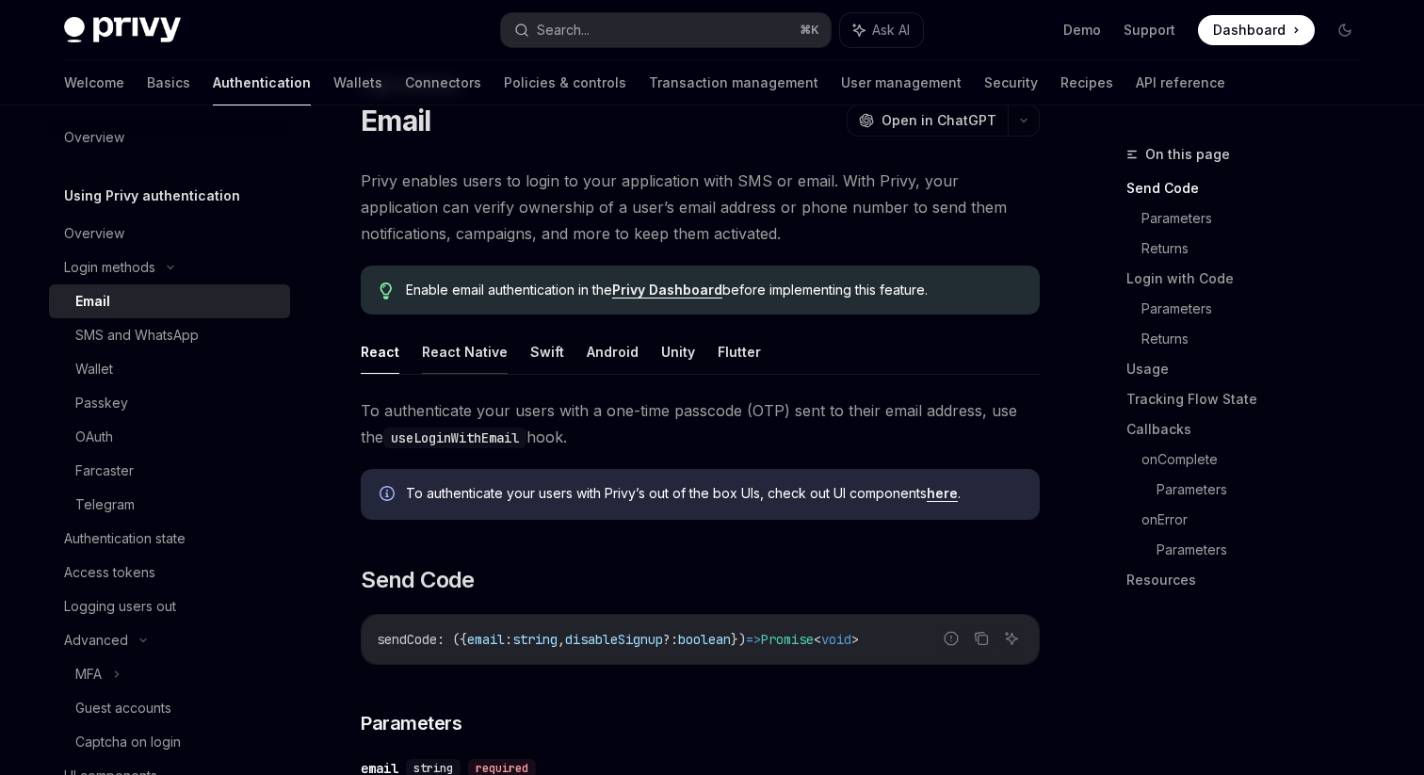
click at [488, 358] on button "React Native" at bounding box center [465, 352] width 86 height 44
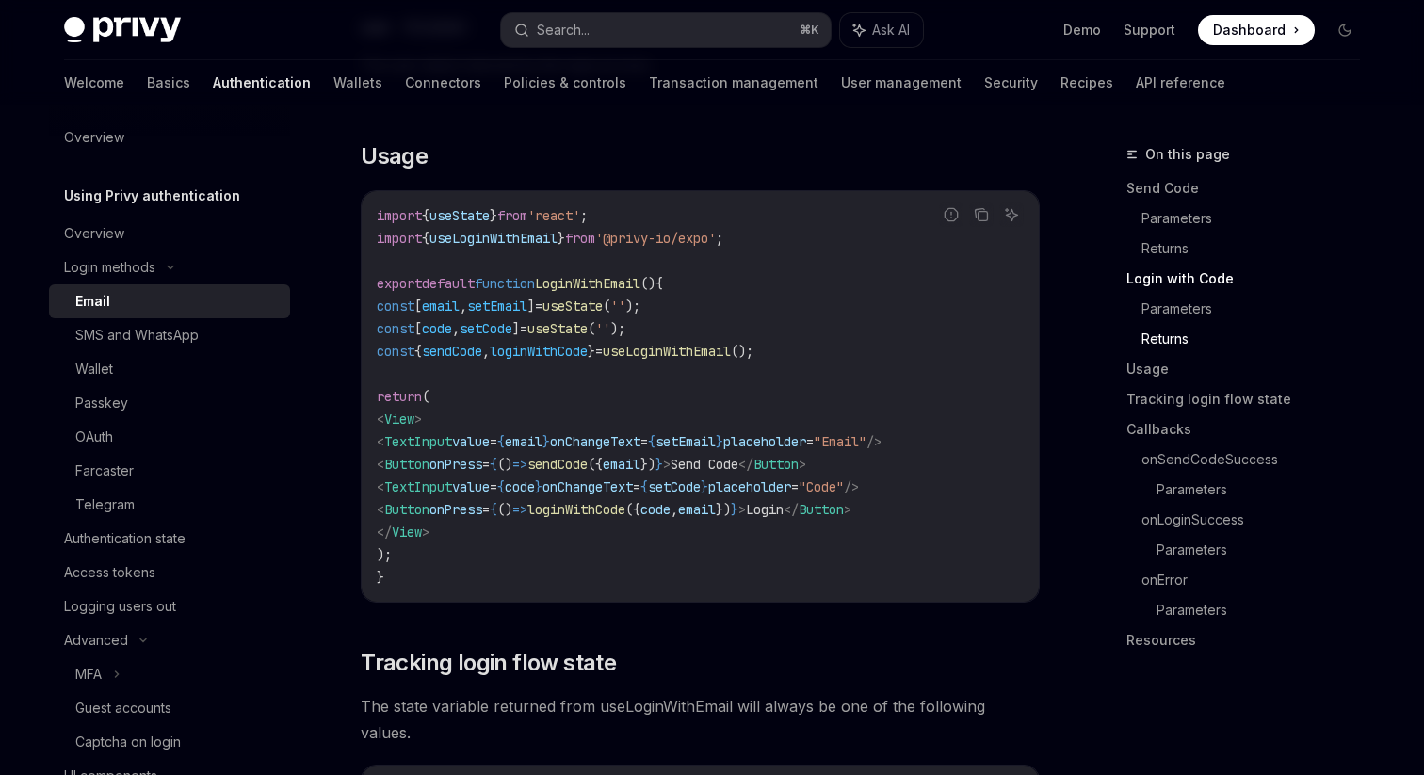
scroll to position [1696, 0]
click at [151, 400] on div "Passkey" at bounding box center [176, 403] width 203 height 23
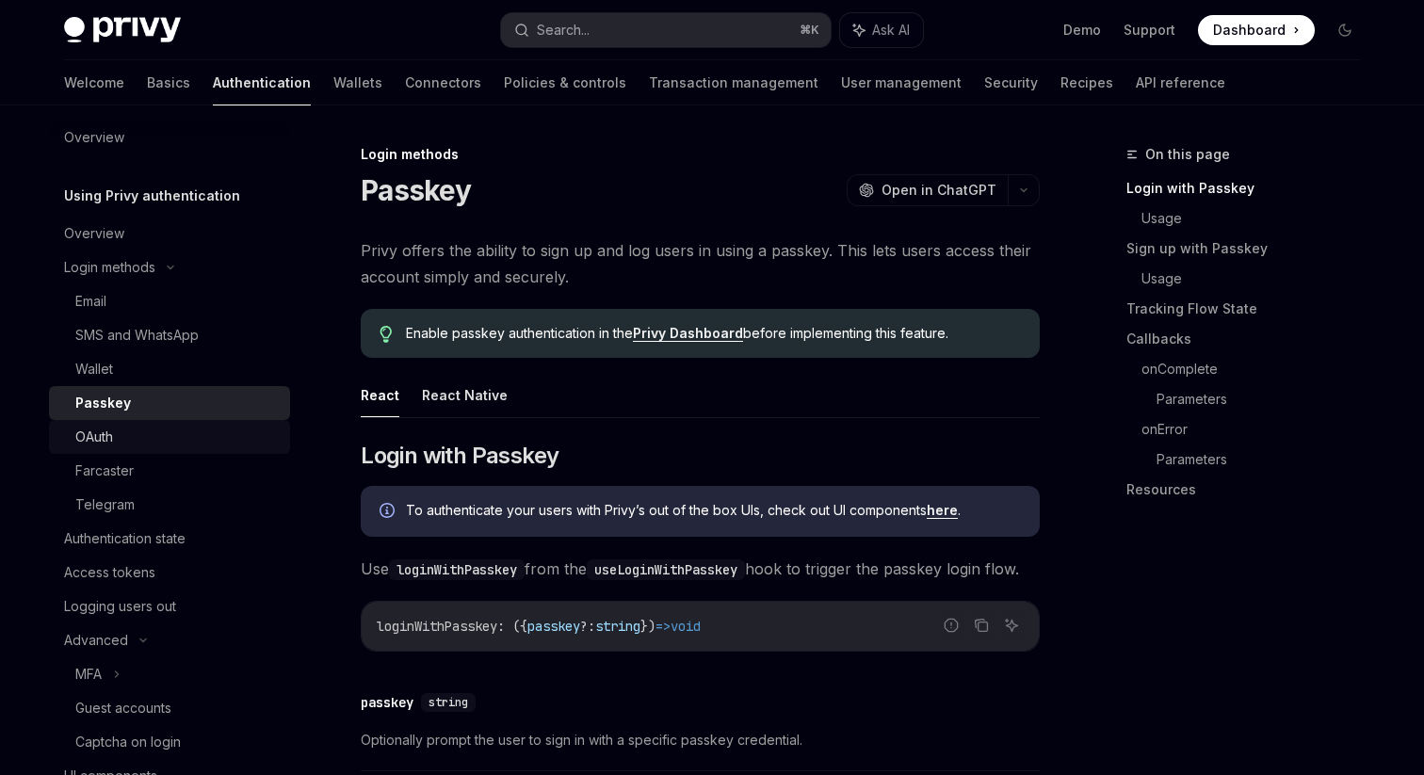
click at [144, 447] on div "OAuth" at bounding box center [176, 437] width 203 height 23
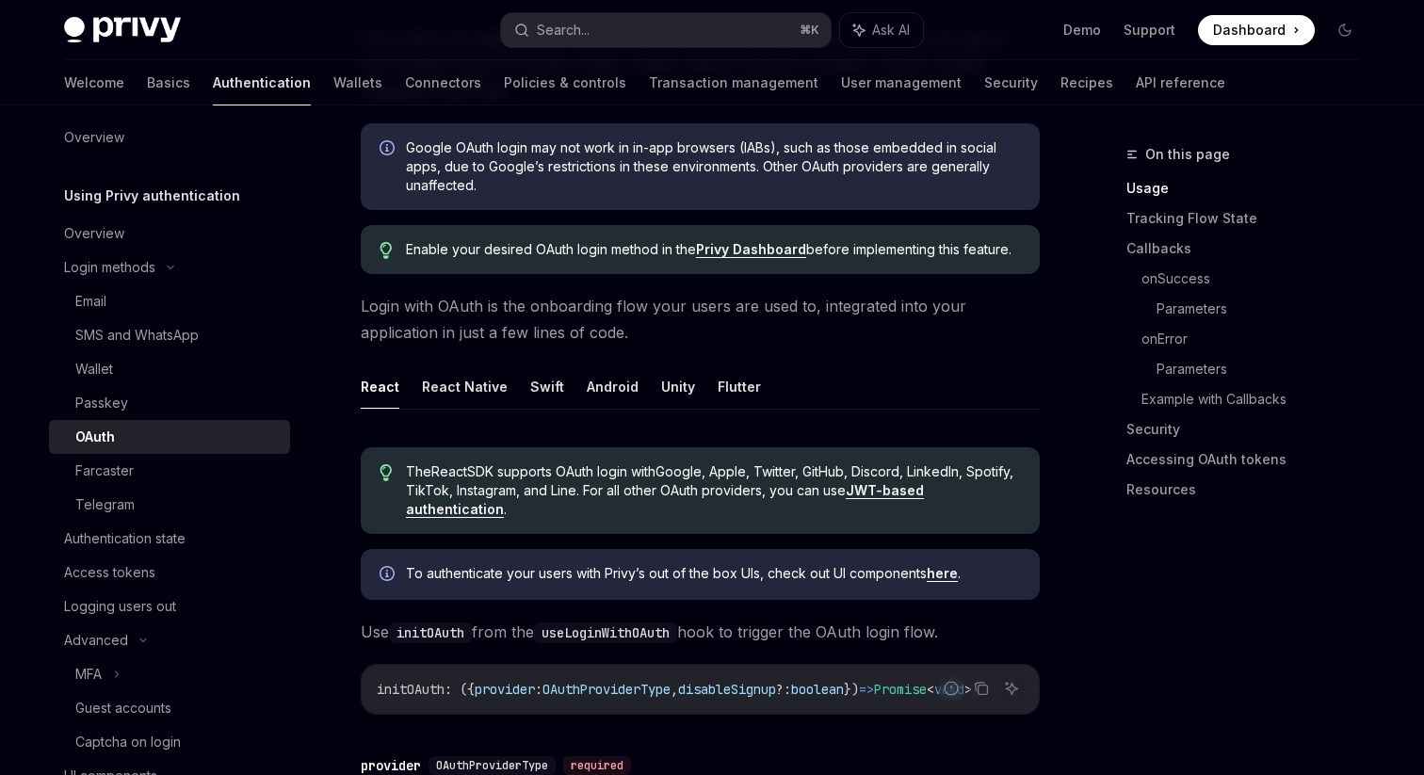
scroll to position [227, 0]
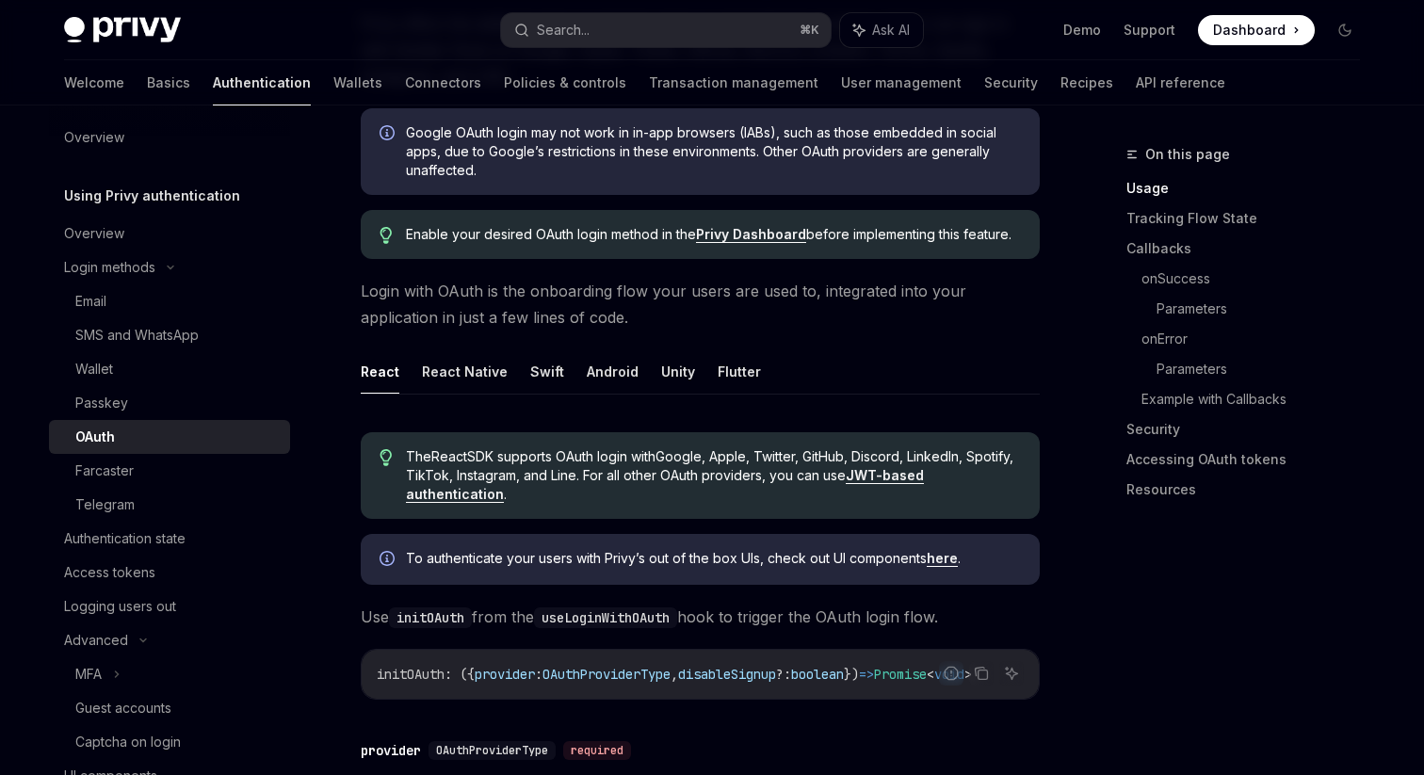
click at [504, 373] on ul "React React Native Swift Android Unity Flutter" at bounding box center [700, 371] width 679 height 45
click at [504, 377] on ul "React React Native Swift Android Unity Flutter" at bounding box center [700, 371] width 679 height 45
click at [491, 375] on button "React Native" at bounding box center [465, 371] width 86 height 44
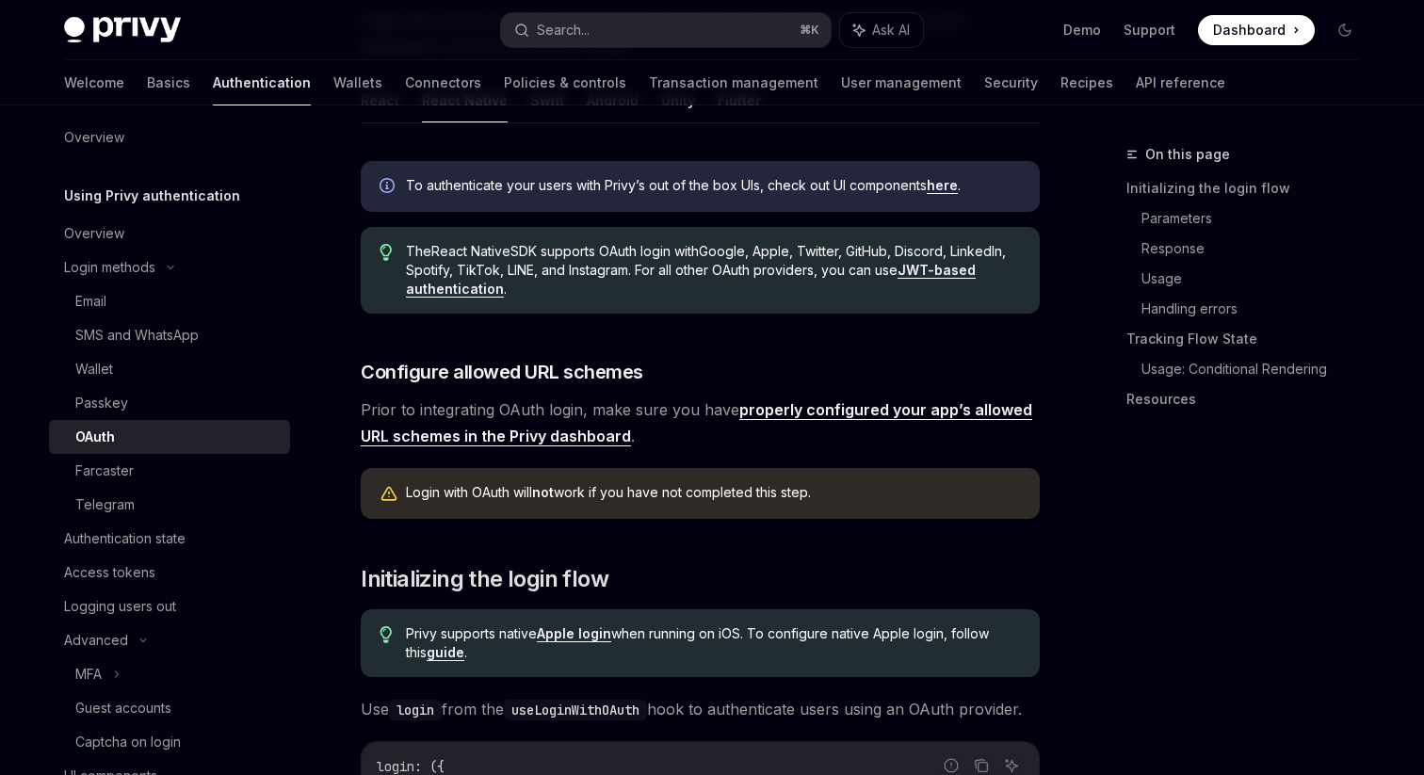
scroll to position [500, 0]
click at [135, 475] on div "Farcaster" at bounding box center [176, 470] width 203 height 23
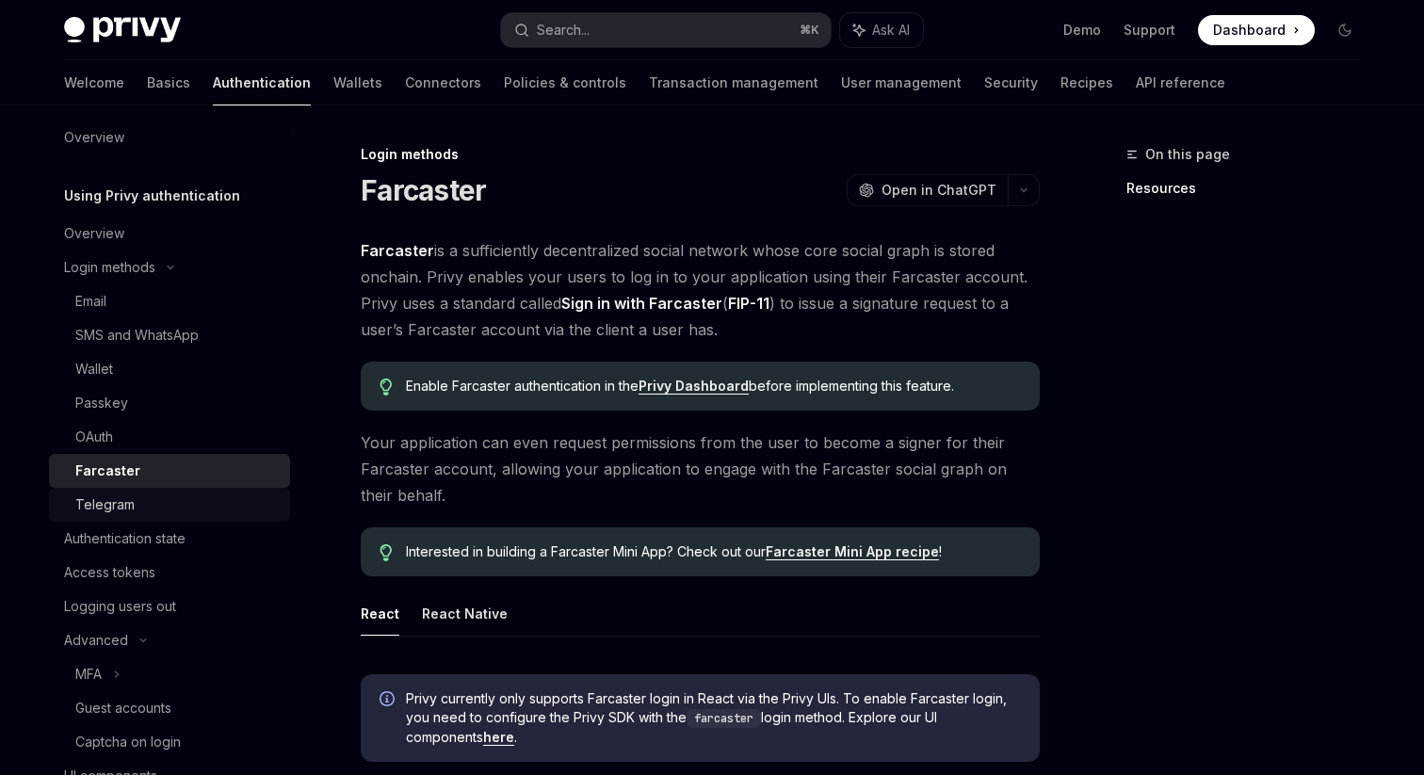
click at [132, 504] on div "Telegram" at bounding box center [104, 504] width 59 height 23
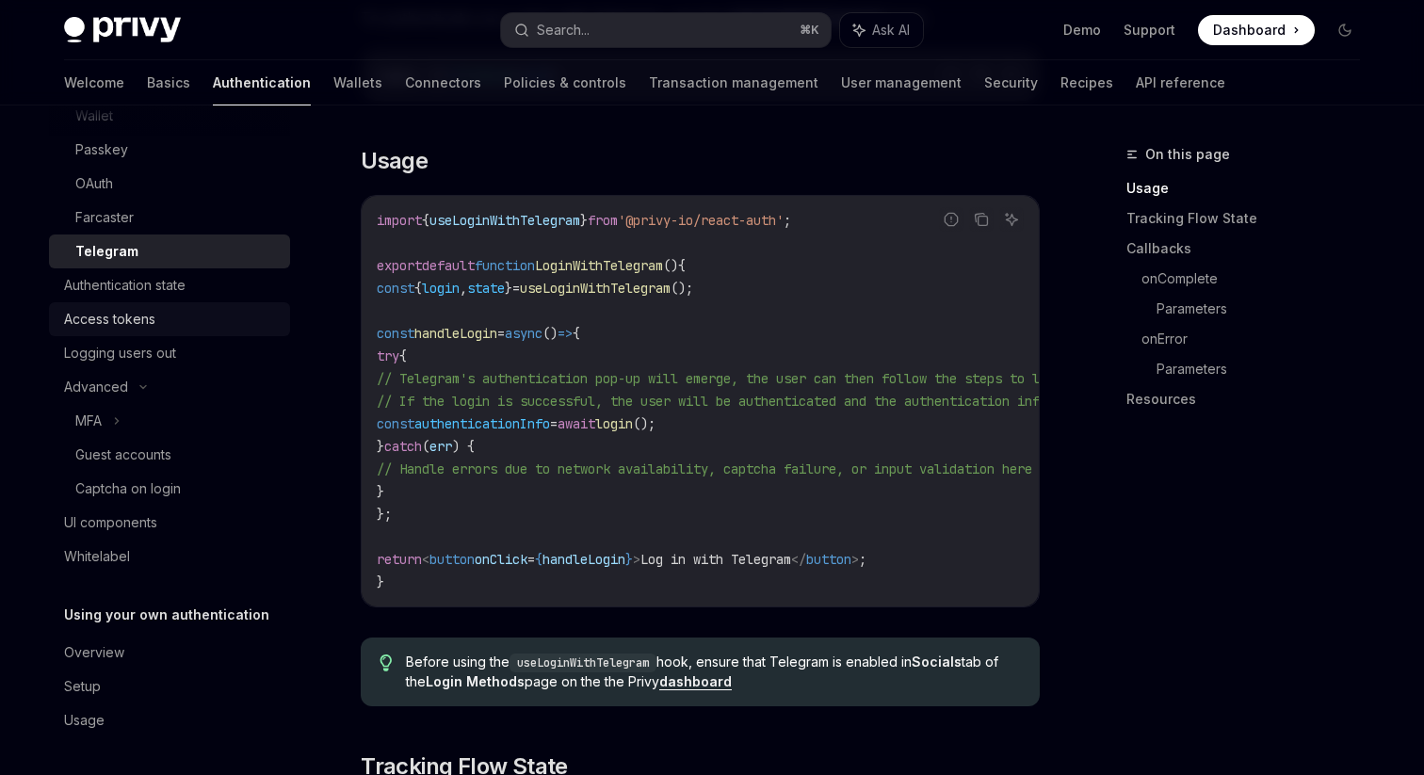
scroll to position [684, 0]
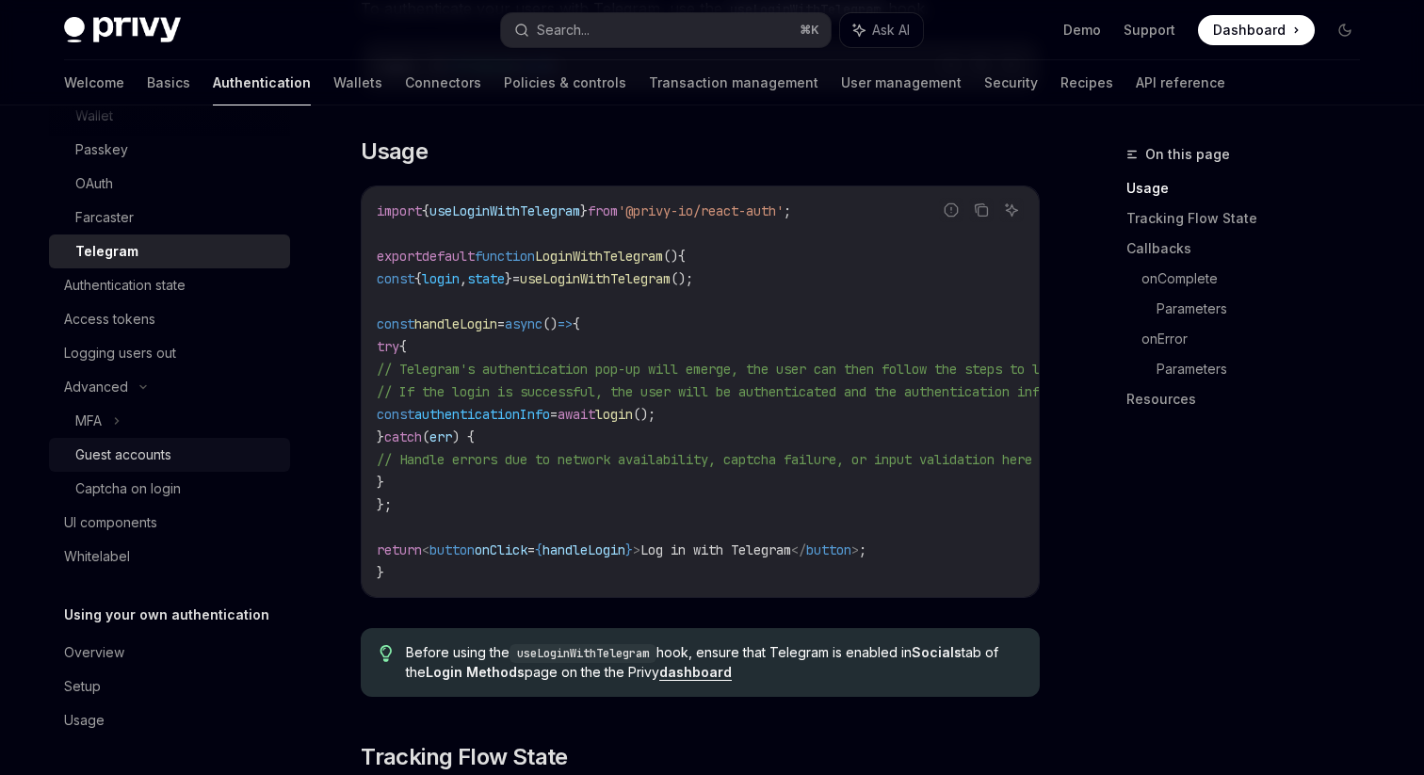
click at [137, 450] on div "Guest accounts" at bounding box center [123, 454] width 96 height 23
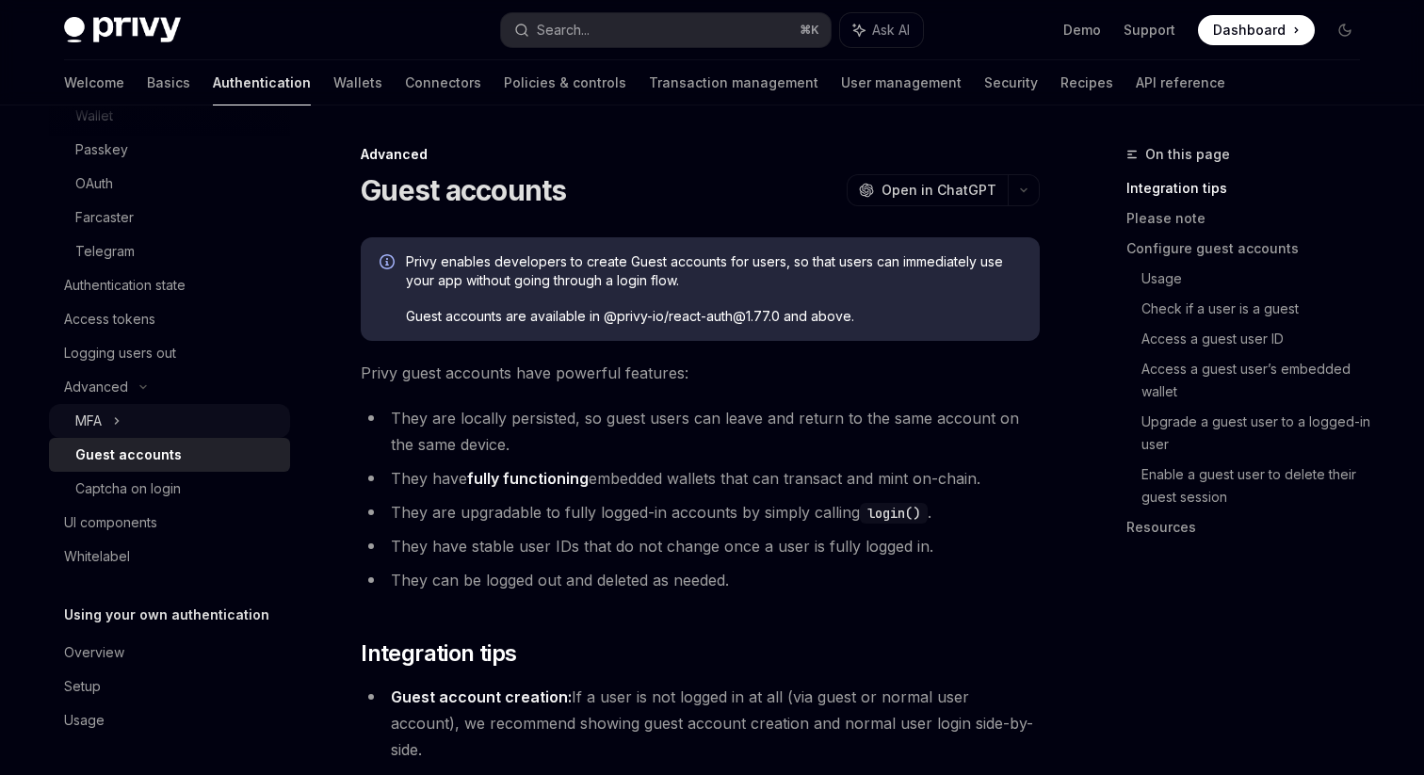
click at [127, 426] on div "MFA" at bounding box center [169, 421] width 241 height 34
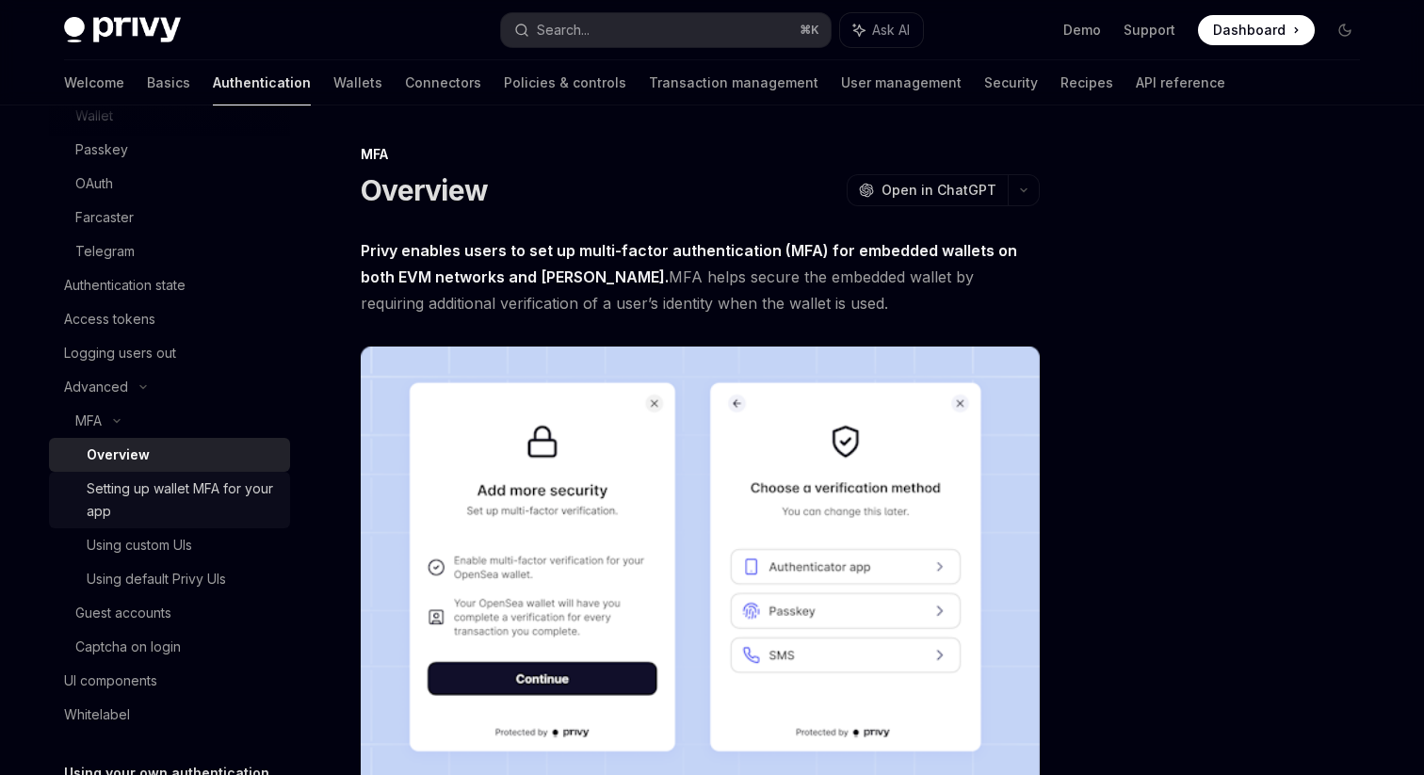
click at [168, 483] on div "Setting up wallet MFA for your app" at bounding box center [183, 499] width 192 height 45
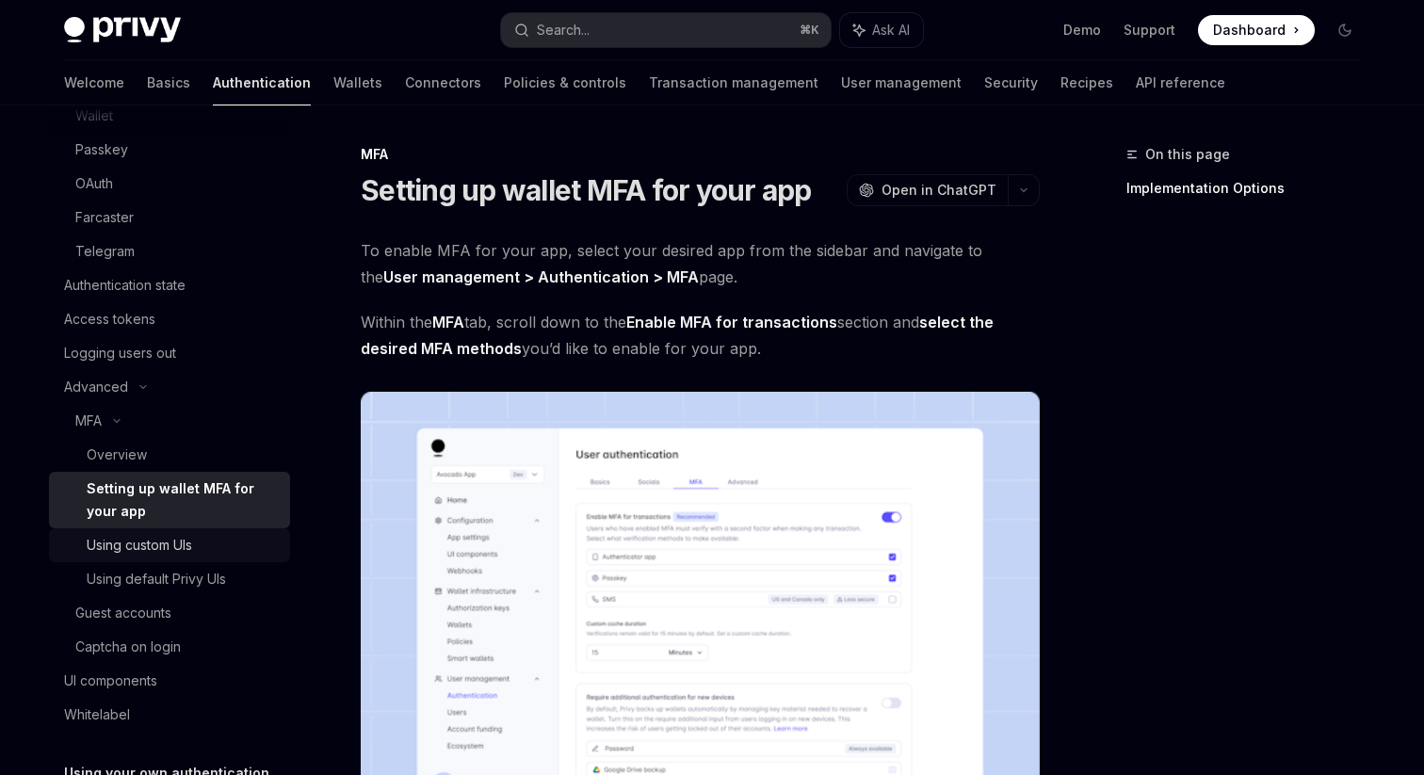
click at [145, 534] on div "Using custom UIs" at bounding box center [139, 545] width 105 height 23
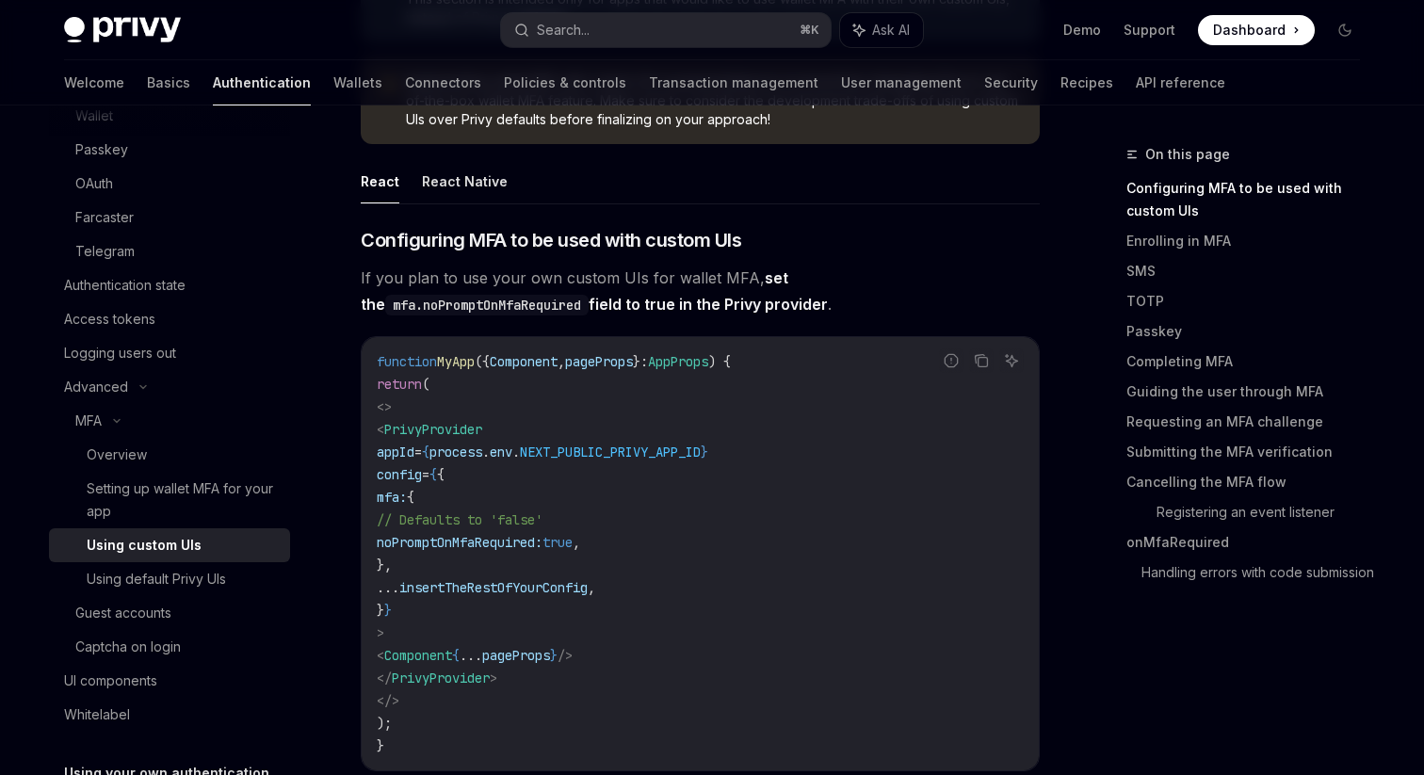
scroll to position [332, 0]
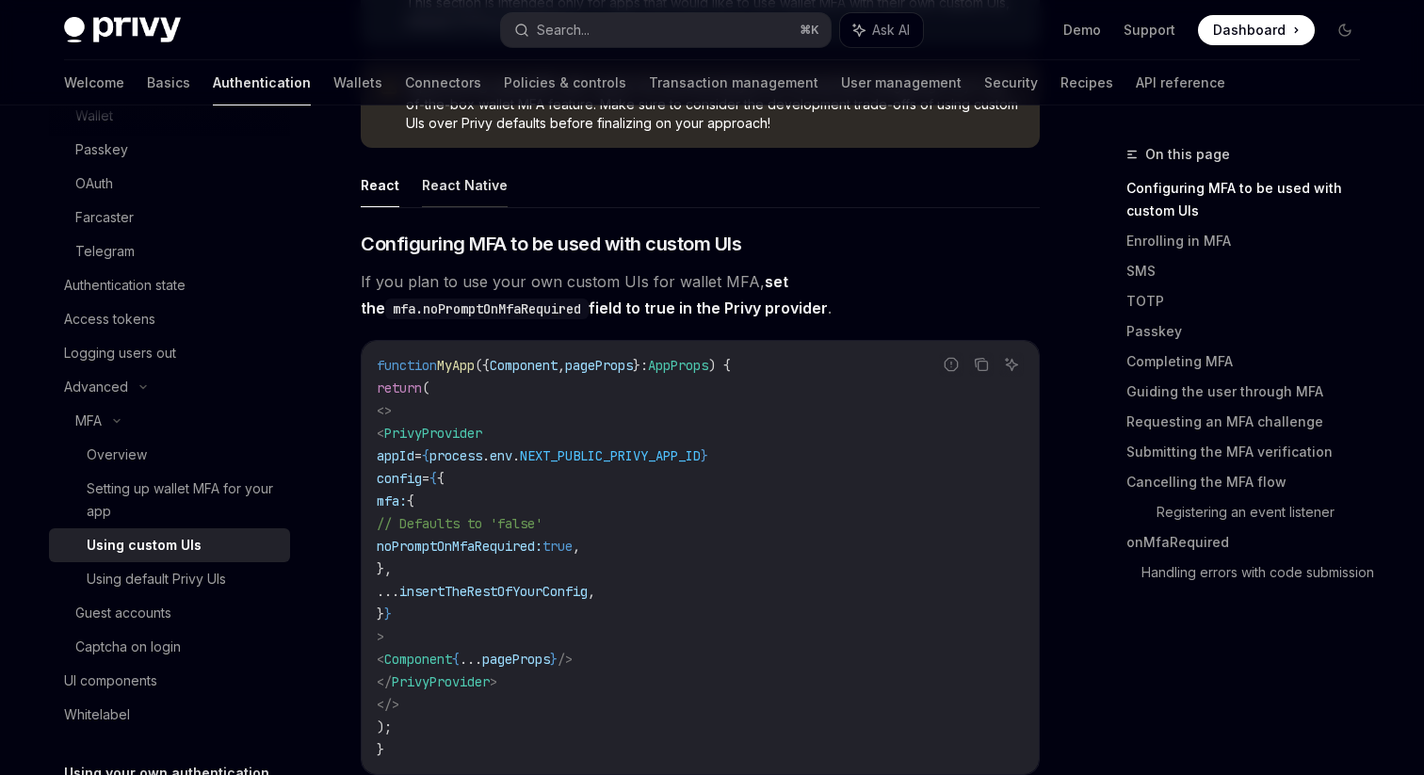
click at [435, 189] on button "React Native" at bounding box center [465, 185] width 86 height 44
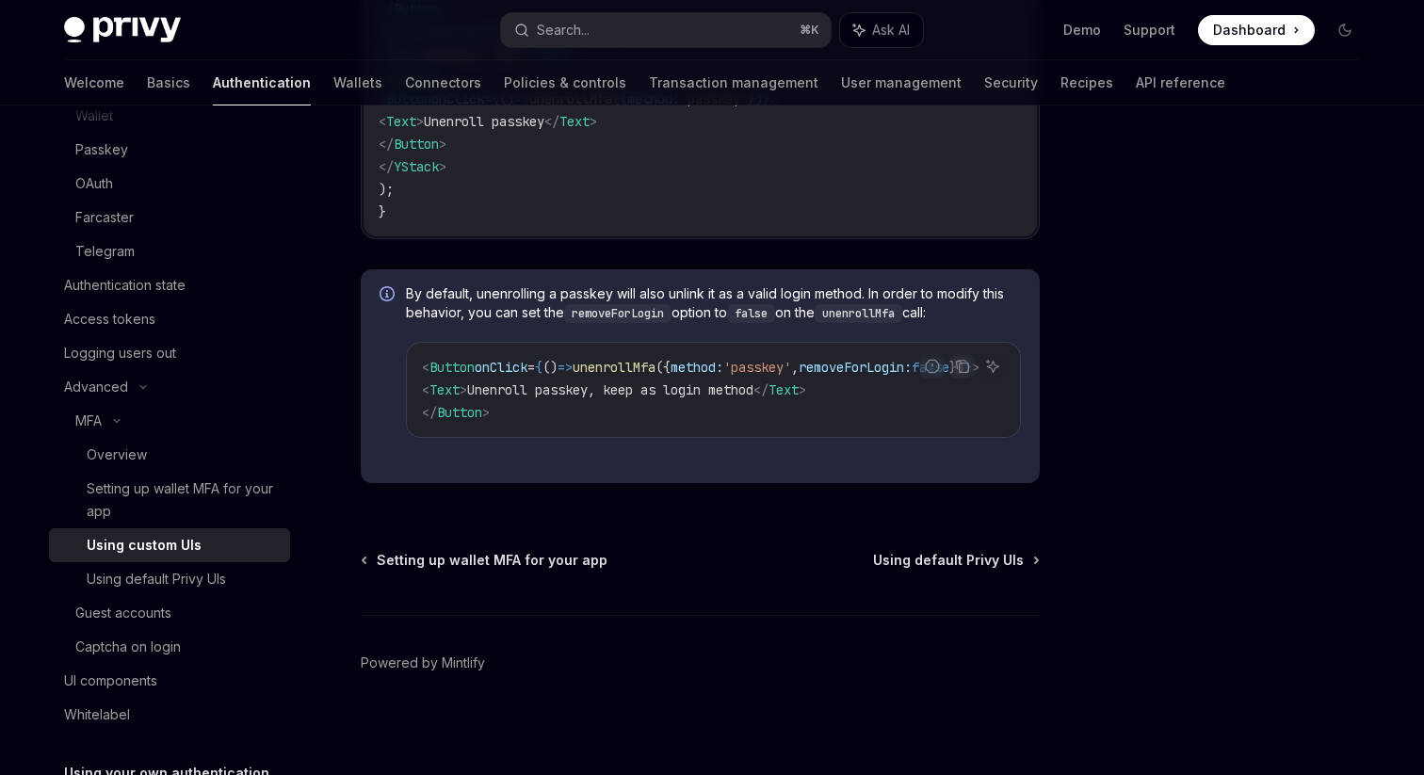
scroll to position [5374, 0]
click at [148, 596] on link "Guest accounts" at bounding box center [169, 613] width 241 height 34
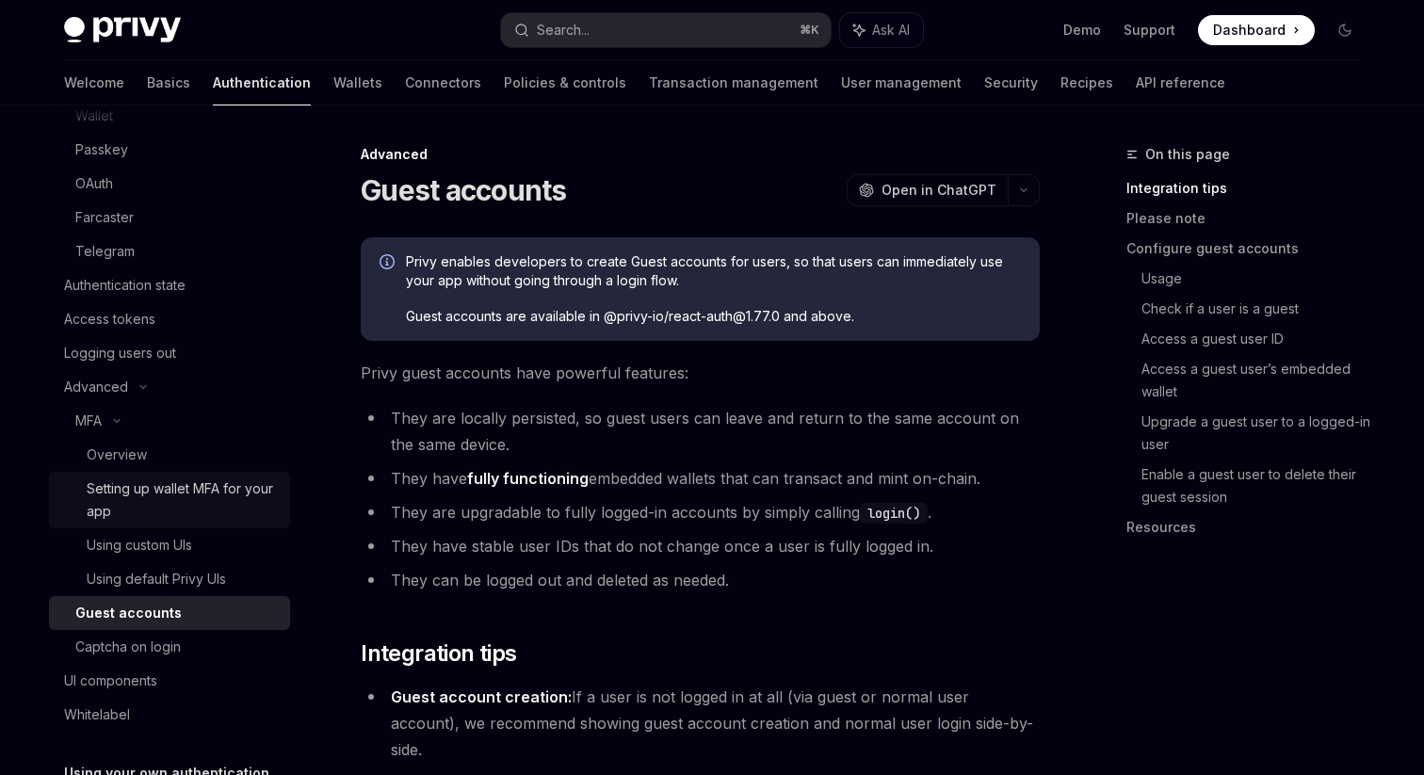
click at [184, 481] on div "Setting up wallet MFA for your app" at bounding box center [183, 499] width 192 height 45
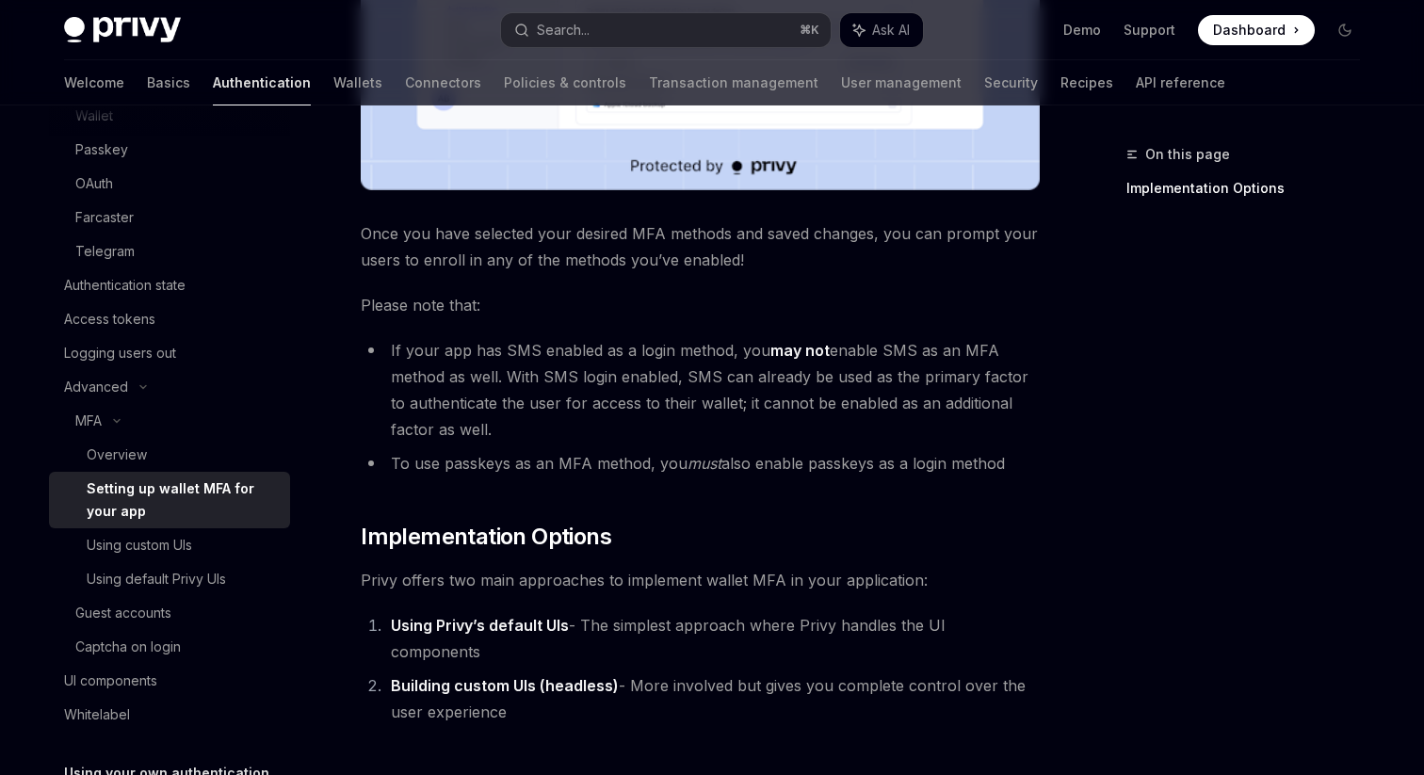
scroll to position [710, 0]
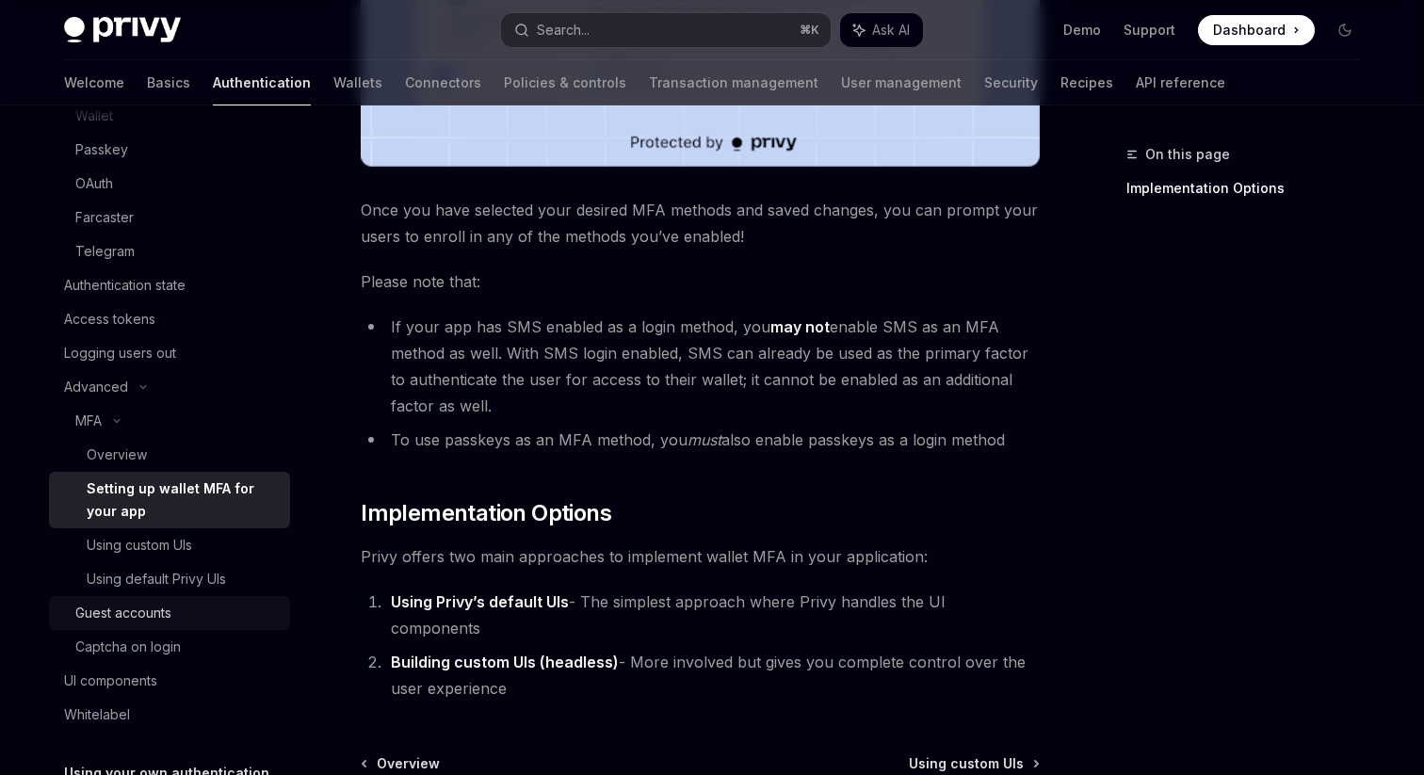
click at [163, 614] on div "Guest accounts" at bounding box center [123, 613] width 96 height 23
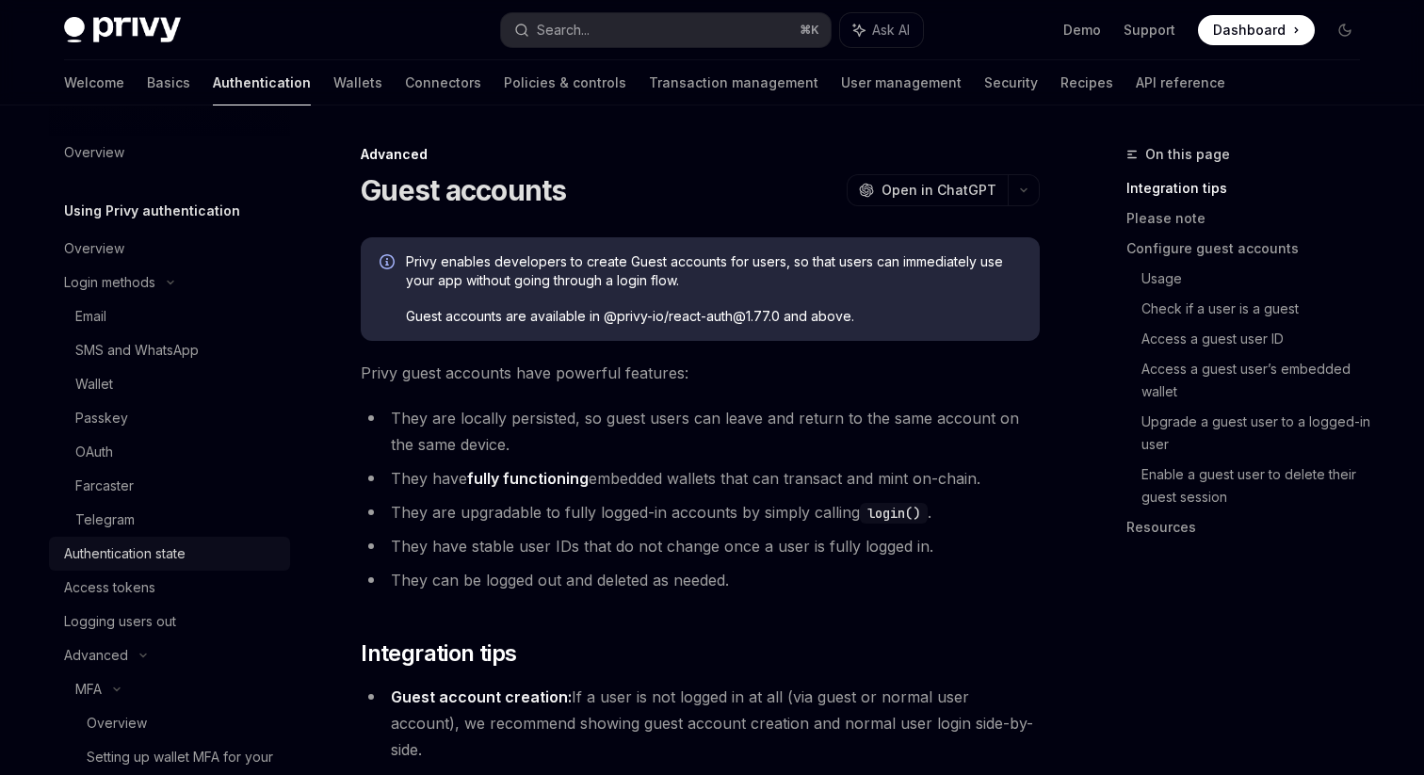
click at [160, 552] on div "Authentication state" at bounding box center [124, 553] width 121 height 23
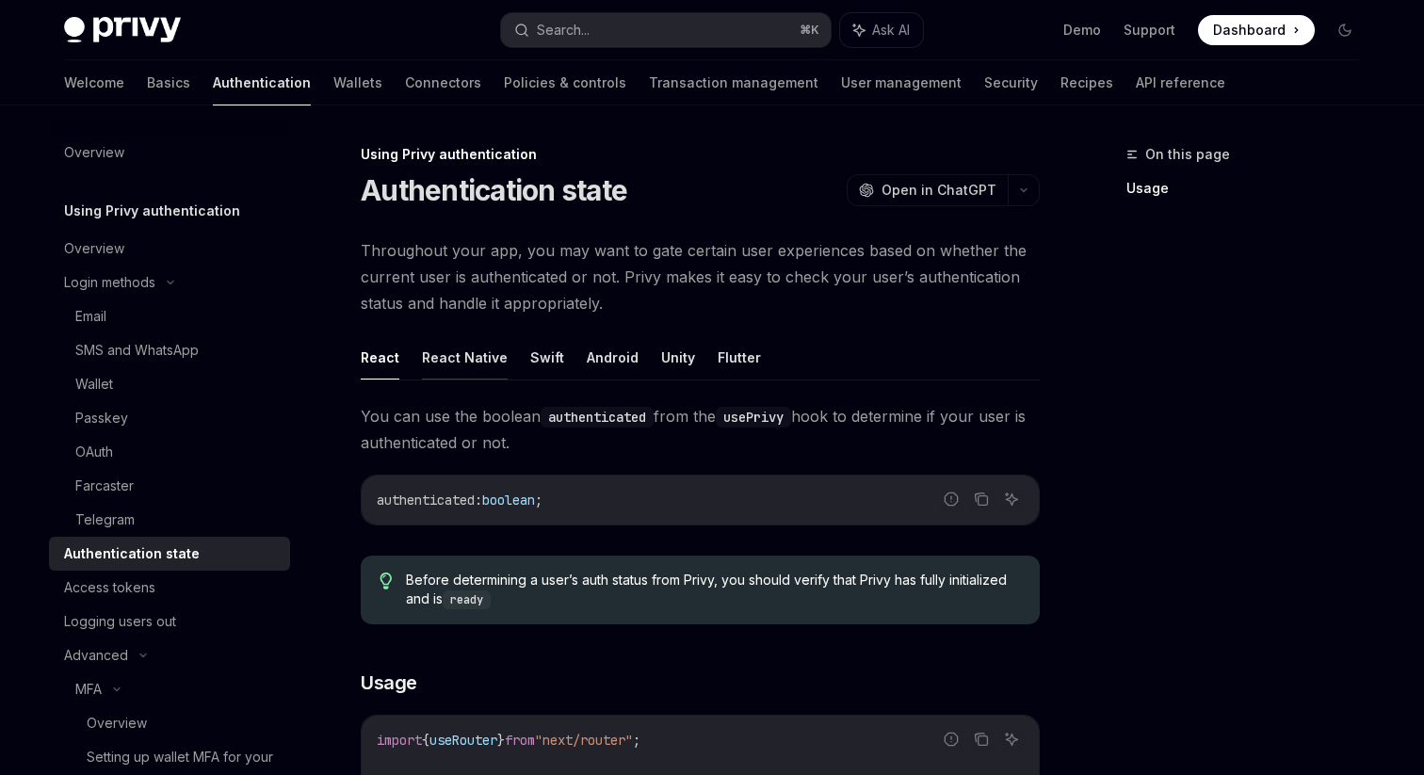
click at [470, 363] on button "React Native" at bounding box center [465, 357] width 86 height 44
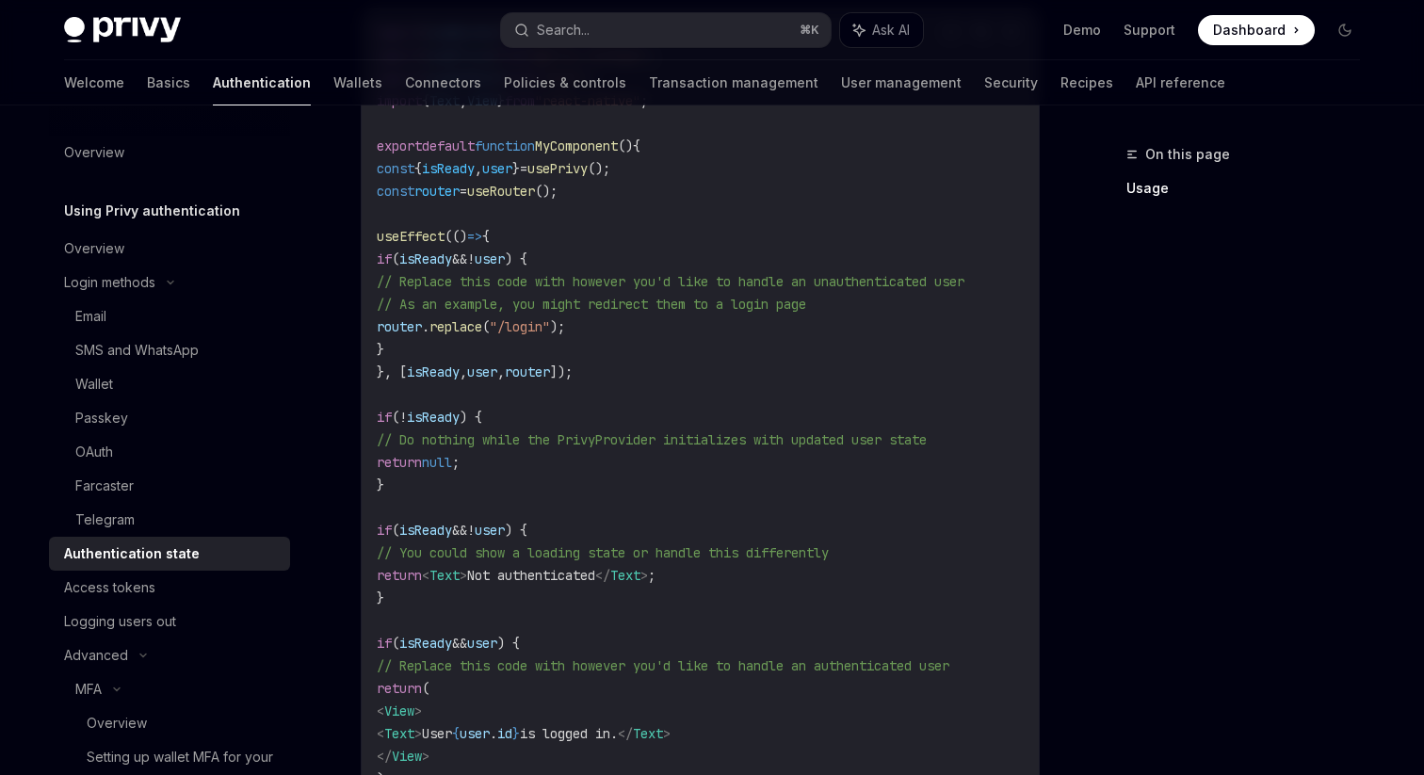
scroll to position [600, 0]
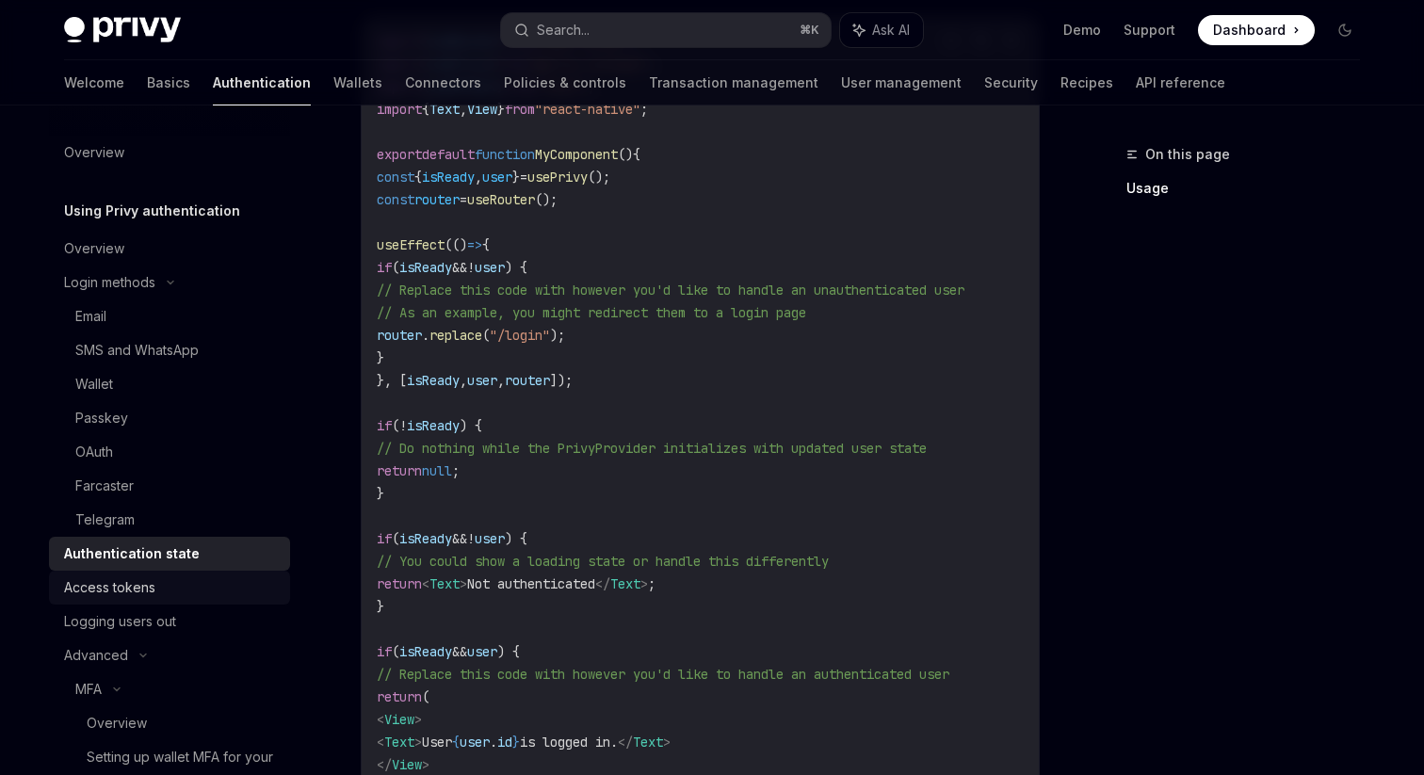
click at [224, 603] on link "Access tokens" at bounding box center [169, 588] width 241 height 34
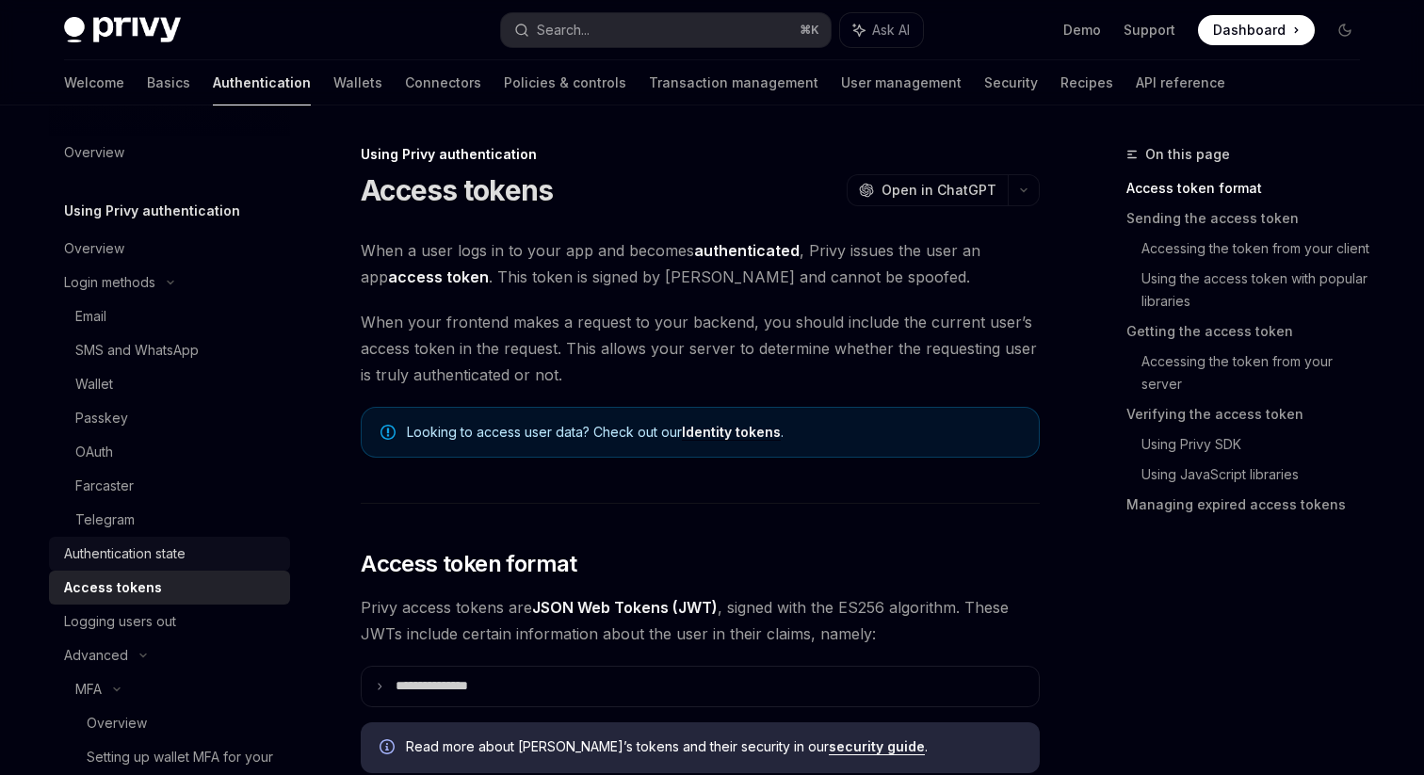
click at [199, 560] on div "Authentication state" at bounding box center [171, 553] width 215 height 23
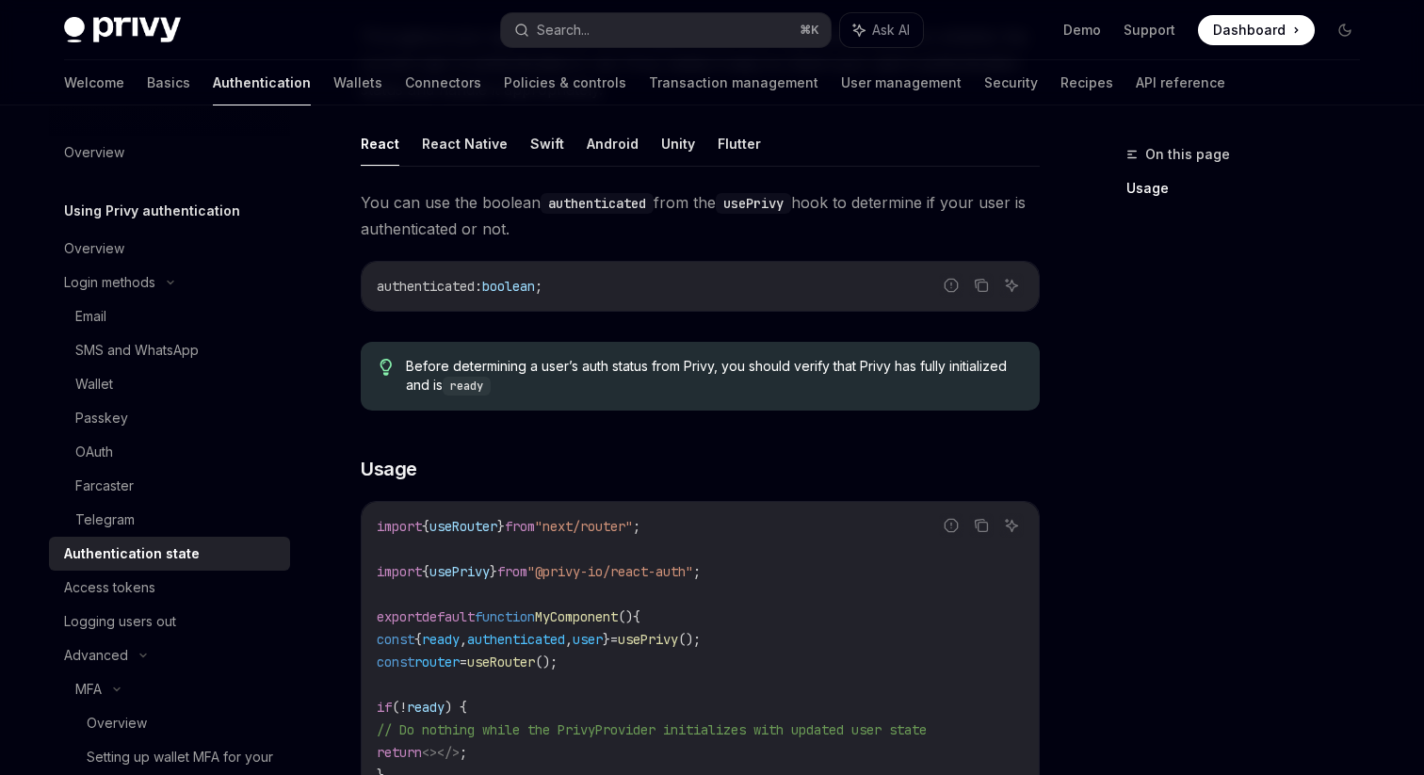
scroll to position [97, 0]
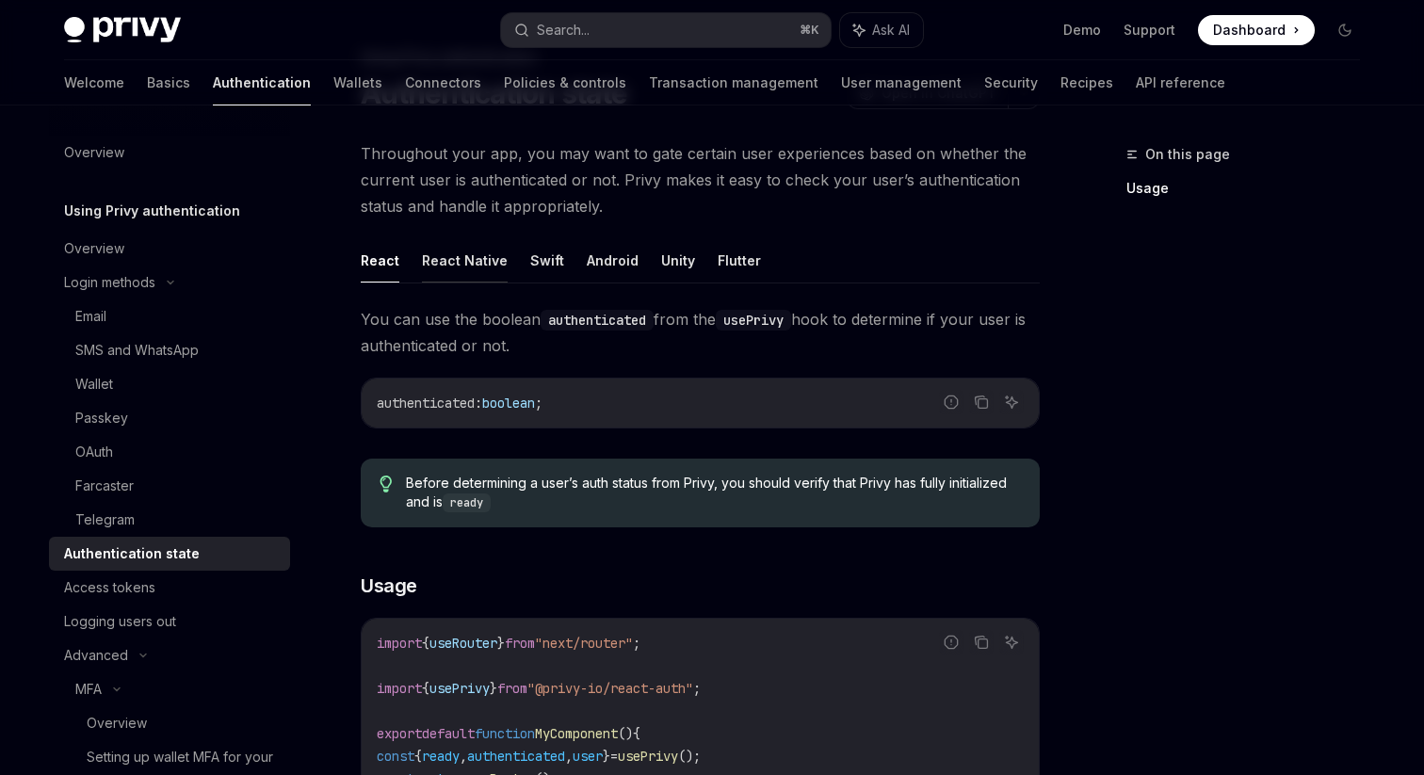
click at [492, 274] on button "React Native" at bounding box center [465, 260] width 86 height 44
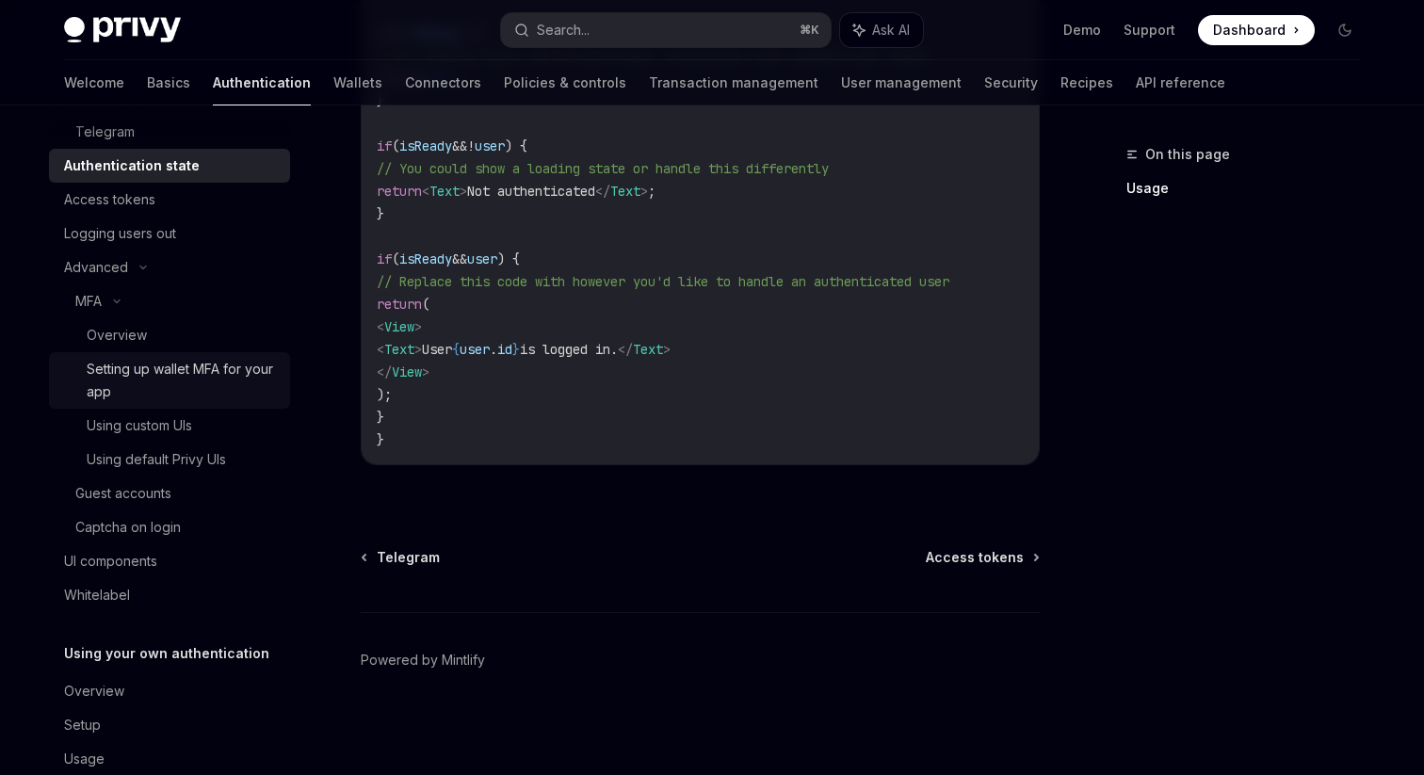
scroll to position [427, 0]
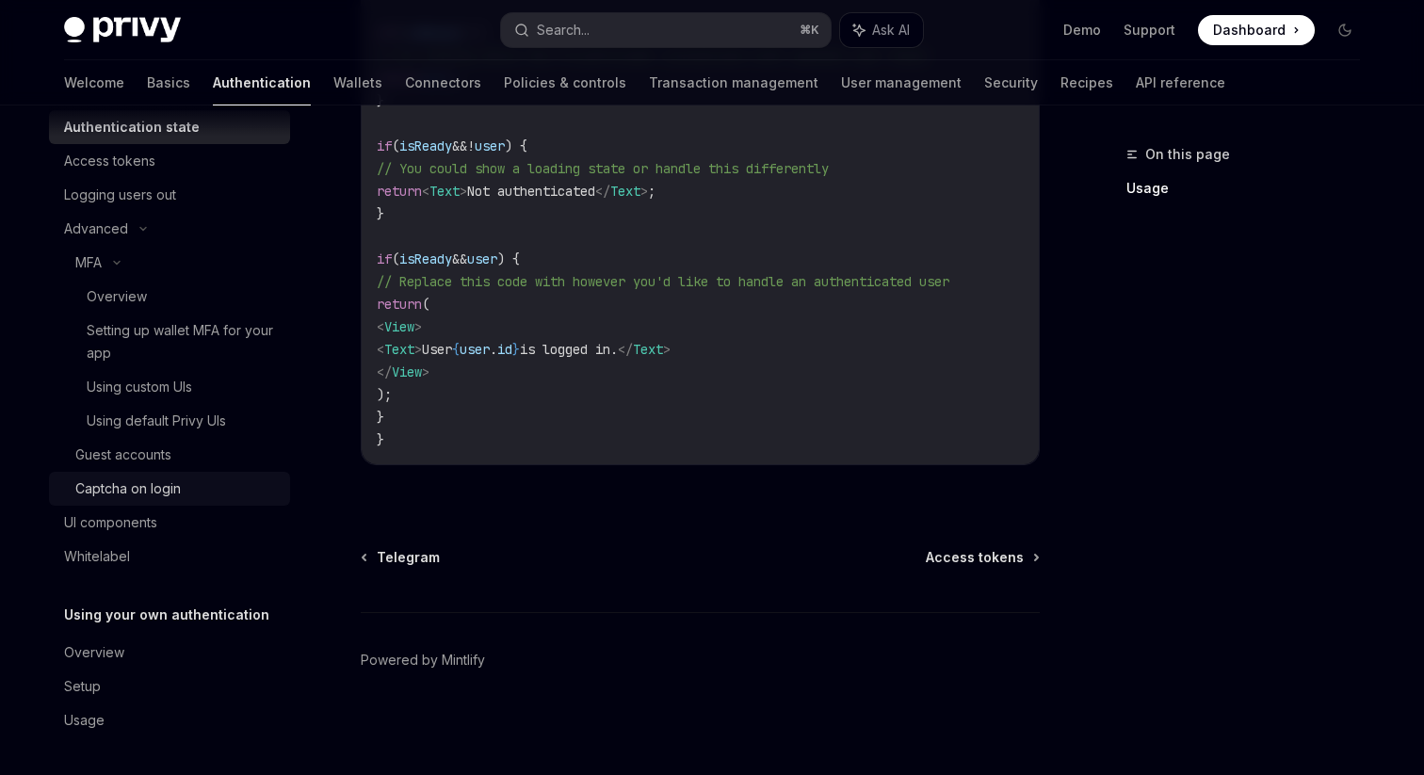
click at [186, 492] on div "Captcha on login" at bounding box center [176, 488] width 203 height 23
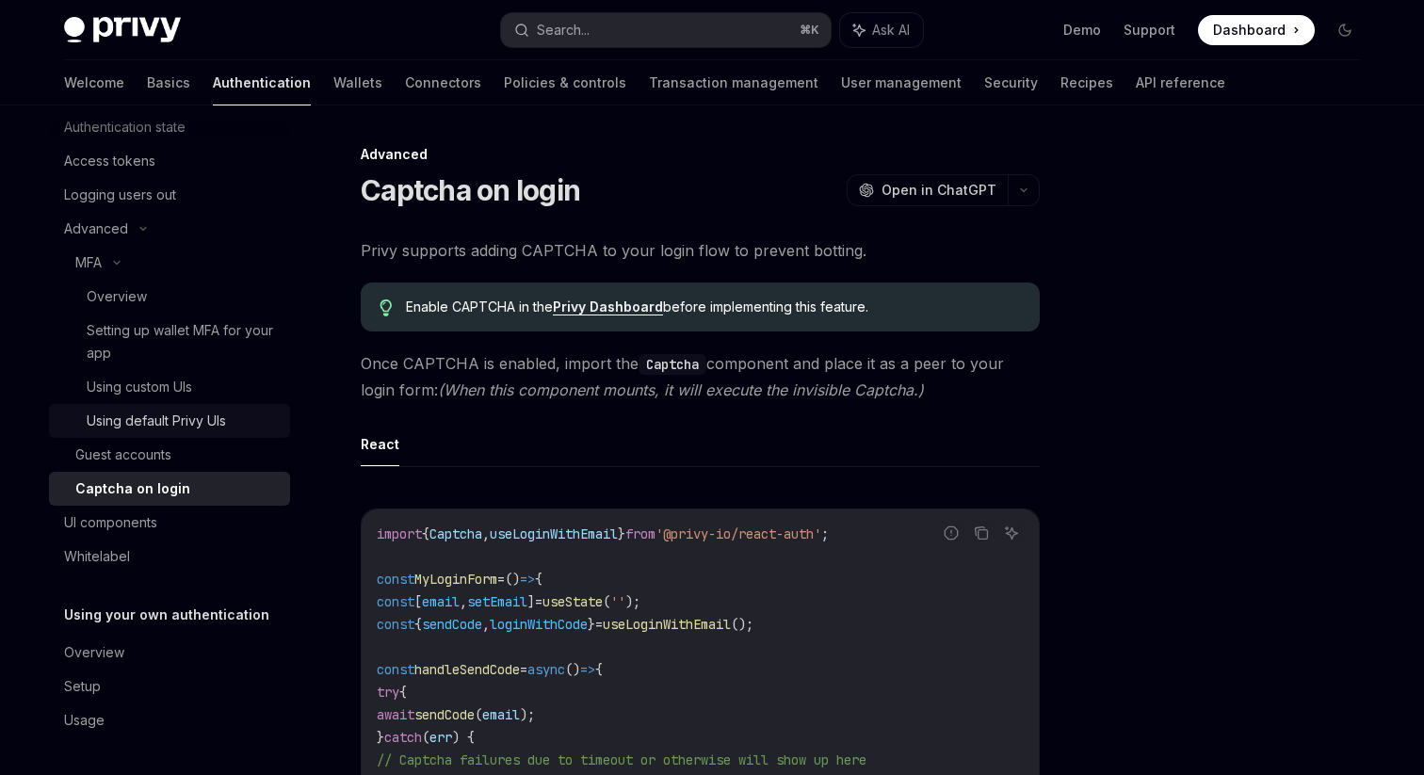
click at [191, 436] on link "Using default Privy UIs" at bounding box center [169, 421] width 241 height 34
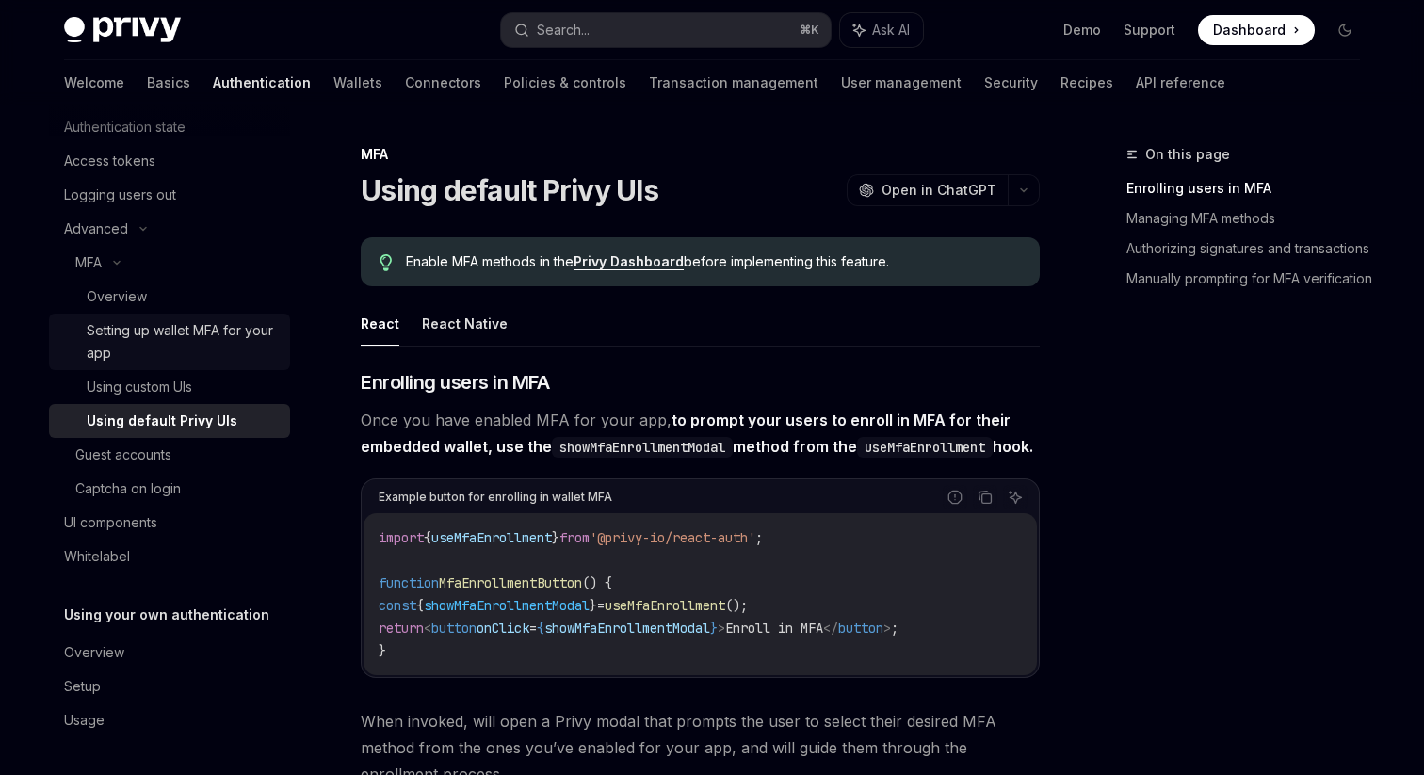
click at [198, 357] on div "Setting up wallet MFA for your app" at bounding box center [183, 341] width 192 height 45
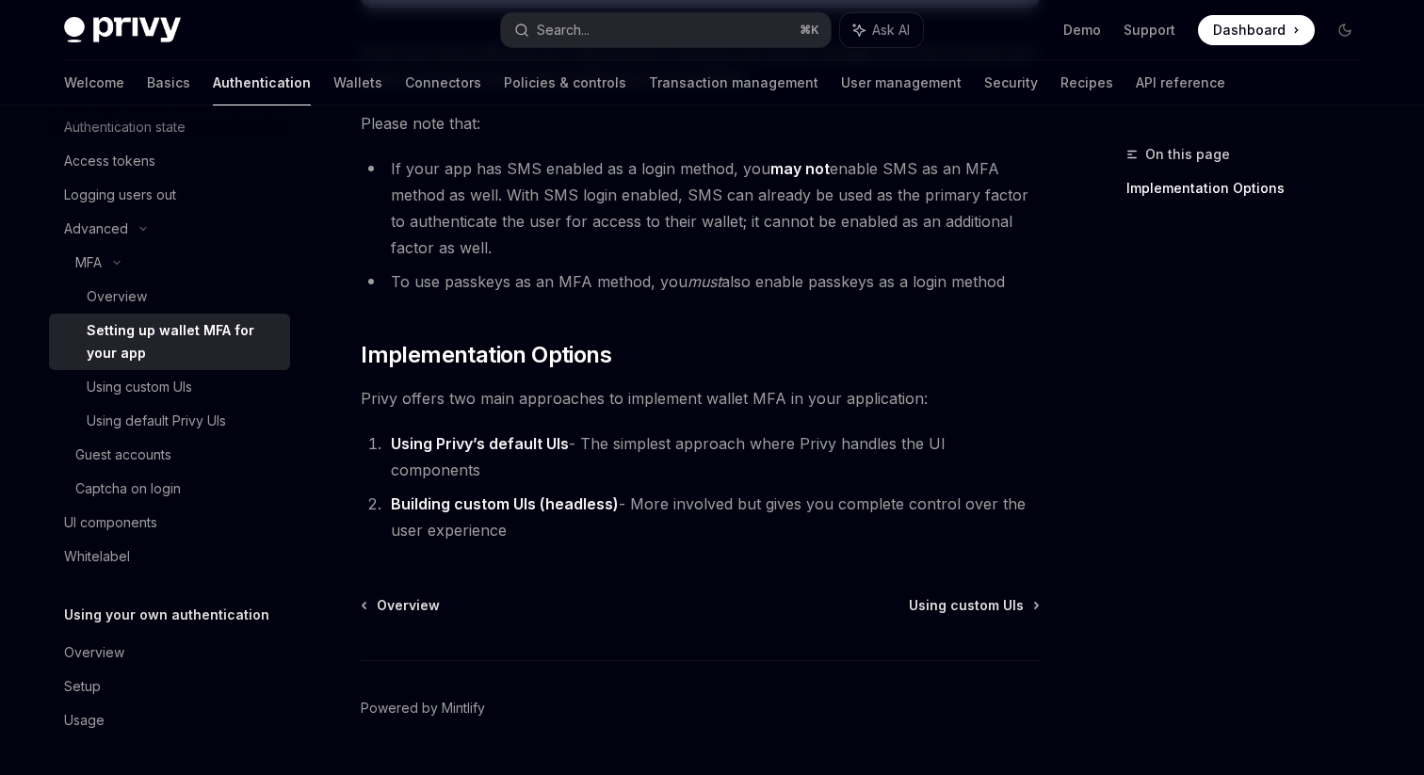
scroll to position [890, 0]
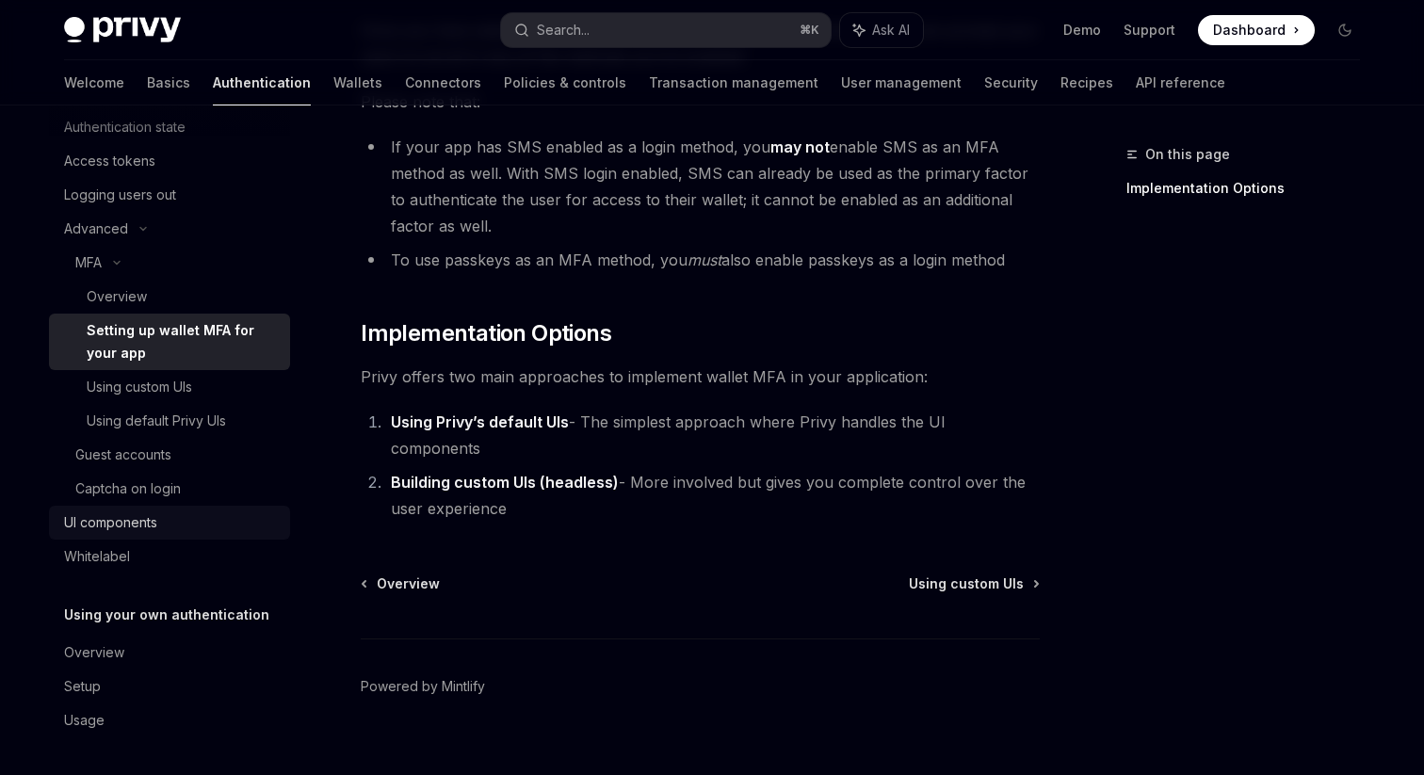
click at [132, 529] on div "UI components" at bounding box center [110, 522] width 93 height 23
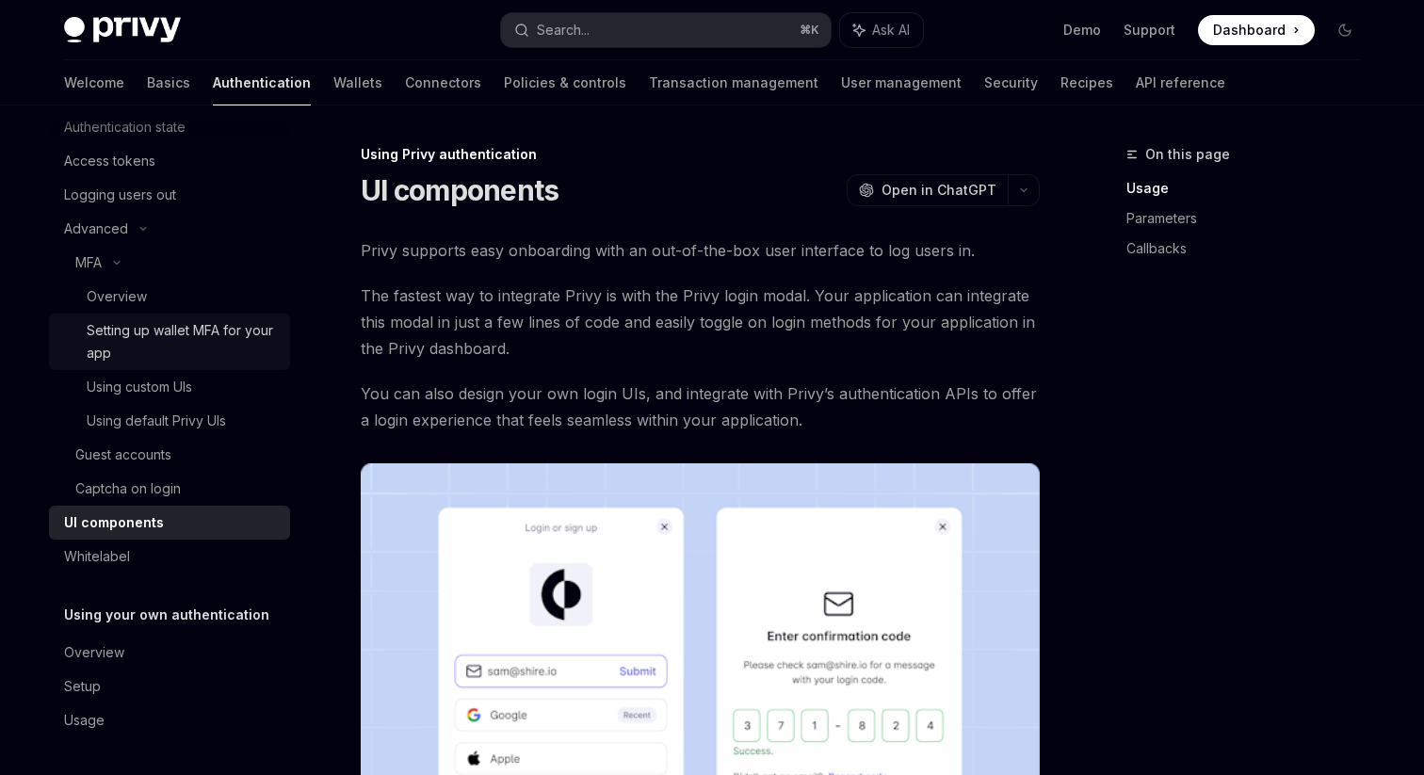
click at [121, 336] on div "Setting up wallet MFA for your app" at bounding box center [183, 341] width 192 height 45
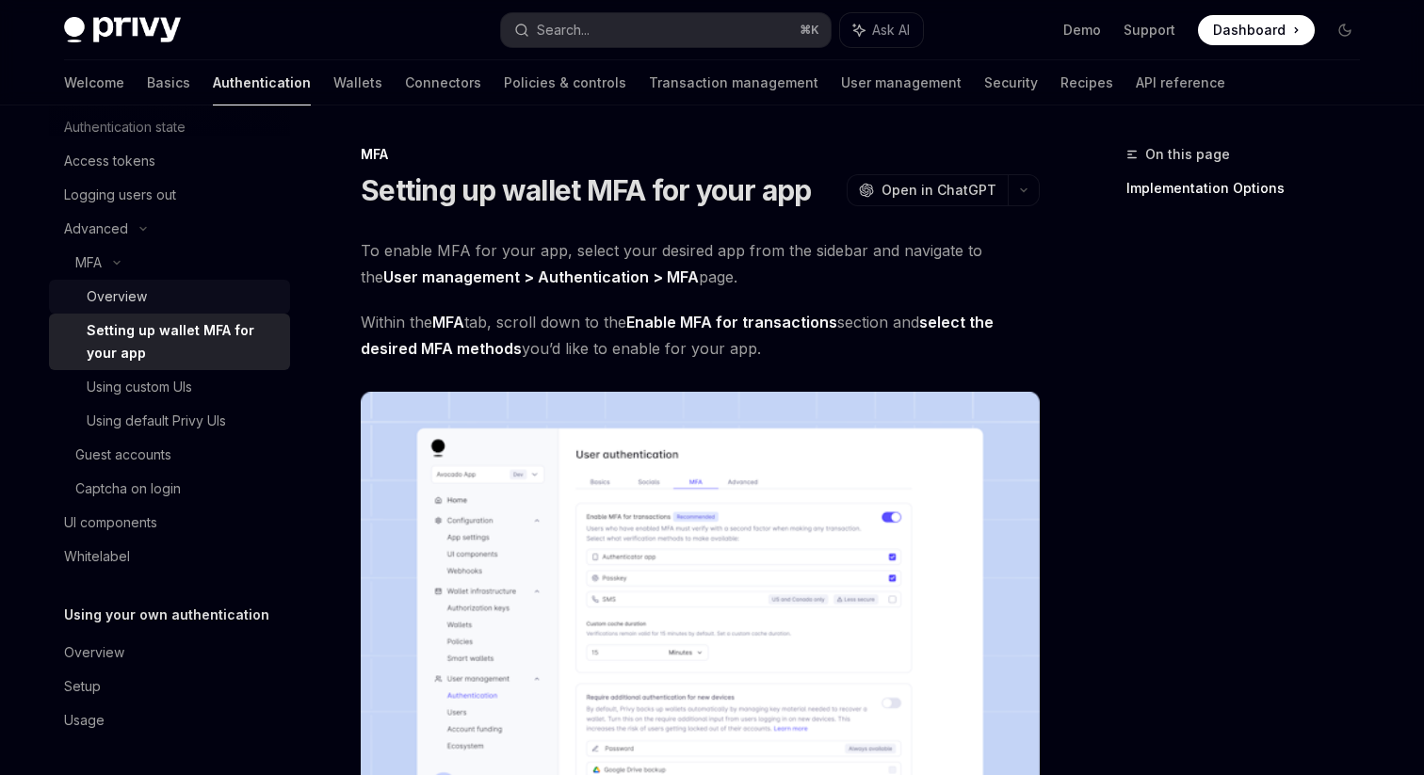
click at [153, 298] on div "Overview" at bounding box center [183, 296] width 192 height 23
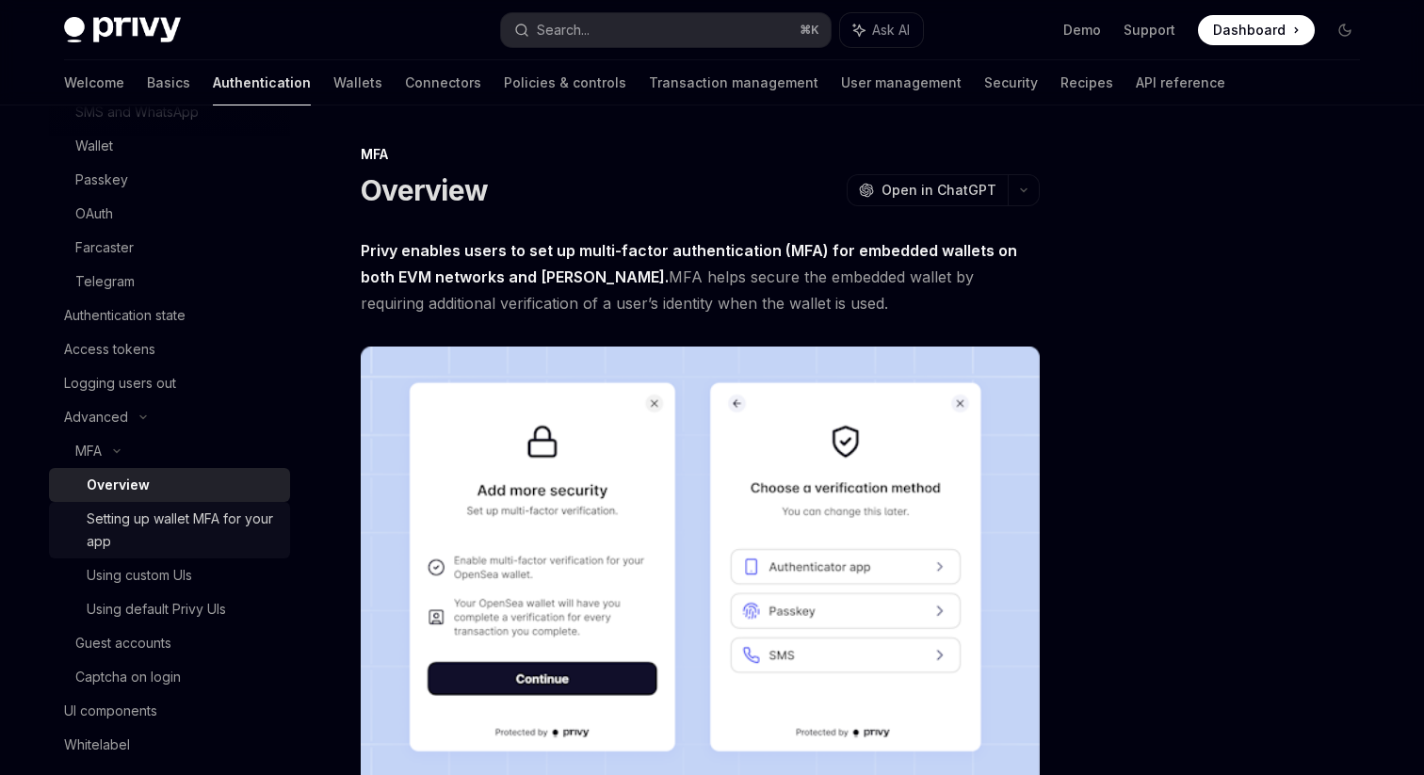
scroll to position [210, 0]
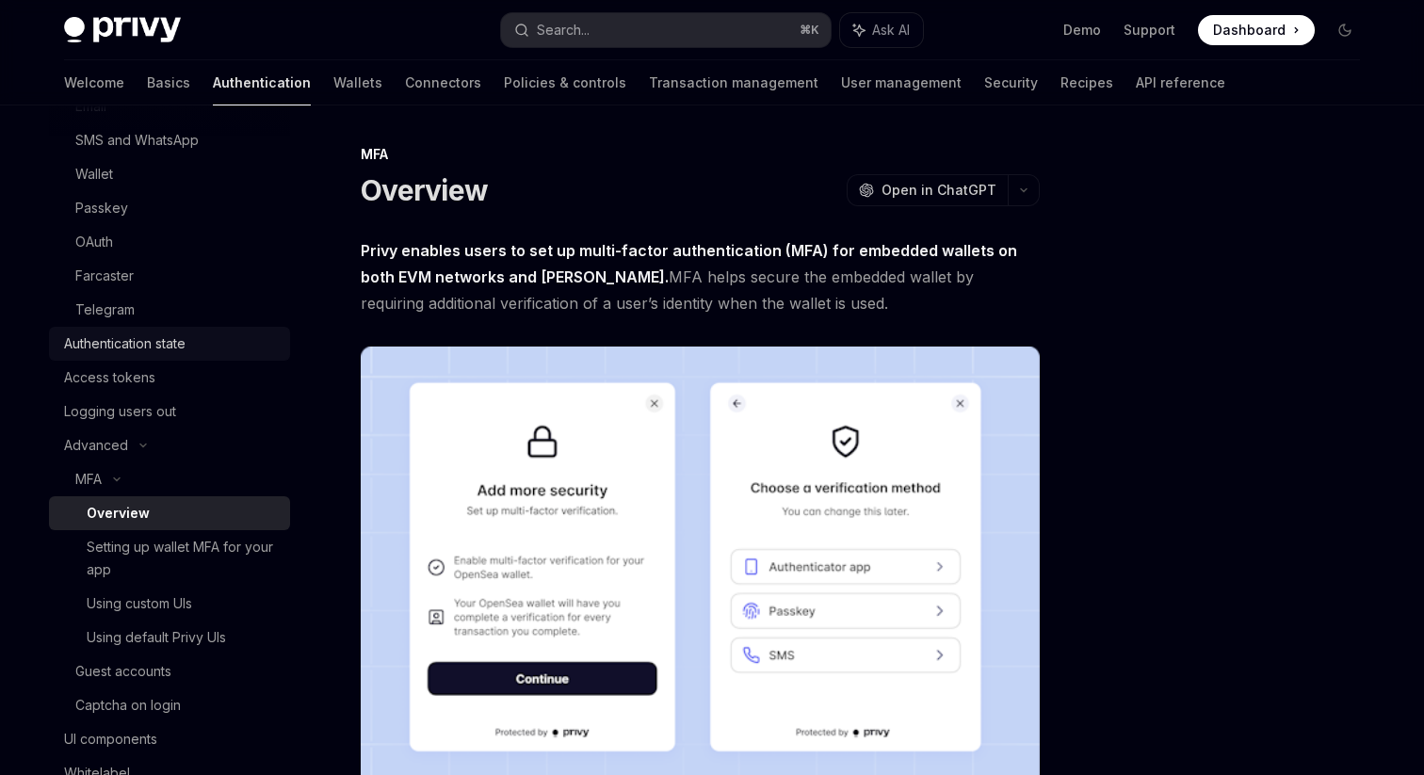
click at [147, 339] on div "Authentication state" at bounding box center [124, 343] width 121 height 23
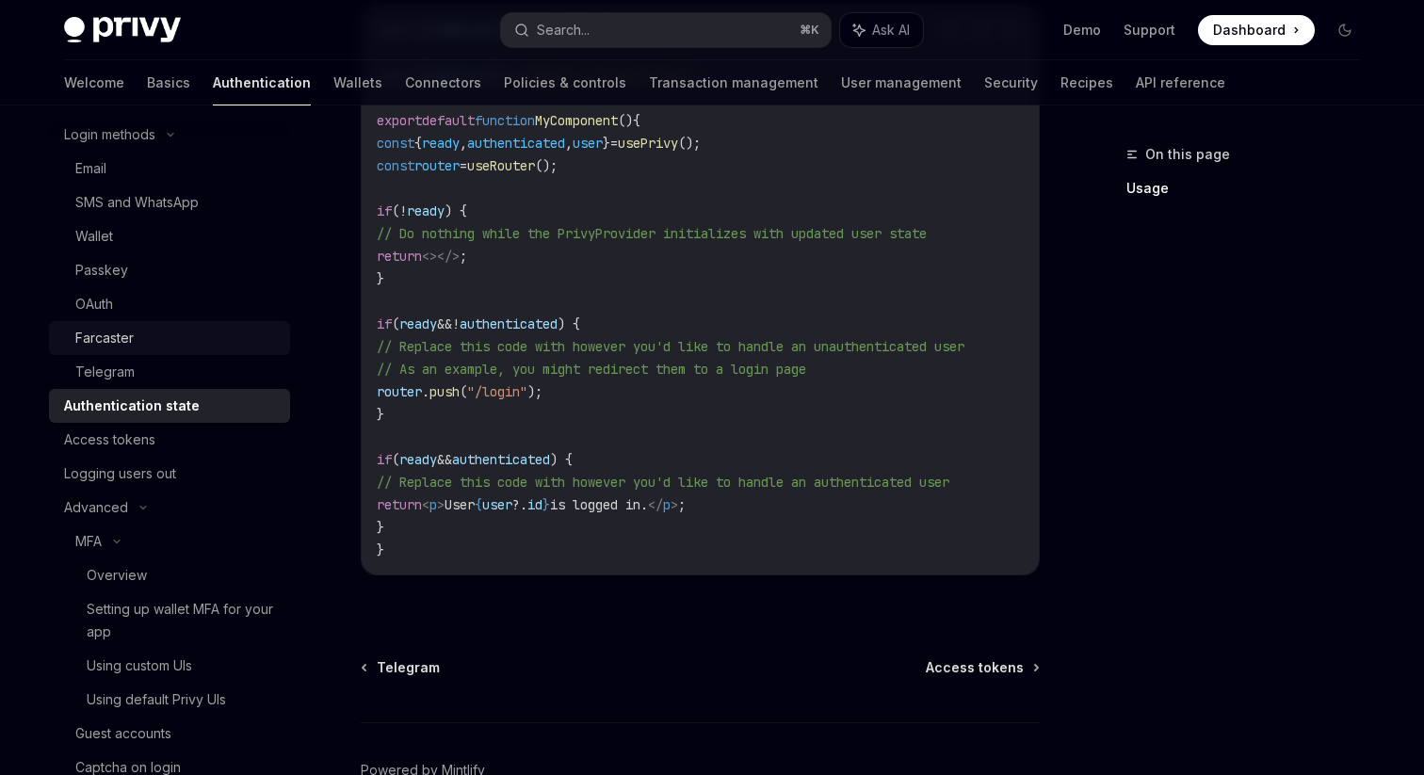
scroll to position [172, 0]
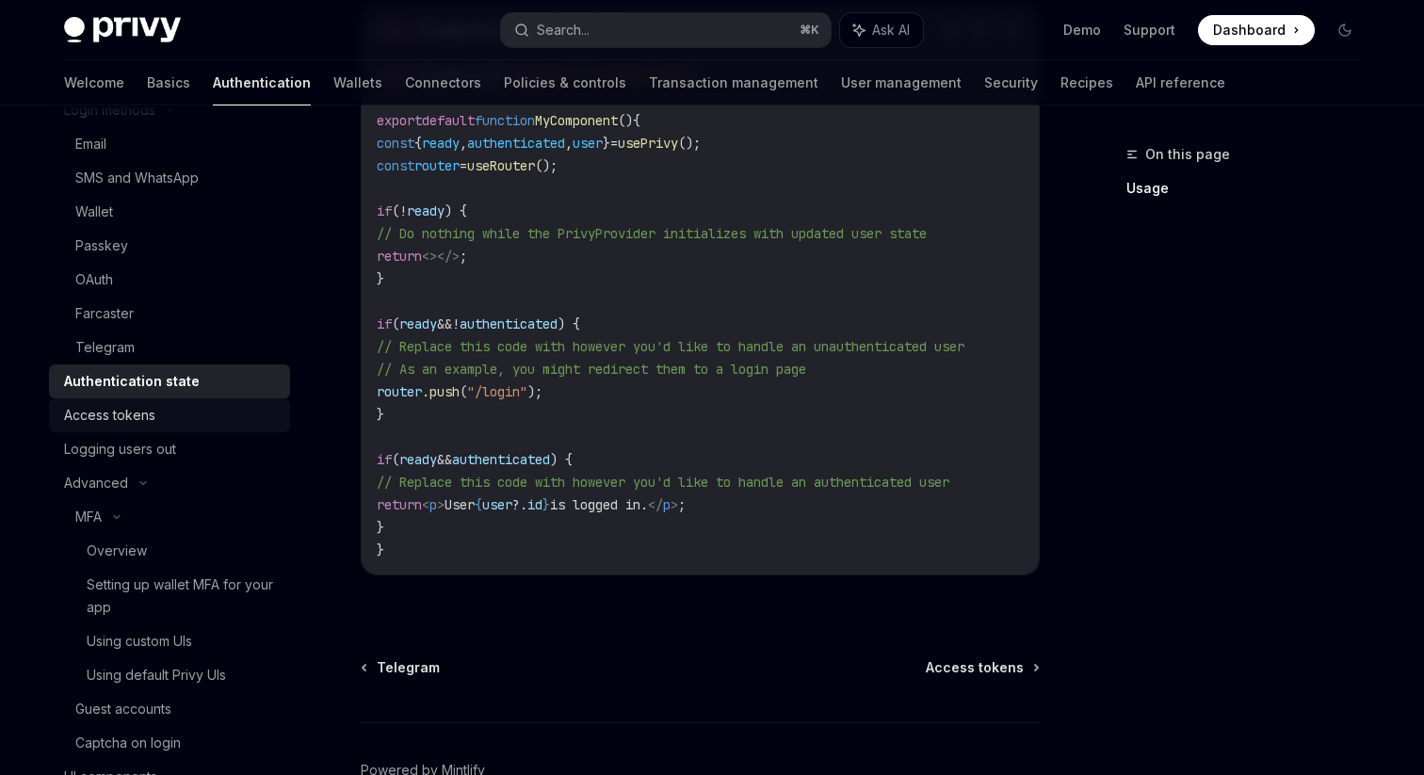
click at [154, 421] on div "Access tokens" at bounding box center [171, 415] width 215 height 23
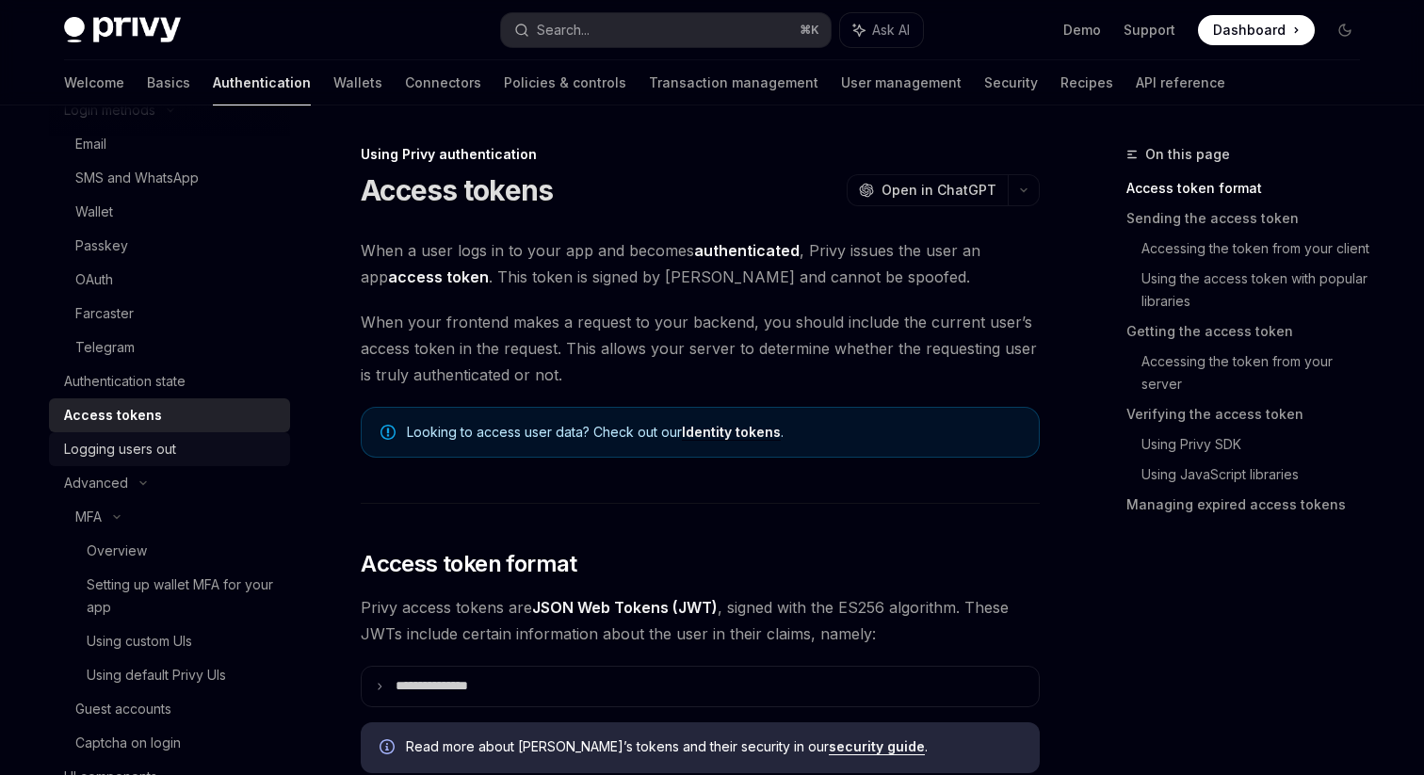
click at [145, 442] on div "Logging users out" at bounding box center [120, 449] width 112 height 23
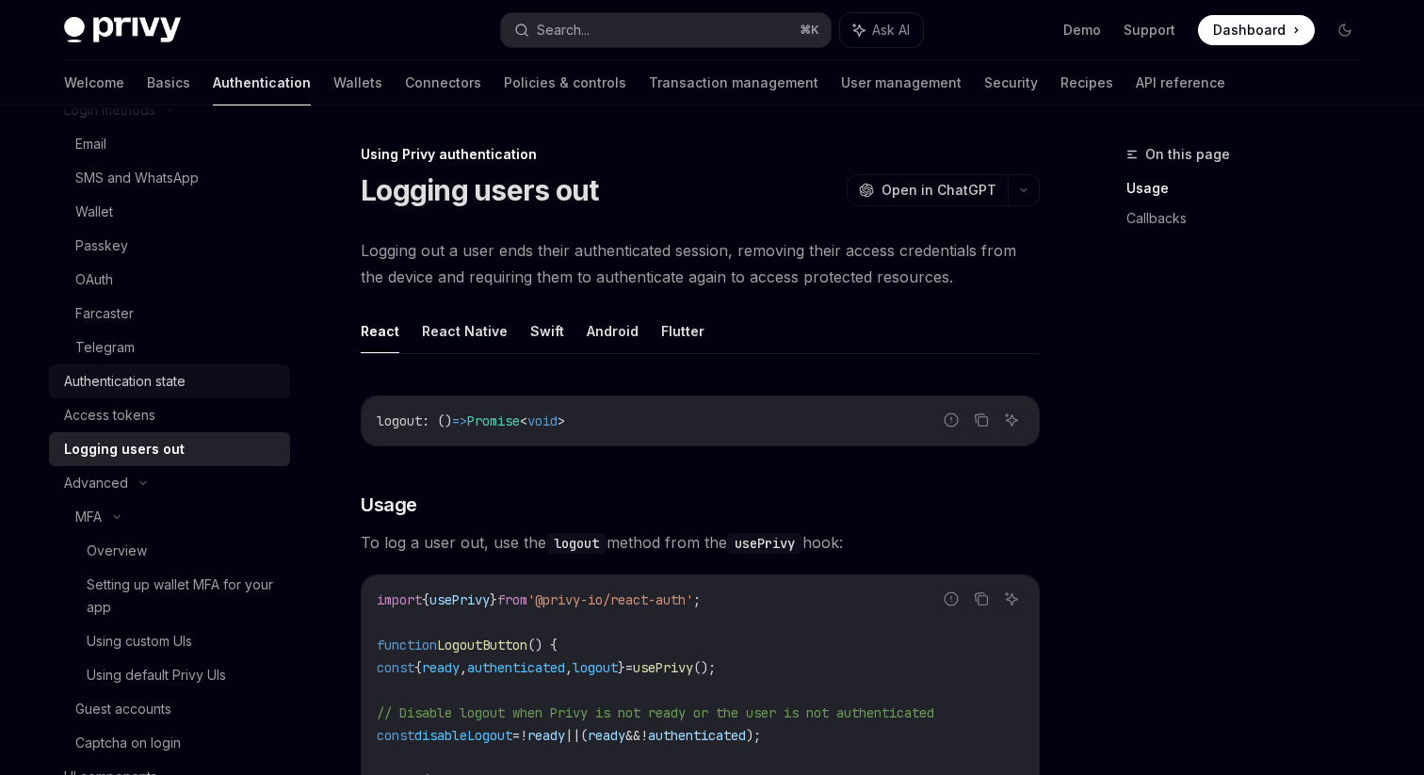
click at [150, 384] on div "Authentication state" at bounding box center [124, 381] width 121 height 23
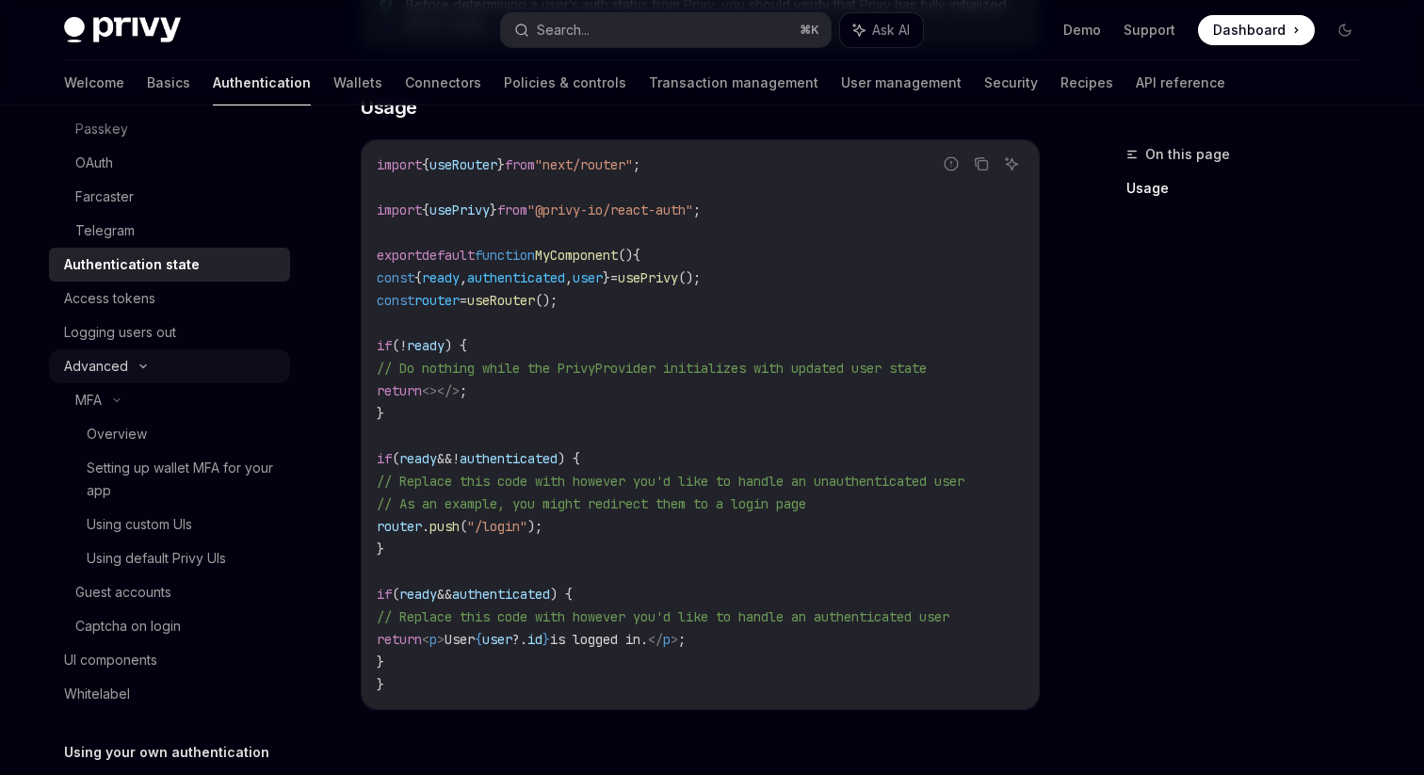
scroll to position [303, 0]
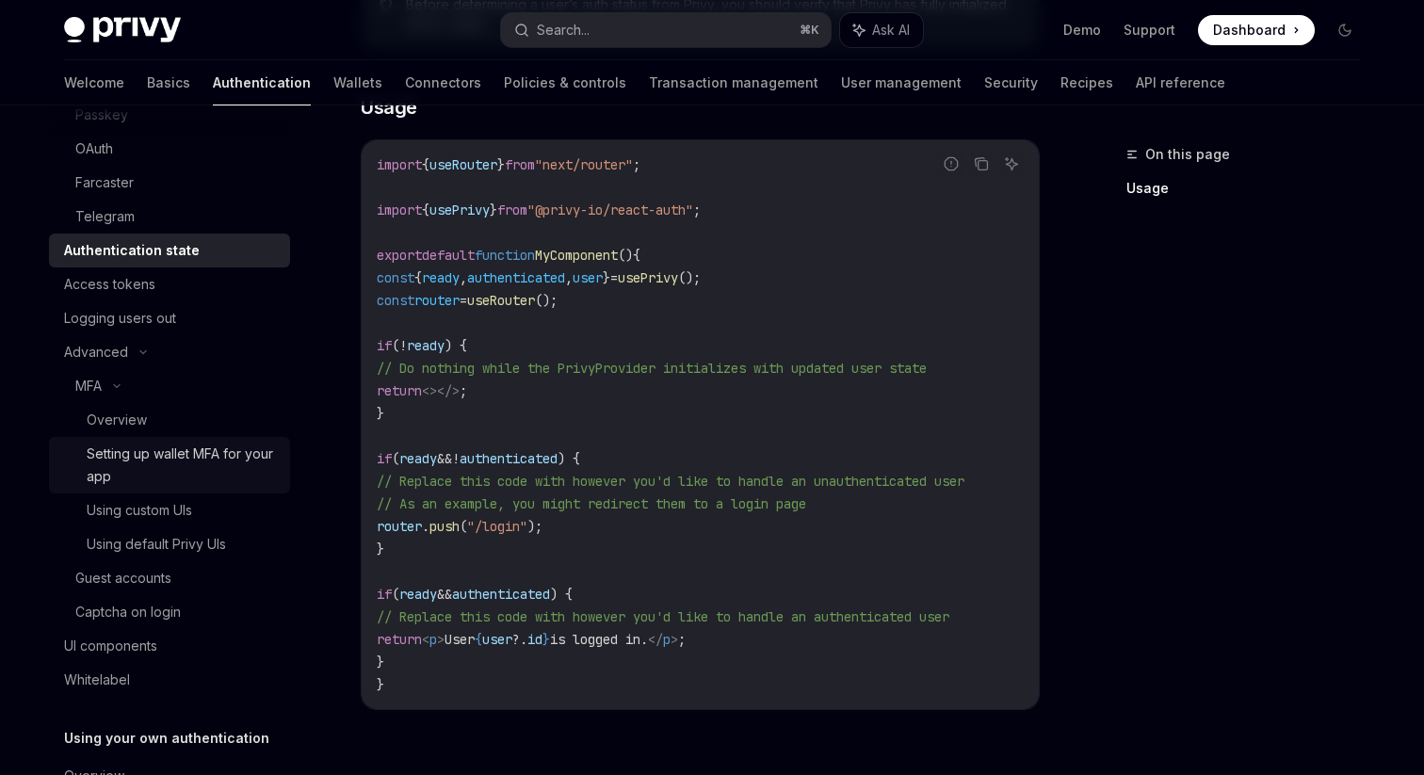
click at [239, 467] on div "Setting up wallet MFA for your app" at bounding box center [183, 465] width 192 height 45
type textarea "*"
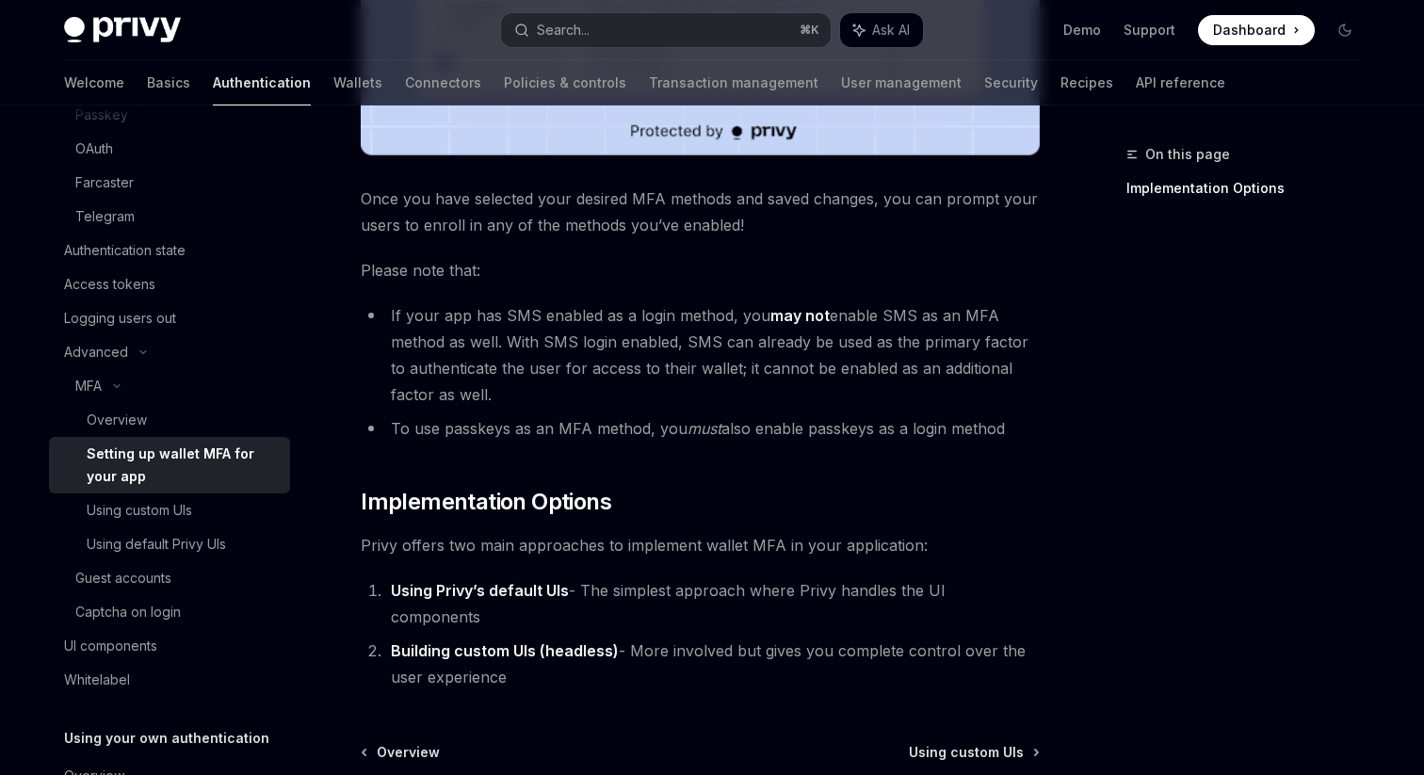
scroll to position [733, 0]
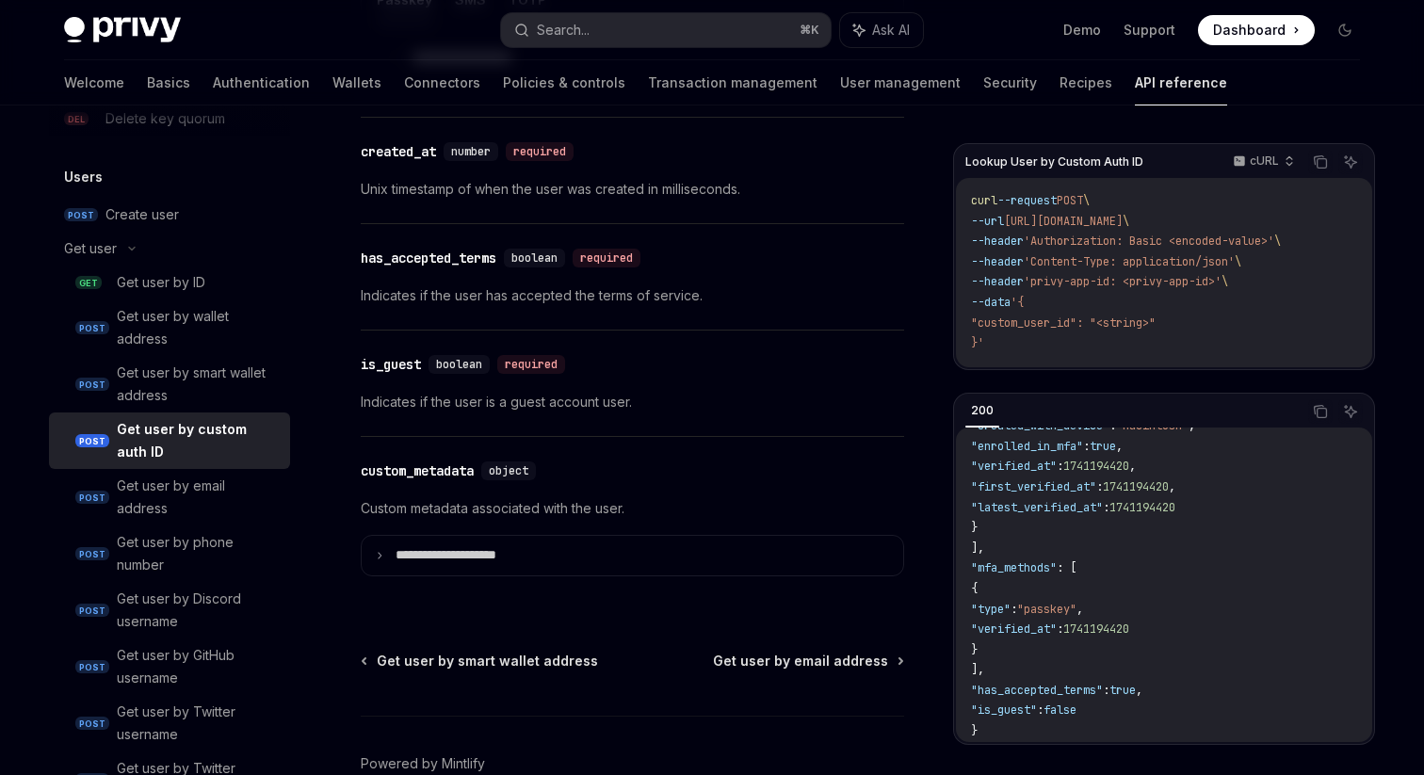
scroll to position [1674, 0]
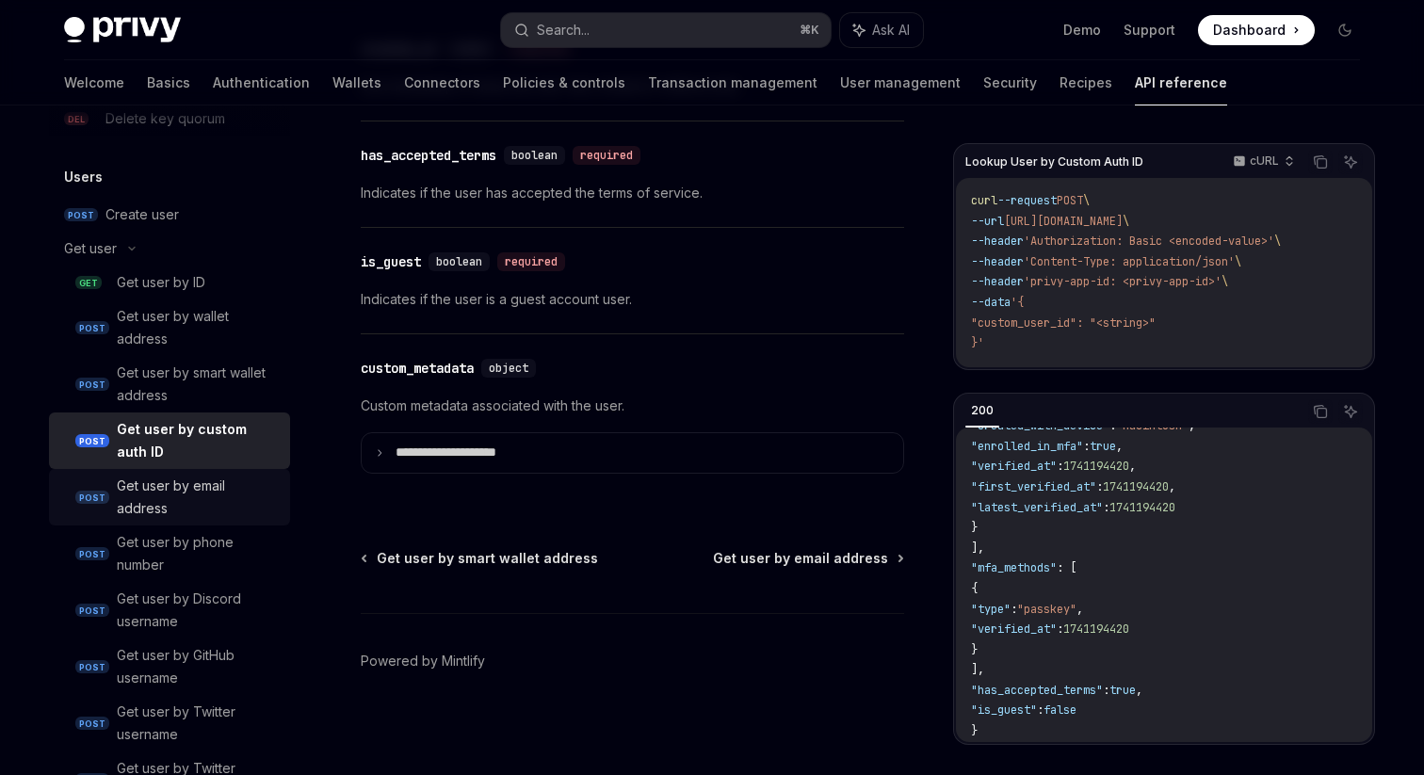
click at [185, 480] on div "Get user by email address" at bounding box center [198, 497] width 162 height 45
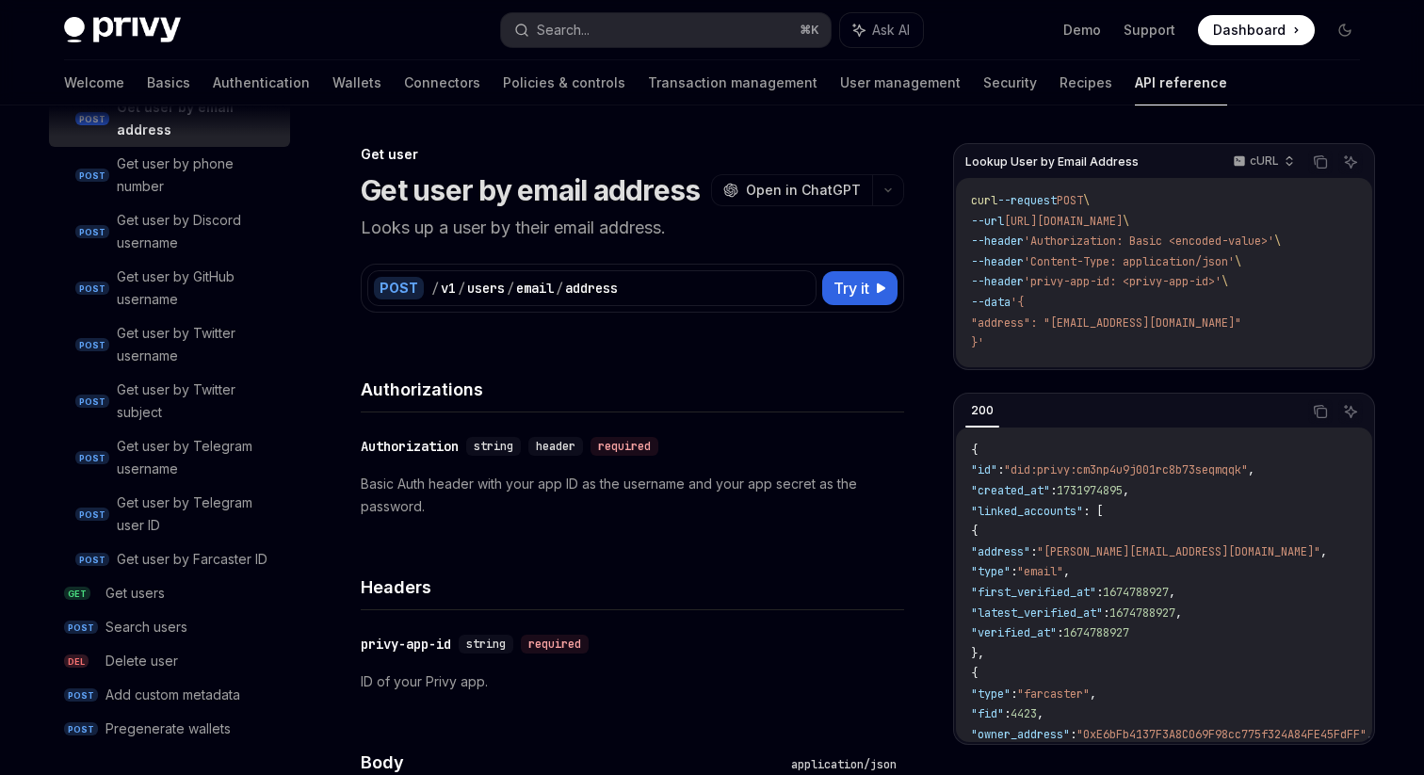
scroll to position [1893, 0]
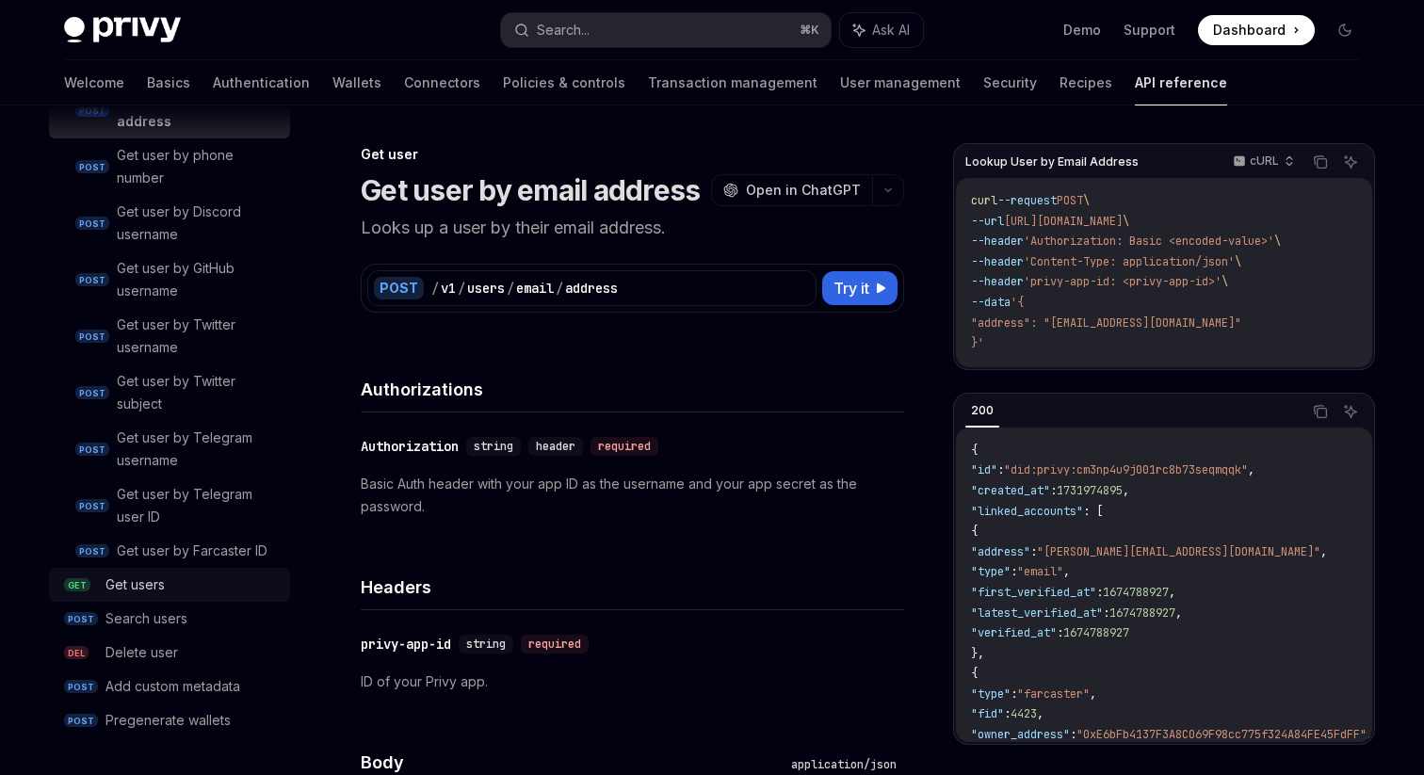
click at [148, 586] on div "Get users" at bounding box center [134, 584] width 59 height 23
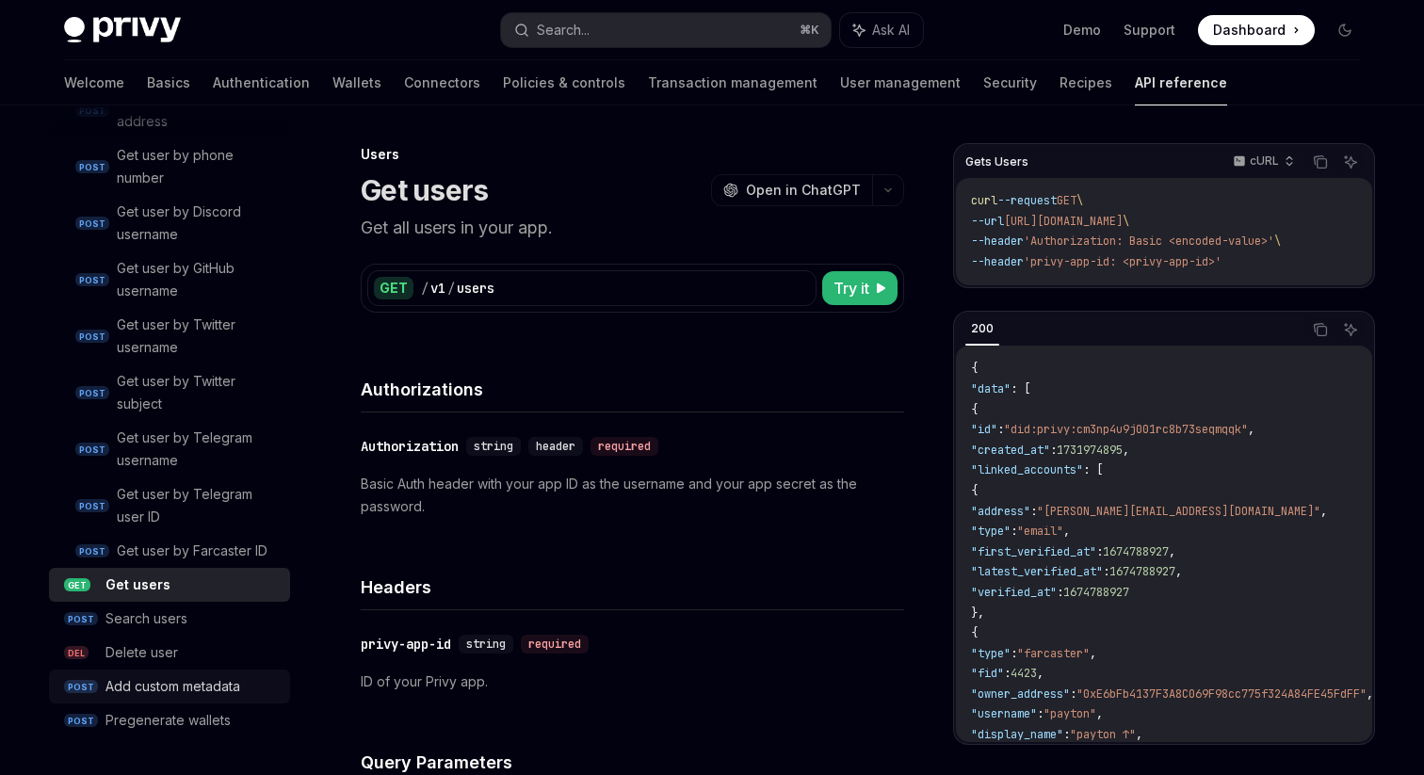
click at [199, 677] on div "Add custom metadata" at bounding box center [172, 686] width 135 height 23
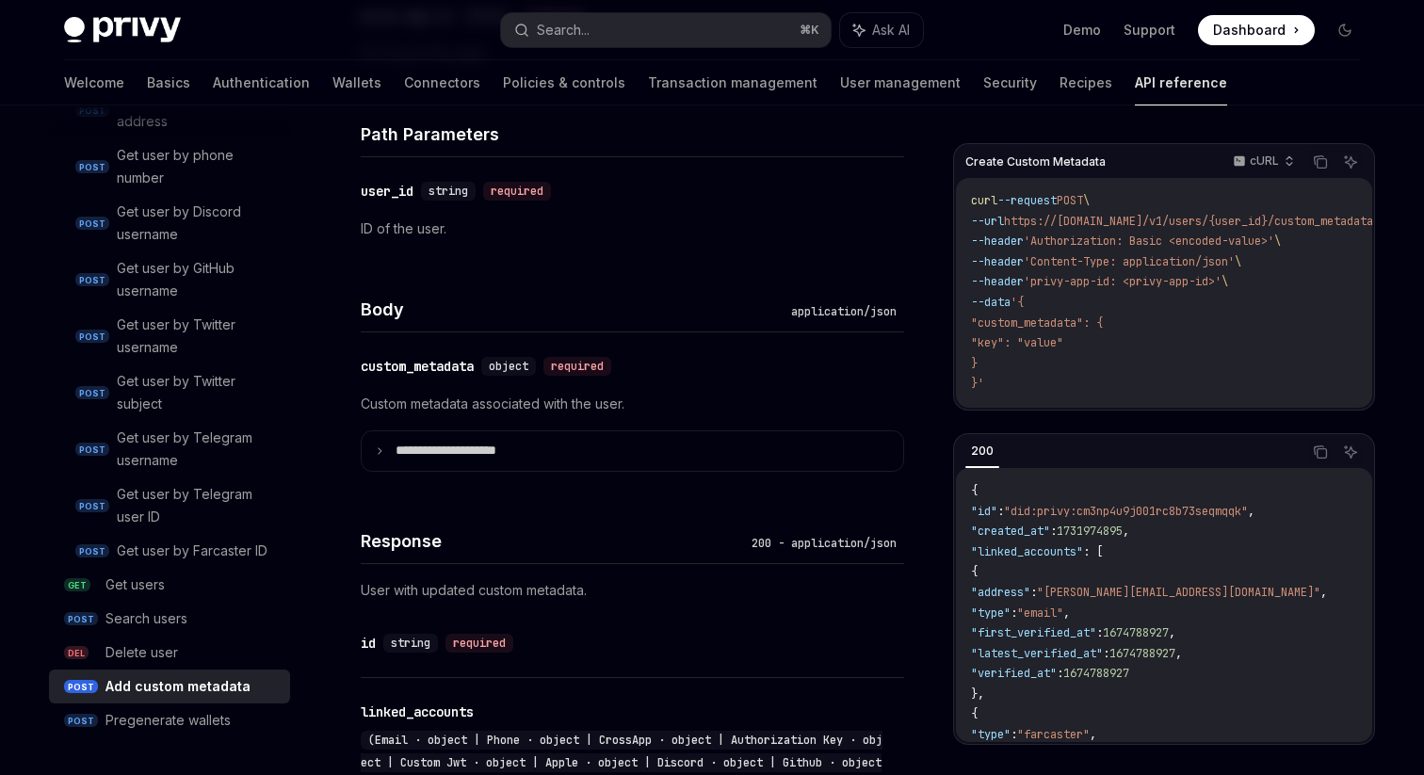
scroll to position [640, 0]
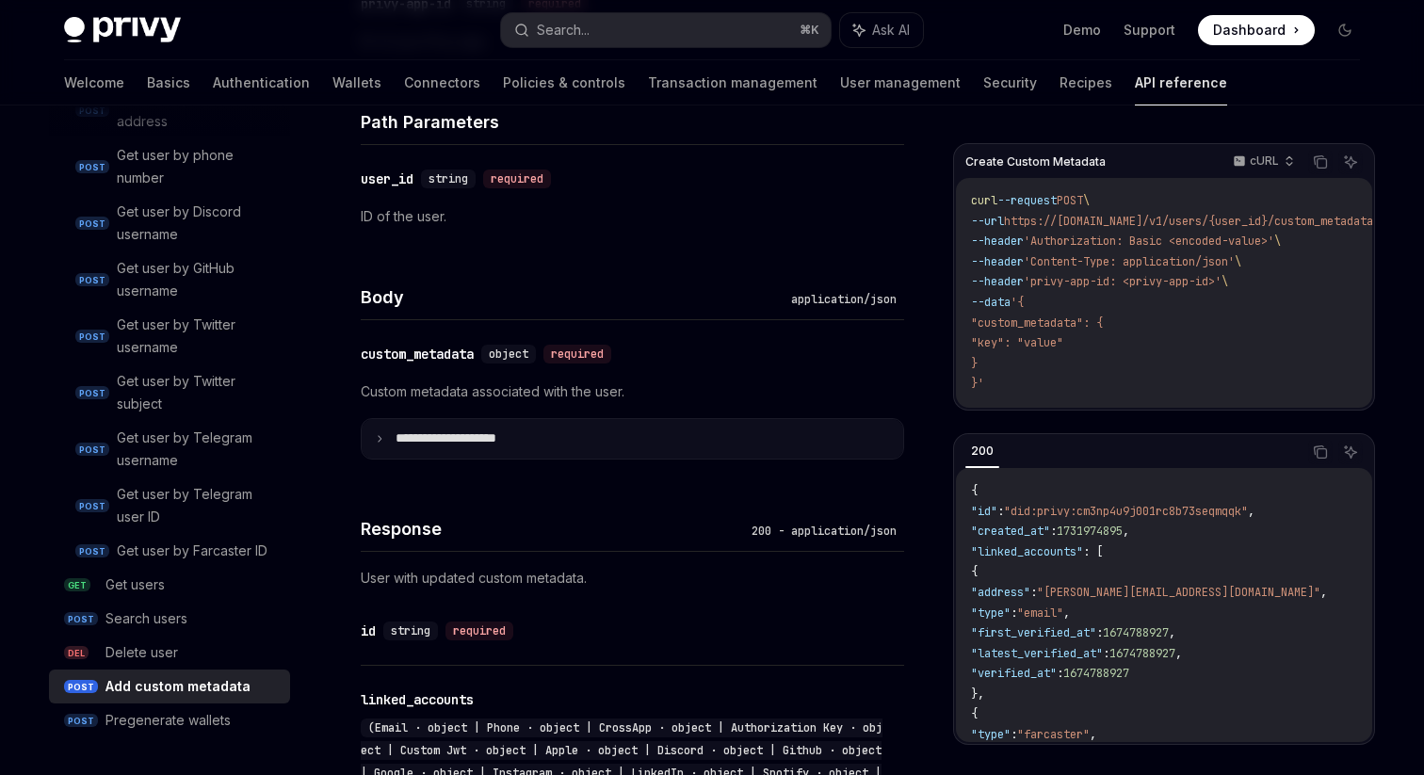
click at [649, 435] on summary "**********" at bounding box center [632, 439] width 541 height 40
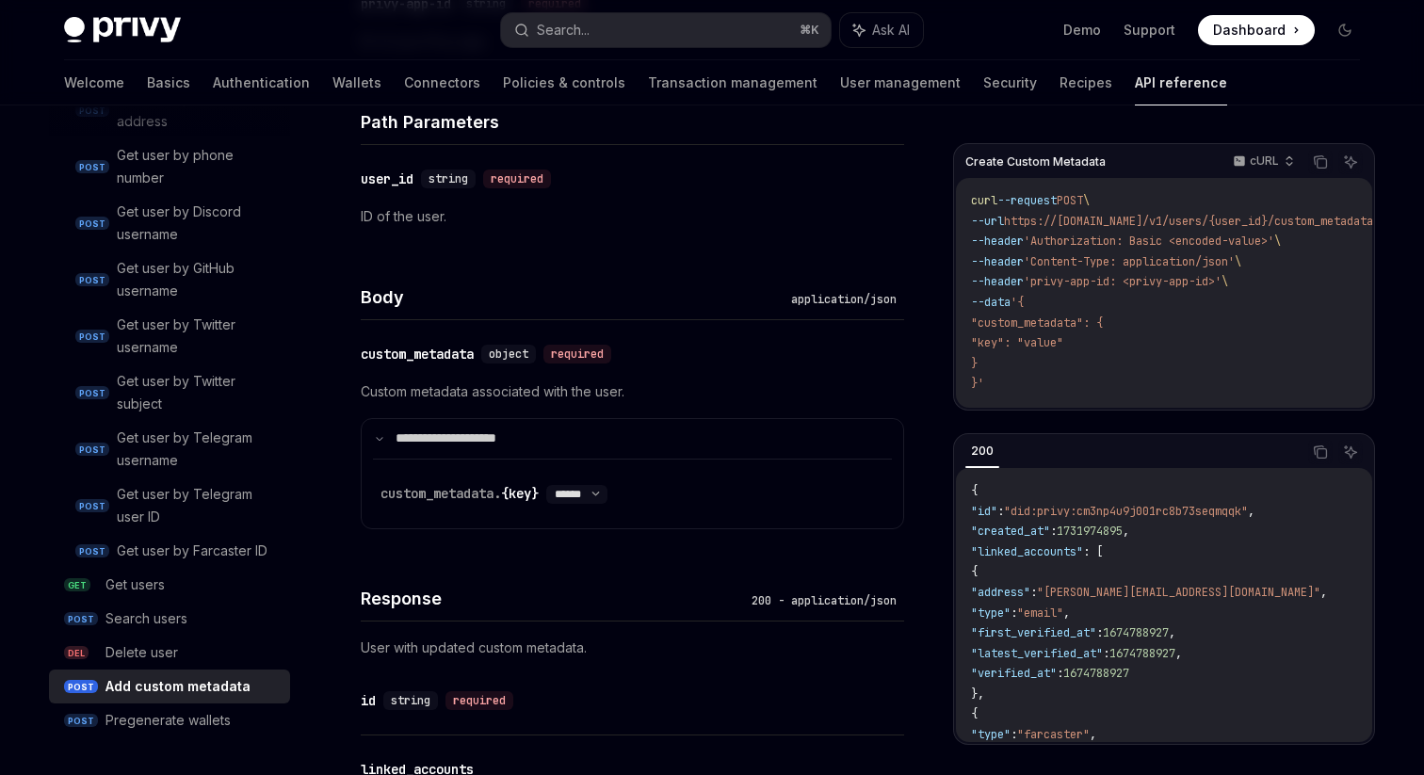
click at [629, 415] on div "**********" at bounding box center [632, 454] width 543 height 149
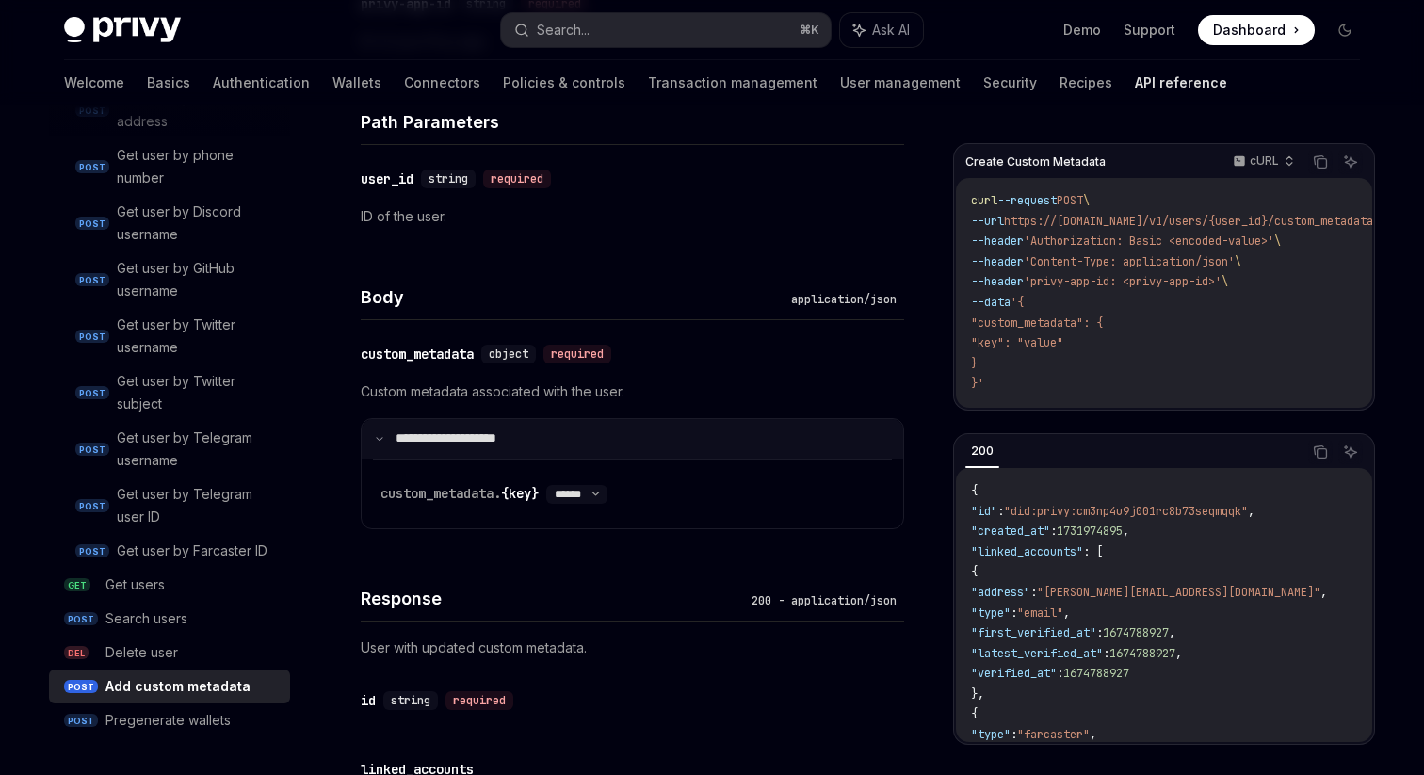
click at [619, 427] on summary "**********" at bounding box center [632, 439] width 541 height 40
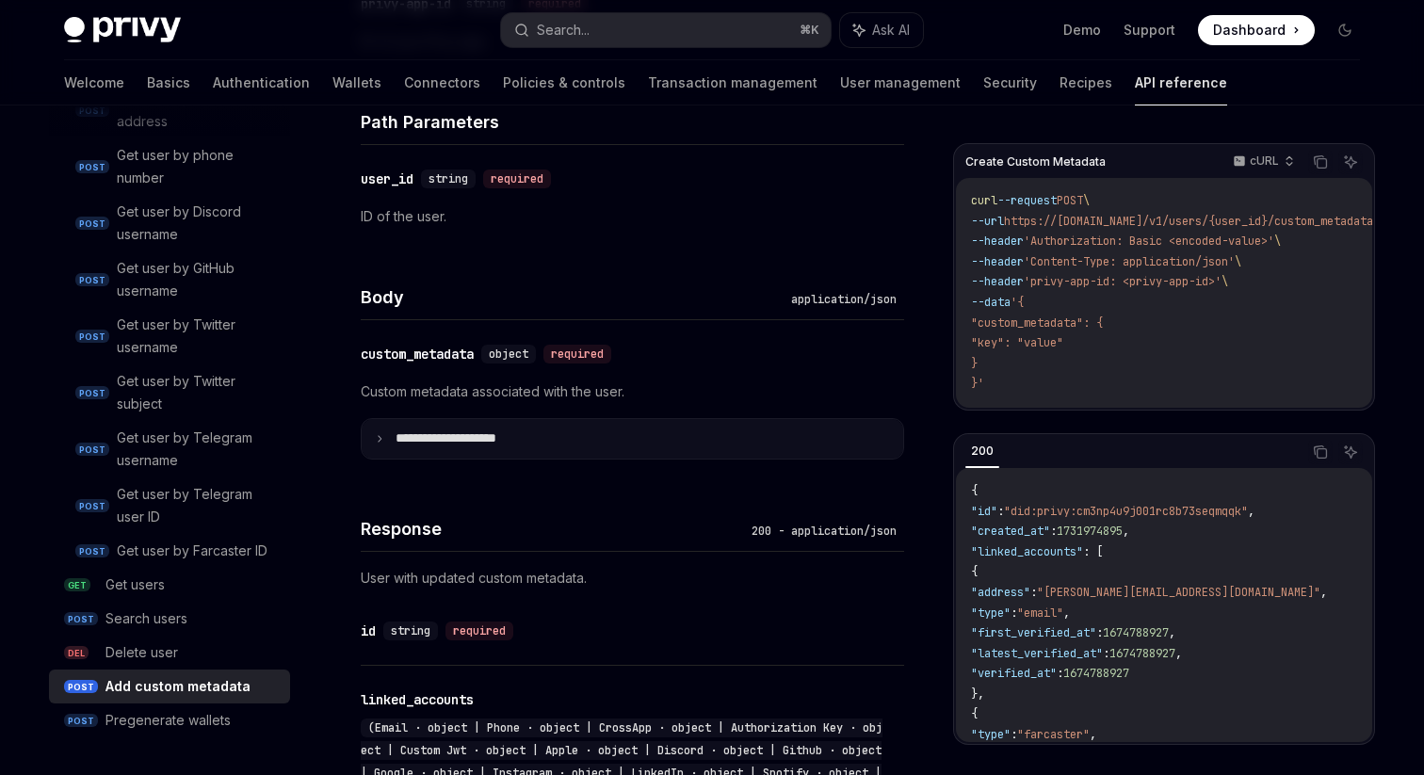
click at [619, 427] on summary "**********" at bounding box center [632, 439] width 541 height 40
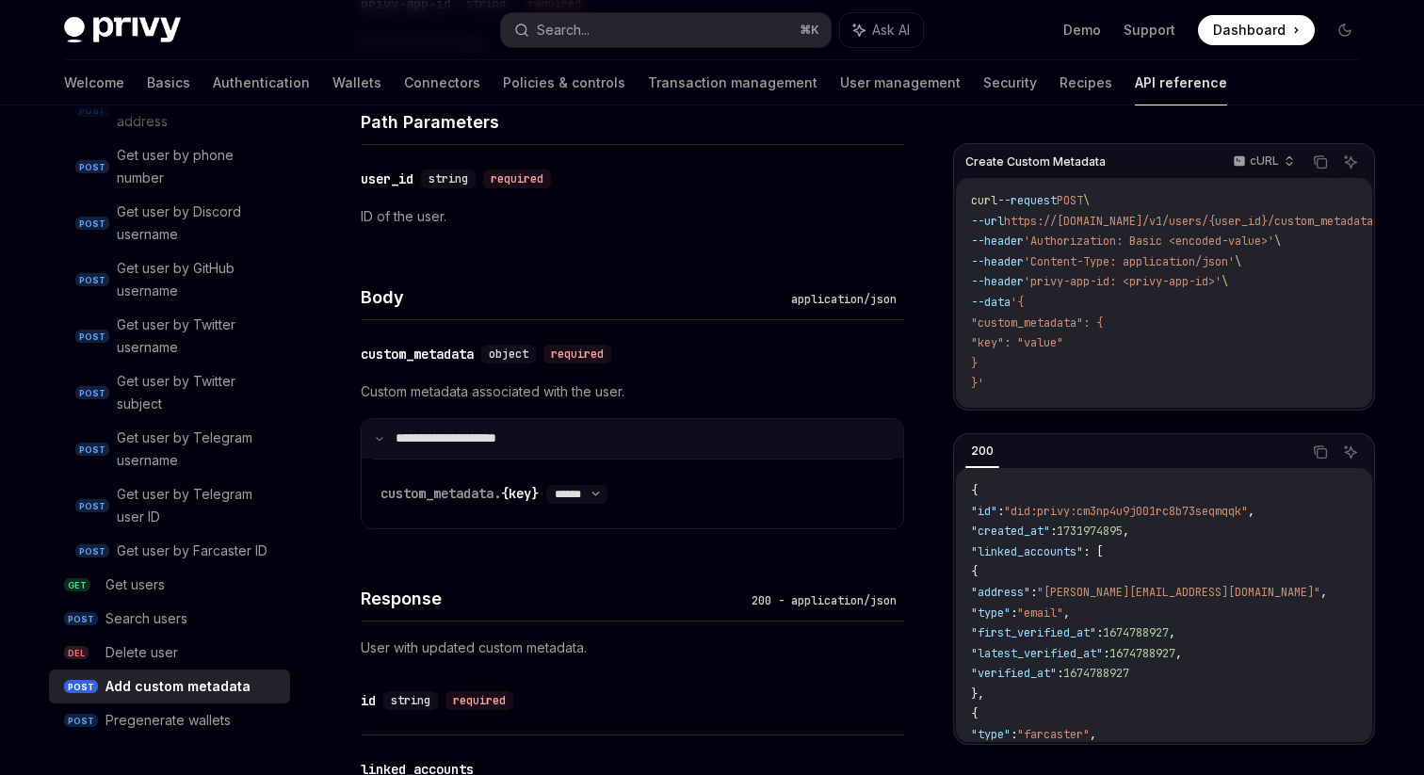
click at [622, 447] on summary "**********" at bounding box center [632, 439] width 541 height 40
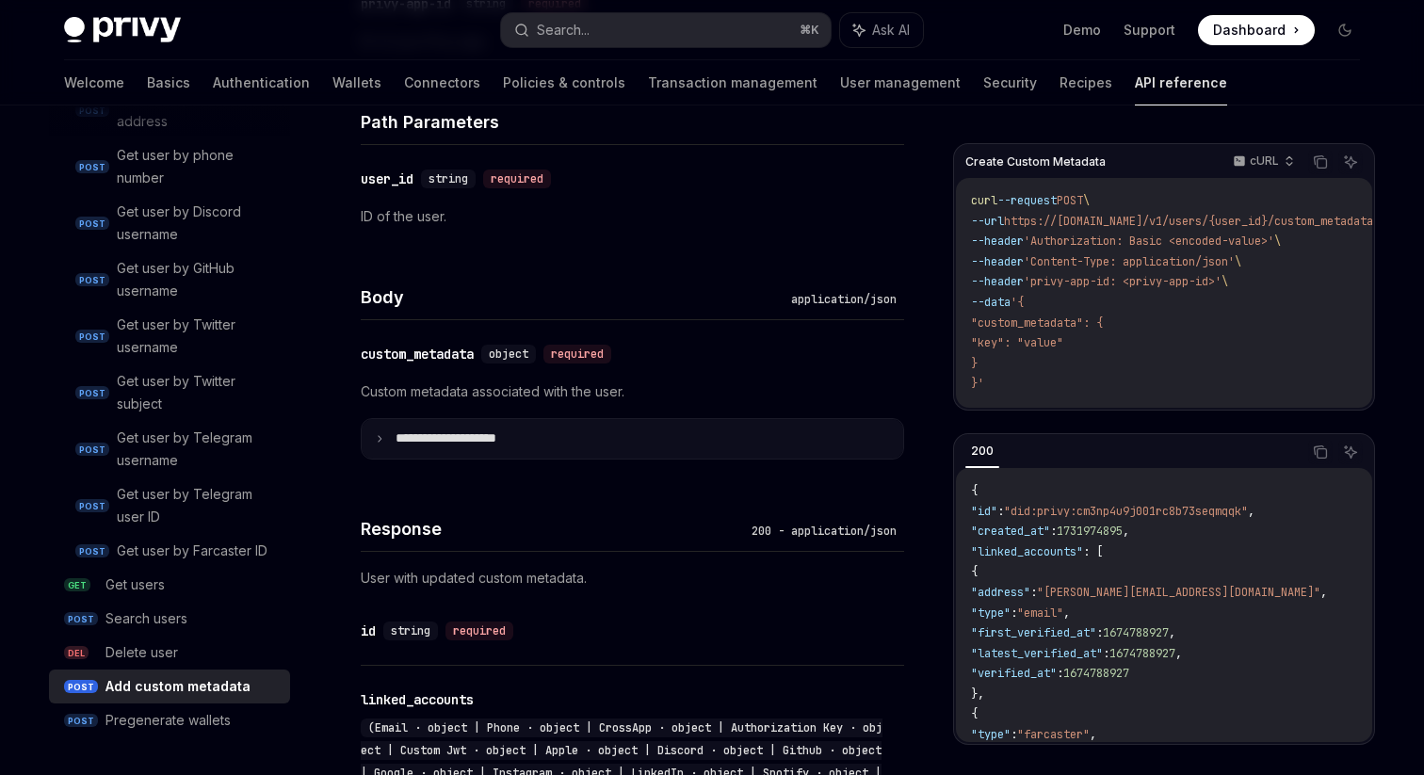
click at [622, 447] on summary "**********" at bounding box center [632, 439] width 541 height 40
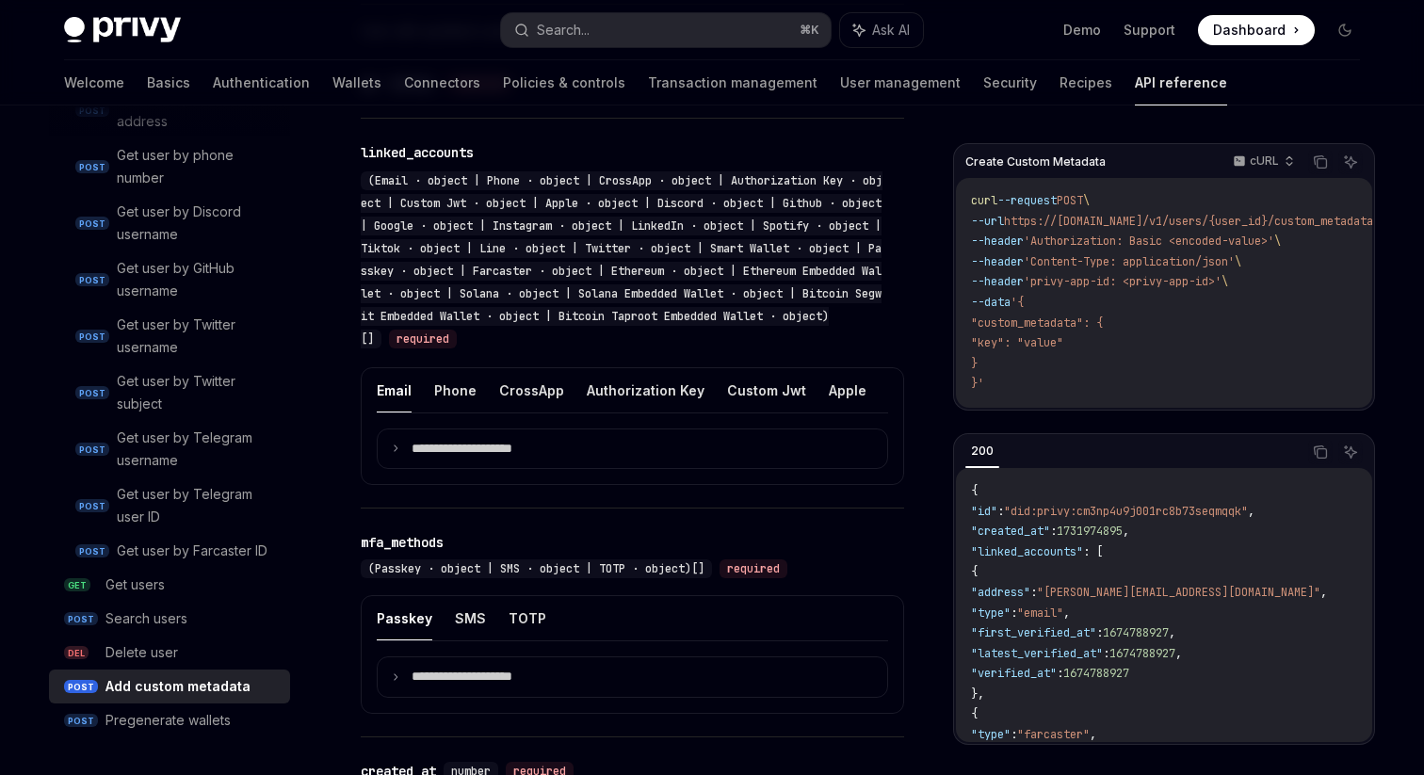
scroll to position [1259, 0]
click at [651, 387] on button "Authorization Key" at bounding box center [646, 388] width 118 height 44
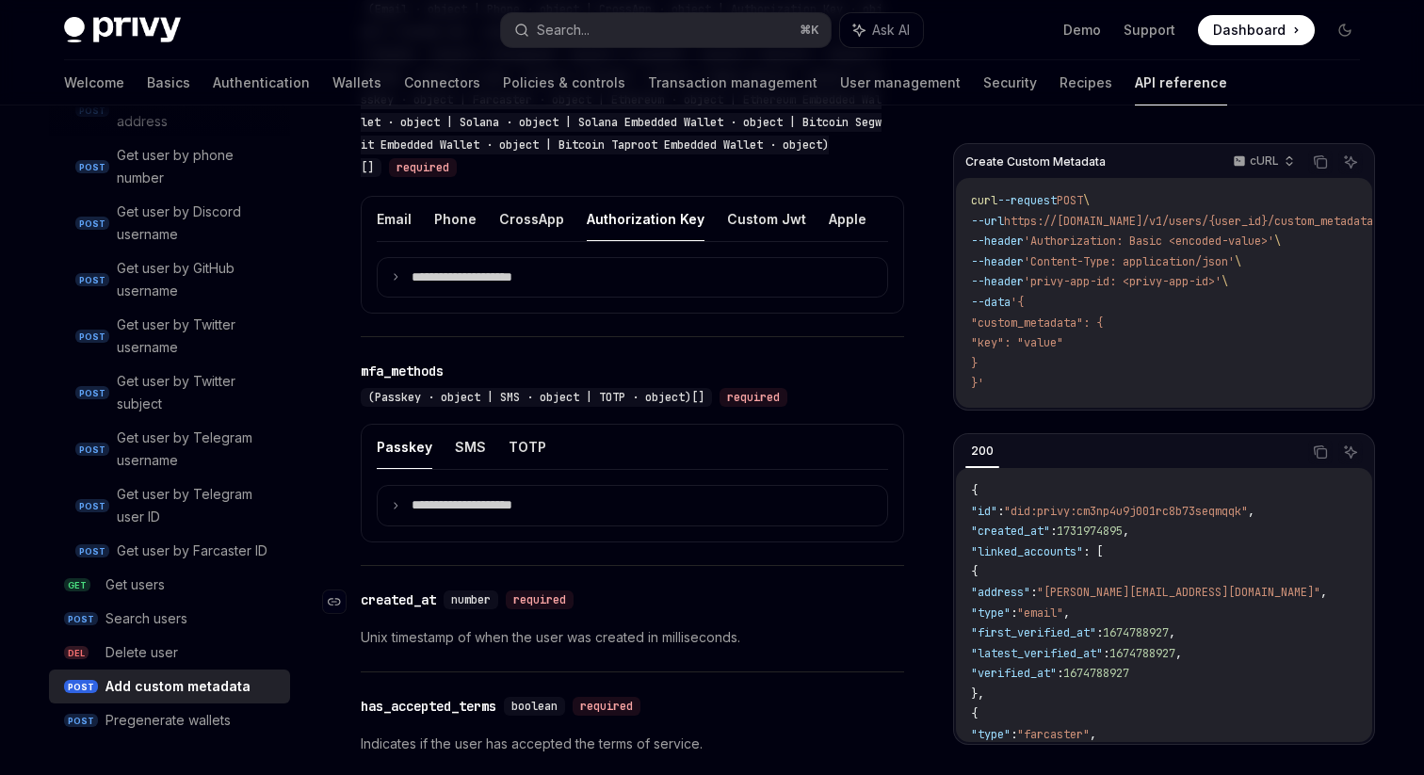
scroll to position [1336, 0]
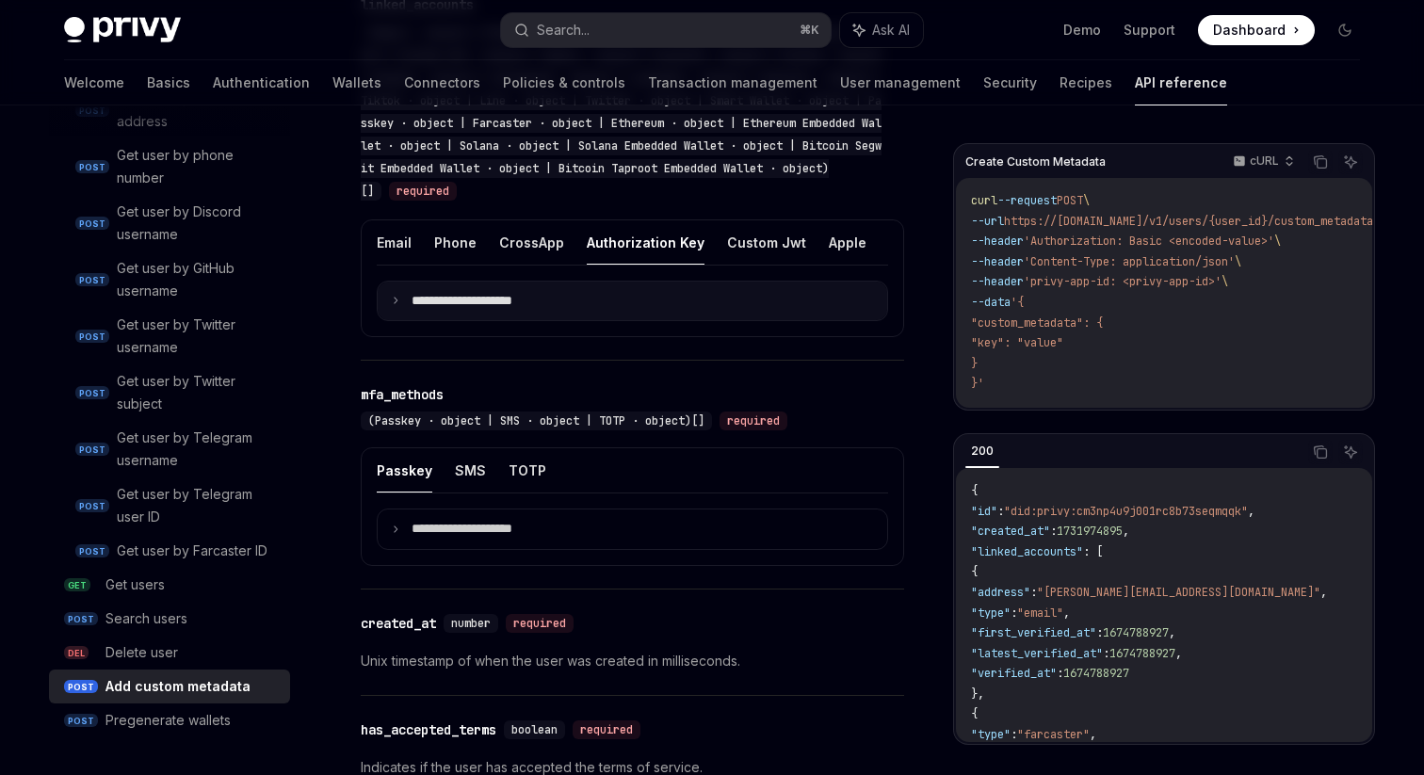
click at [516, 306] on p "**********" at bounding box center [476, 301] width 131 height 17
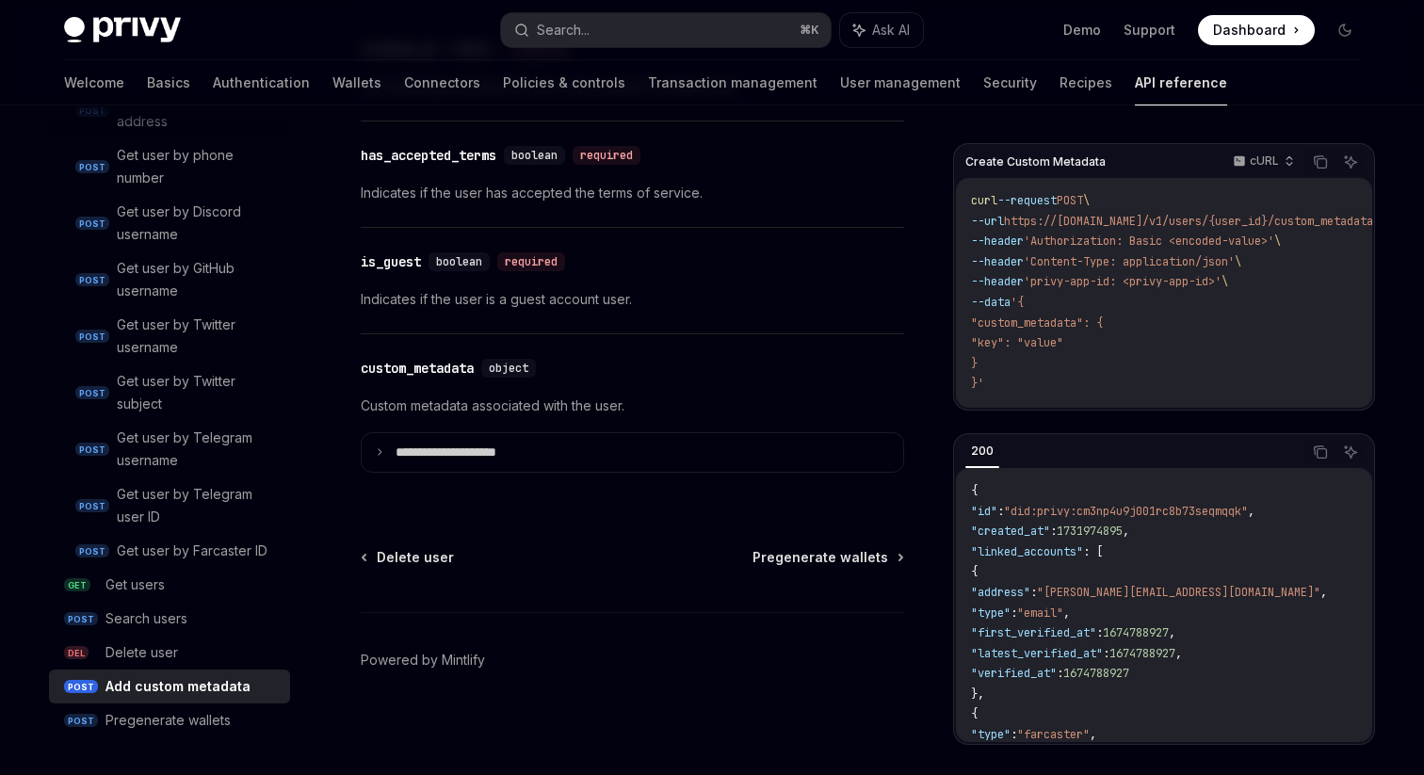
scroll to position [1910, 0]
click at [153, 504] on div "Get user by Telegram user ID" at bounding box center [198, 505] width 162 height 45
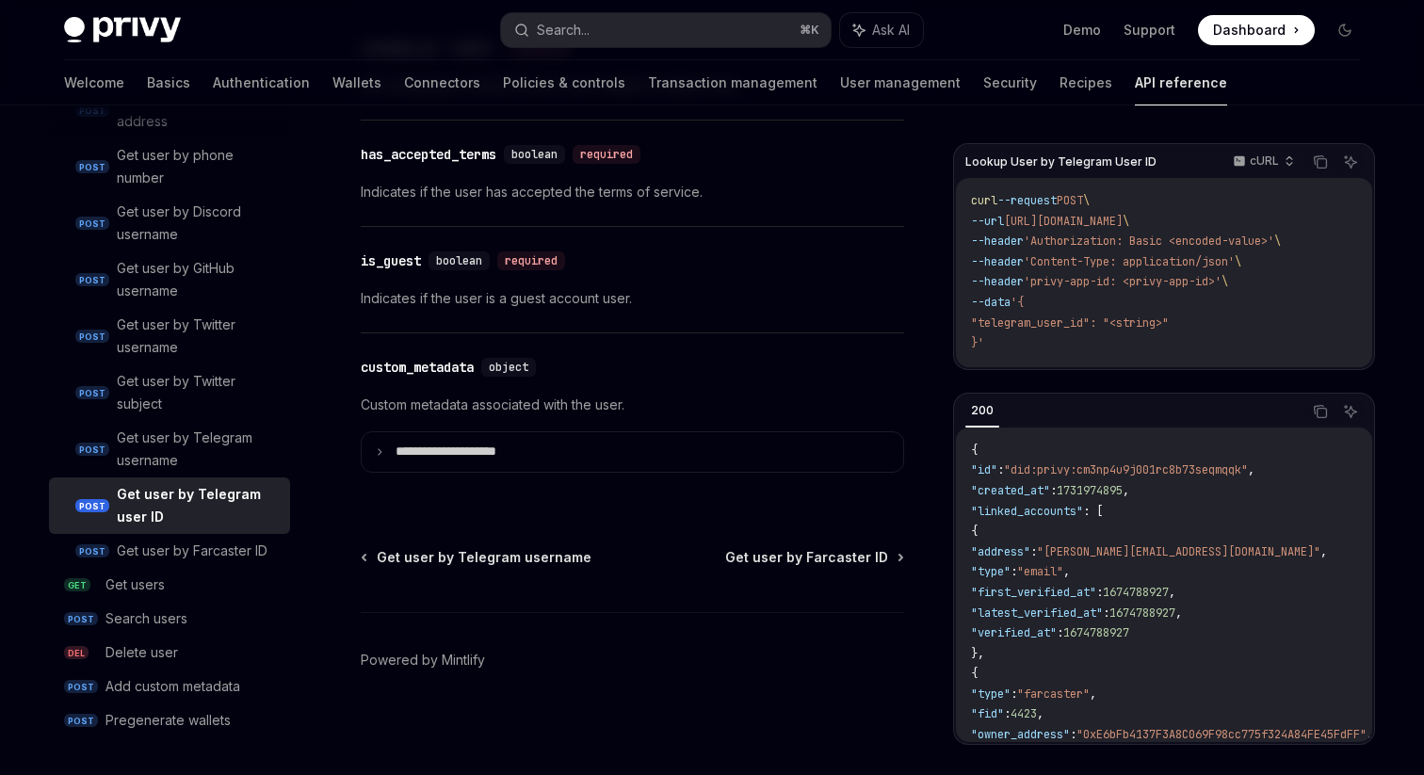
scroll to position [1674, 0]
click at [184, 693] on div "Add custom metadata" at bounding box center [172, 686] width 135 height 23
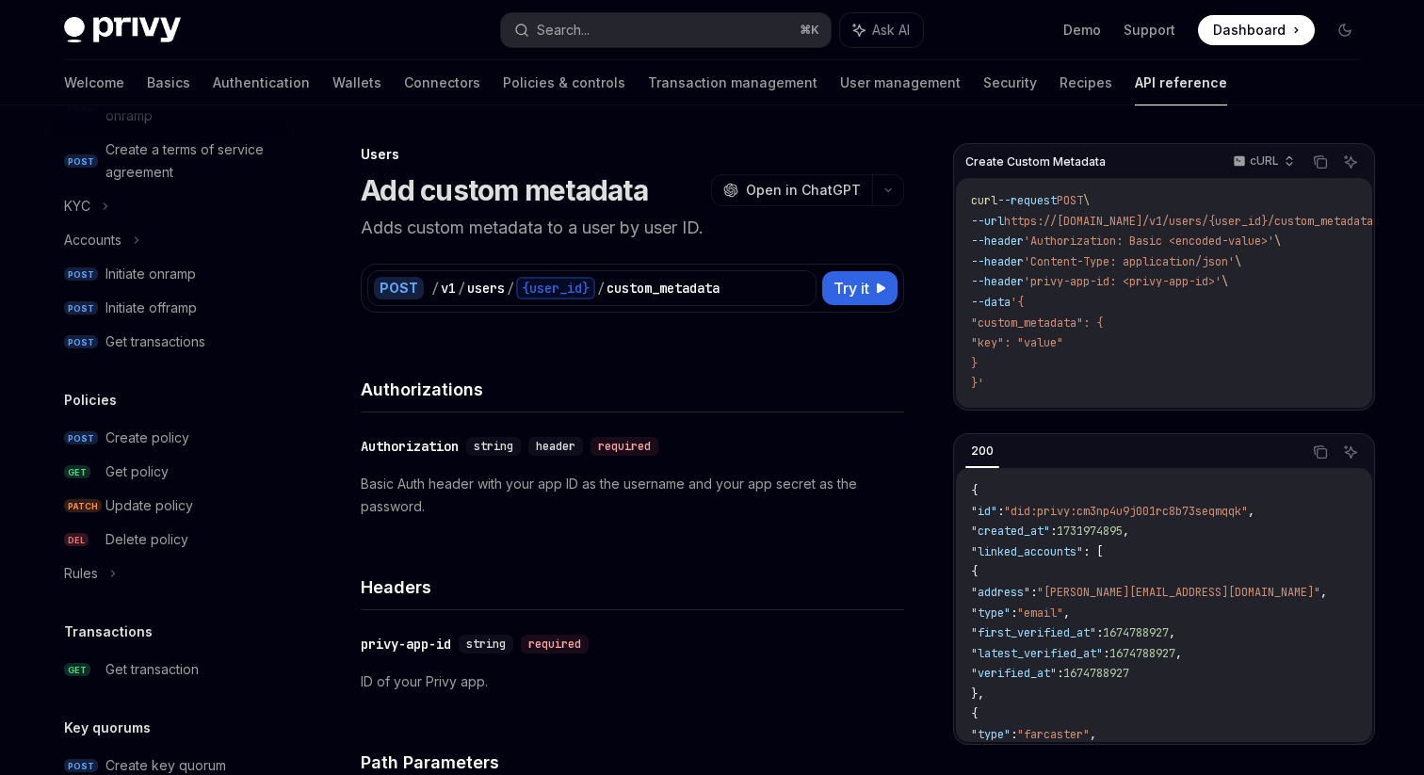
scroll to position [698, 0]
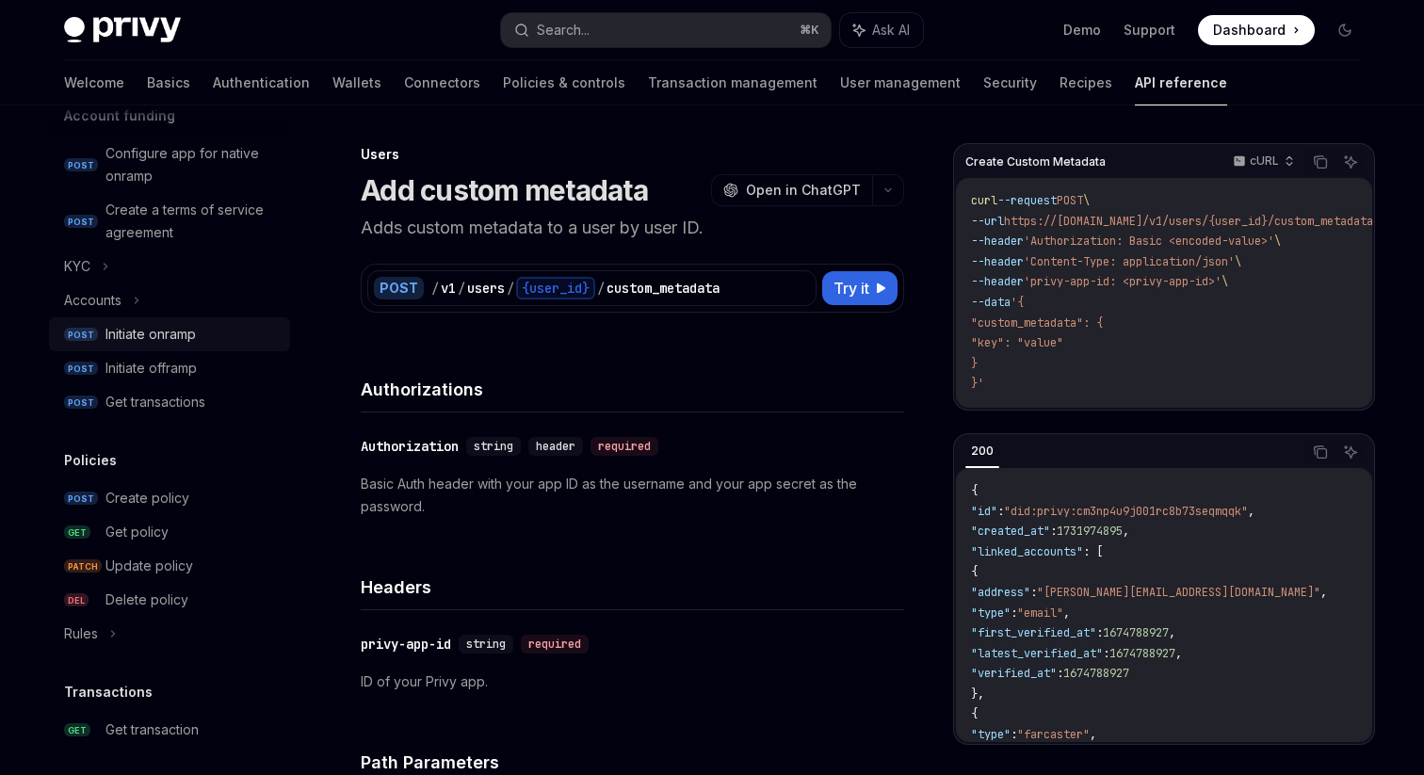
click at [200, 325] on div "Initiate onramp" at bounding box center [191, 334] width 173 height 23
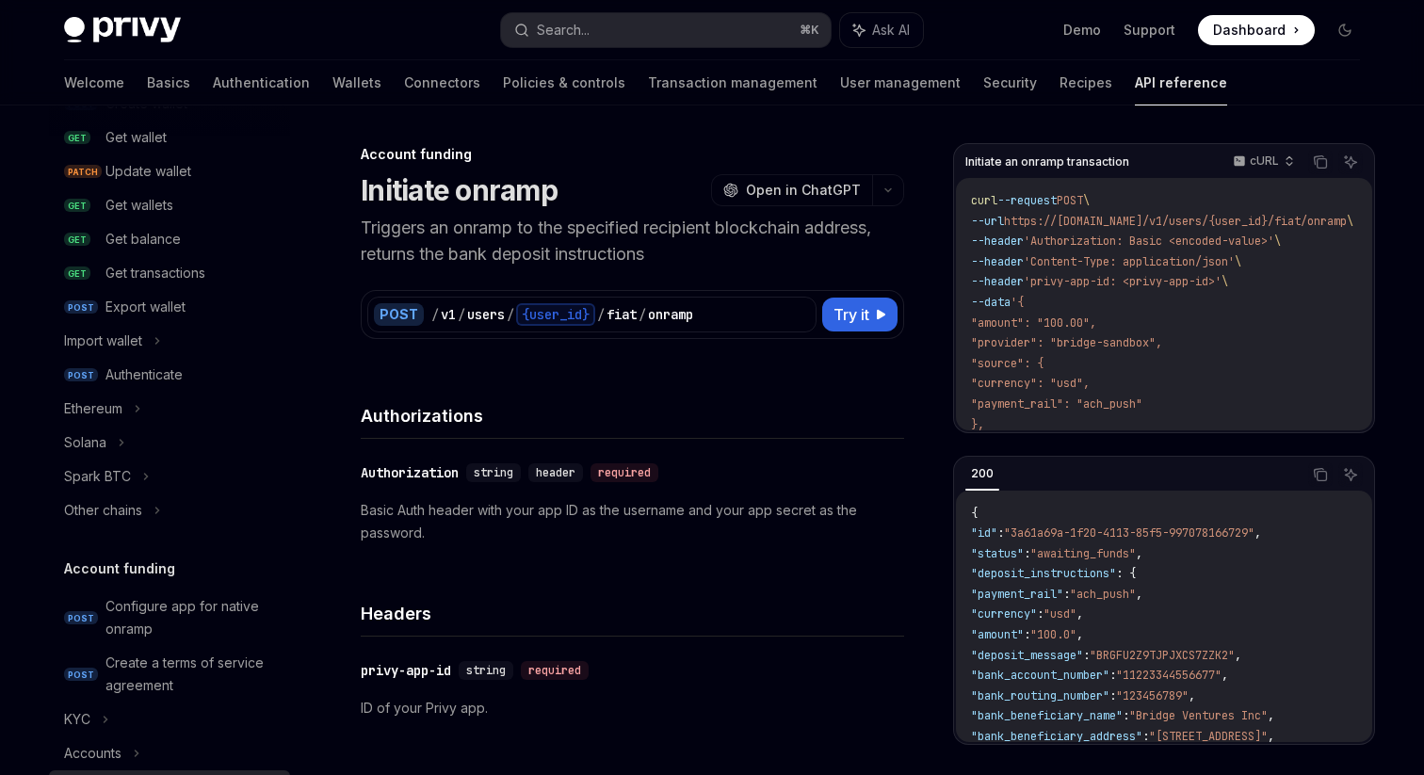
scroll to position [209, 0]
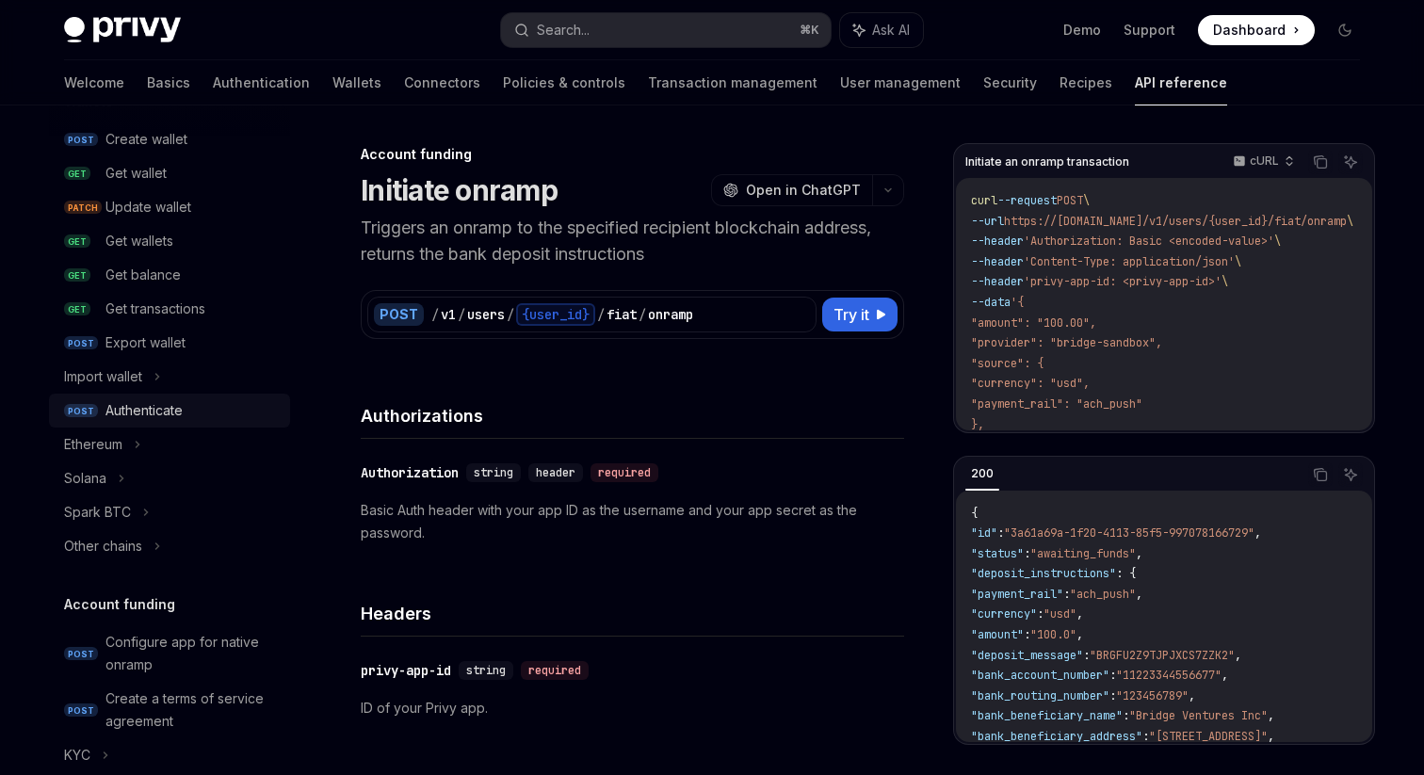
click at [178, 409] on div "Authenticate" at bounding box center [143, 410] width 77 height 23
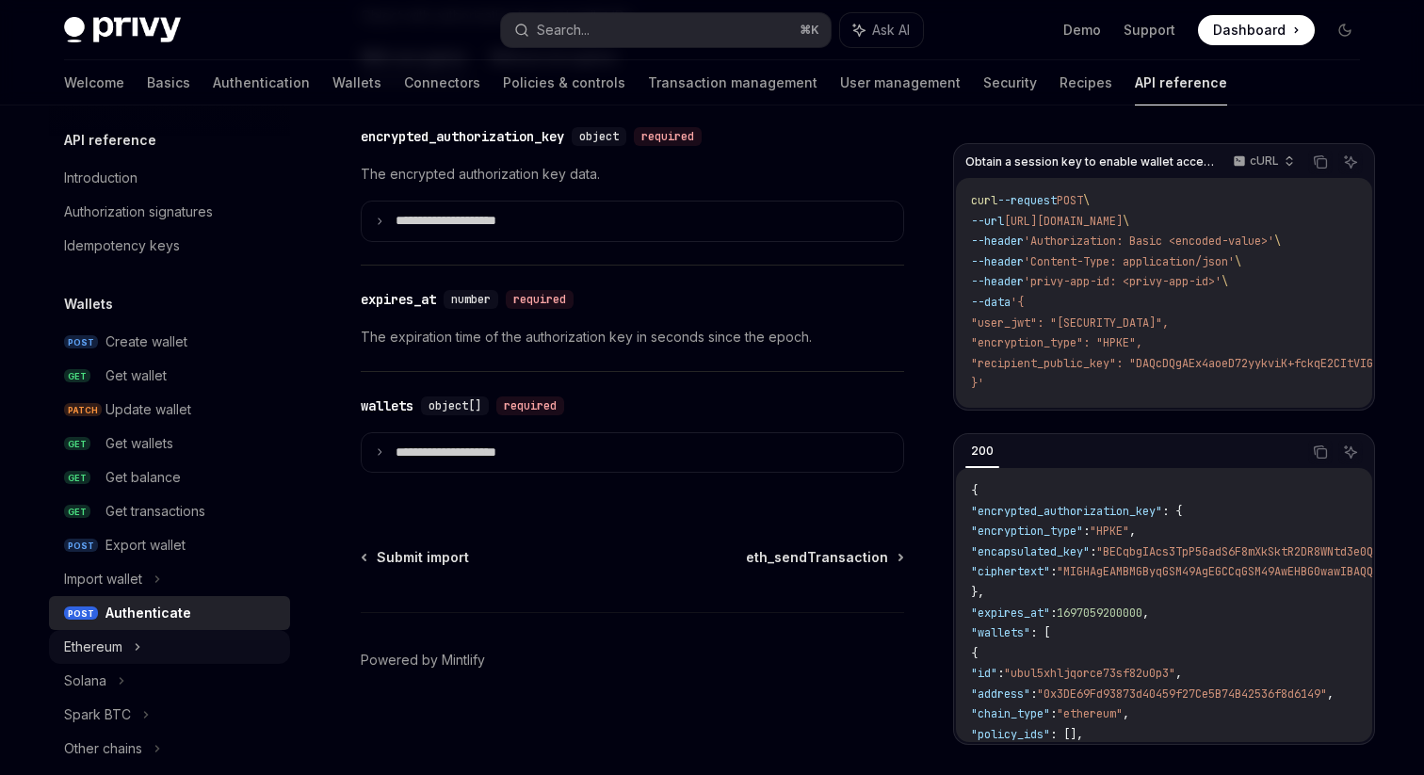
scroll to position [9, 0]
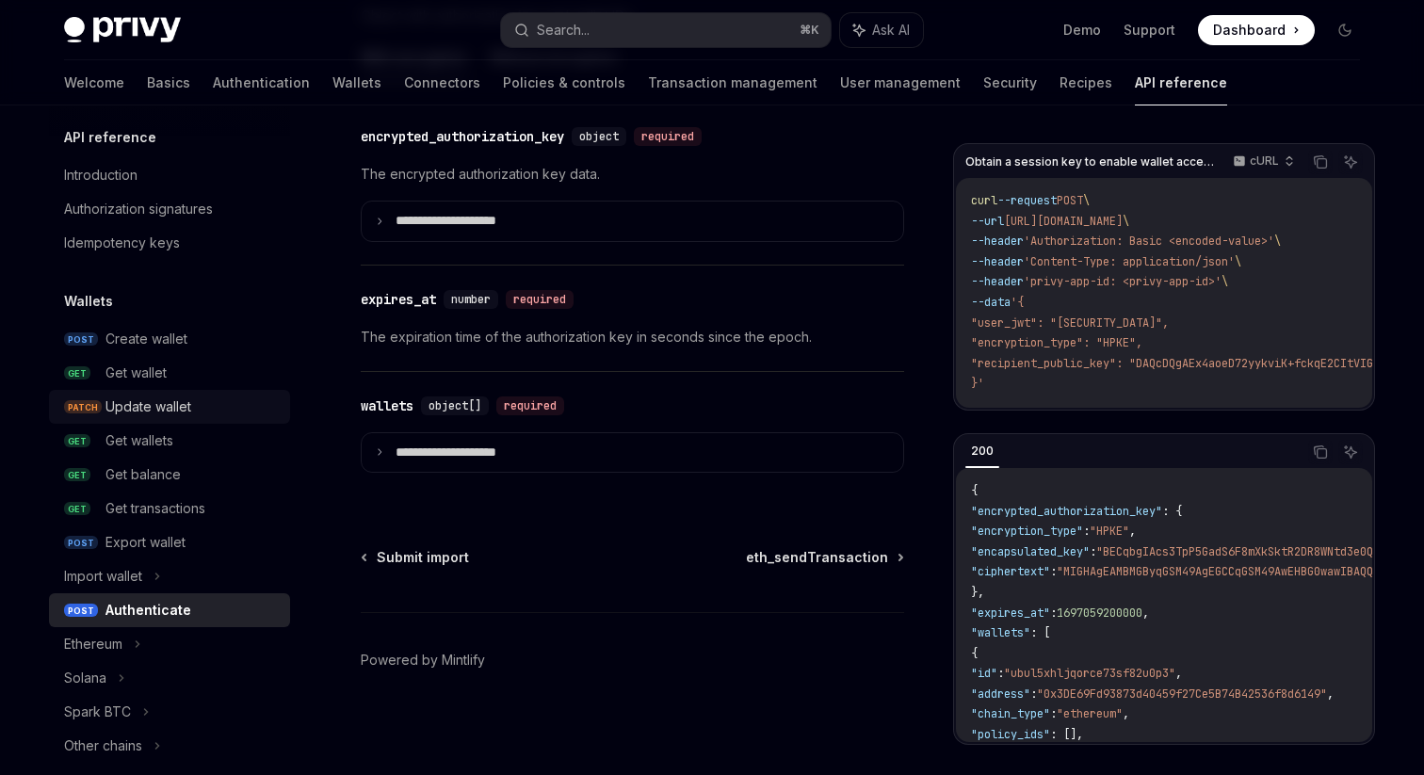
click at [194, 396] on div "Update wallet" at bounding box center [191, 406] width 173 height 23
type textarea "*"
